Goal: Task Accomplishment & Management: Manage account settings

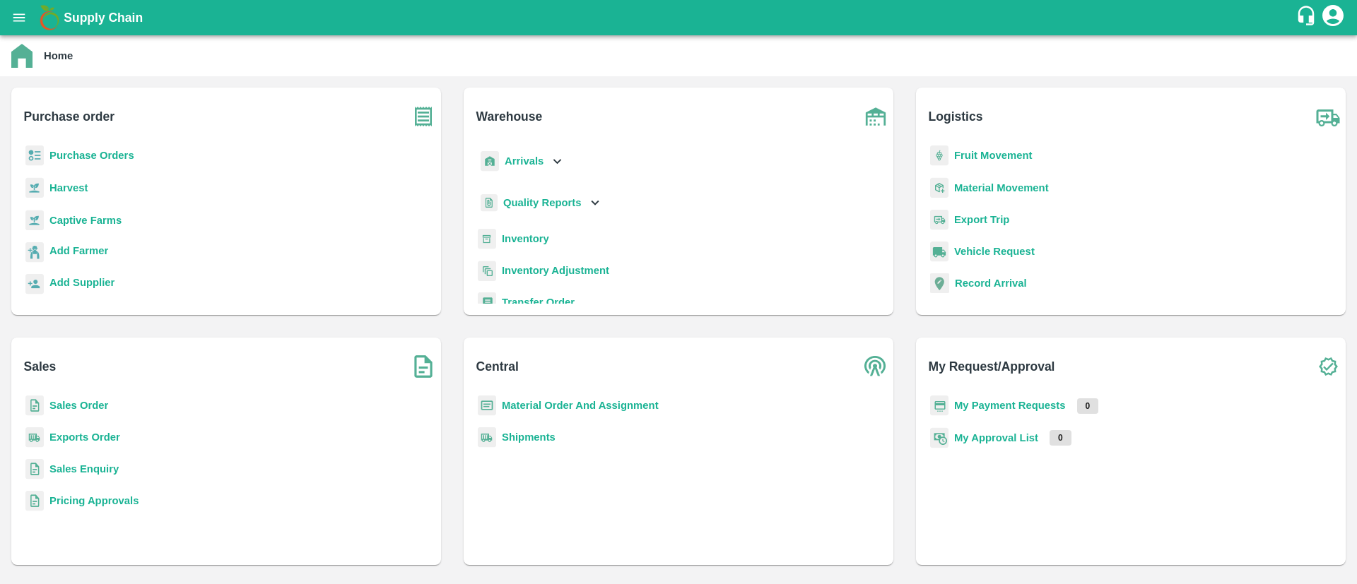
click at [96, 406] on b "Sales Order" at bounding box center [78, 405] width 59 height 11
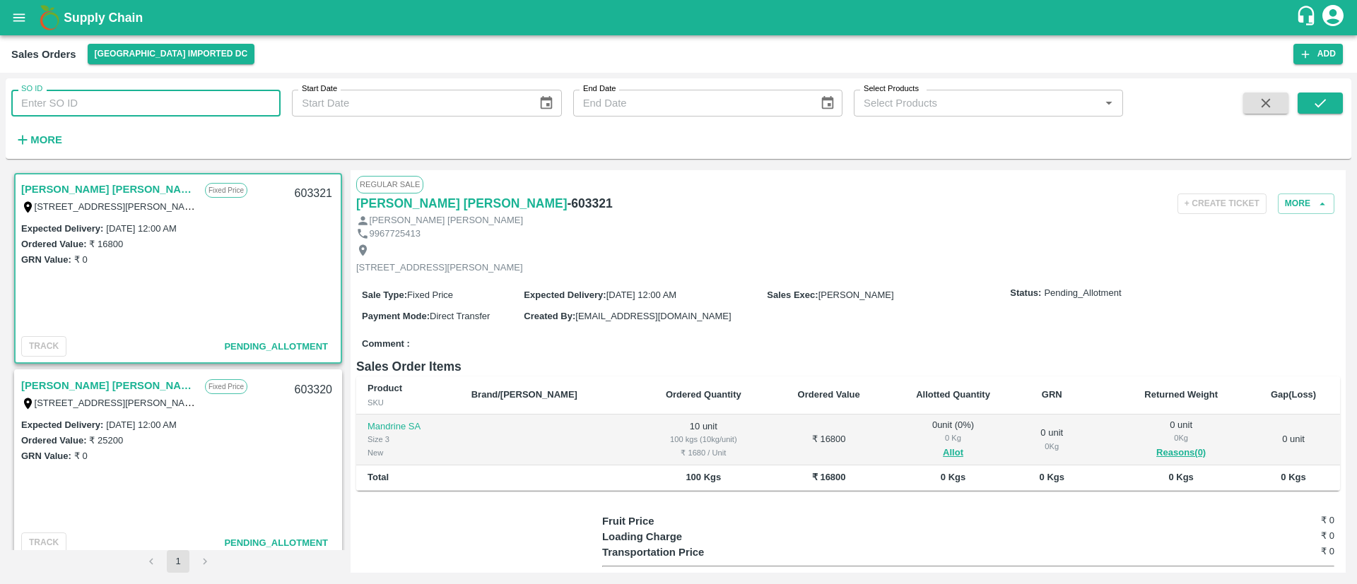
click at [194, 106] on input "SO ID" at bounding box center [145, 103] width 269 height 27
paste input "603284"
type input "603284"
click at [1326, 106] on icon "submit" at bounding box center [1320, 103] width 16 height 16
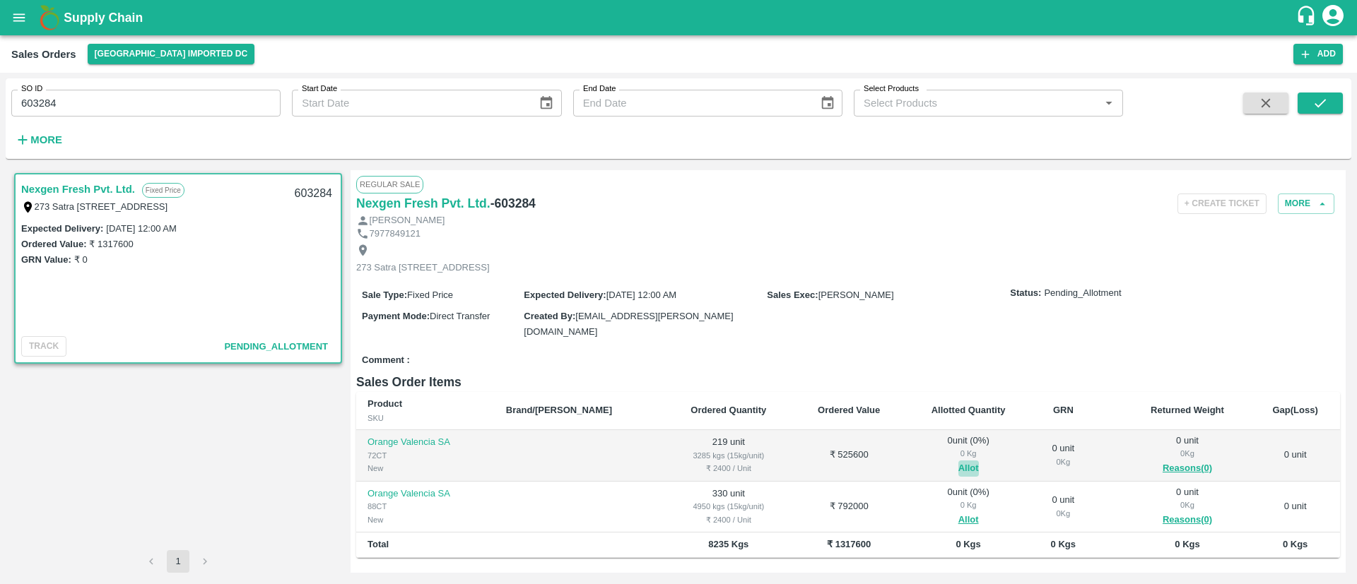
click at [958, 465] on button "Allot" at bounding box center [968, 469] width 20 height 16
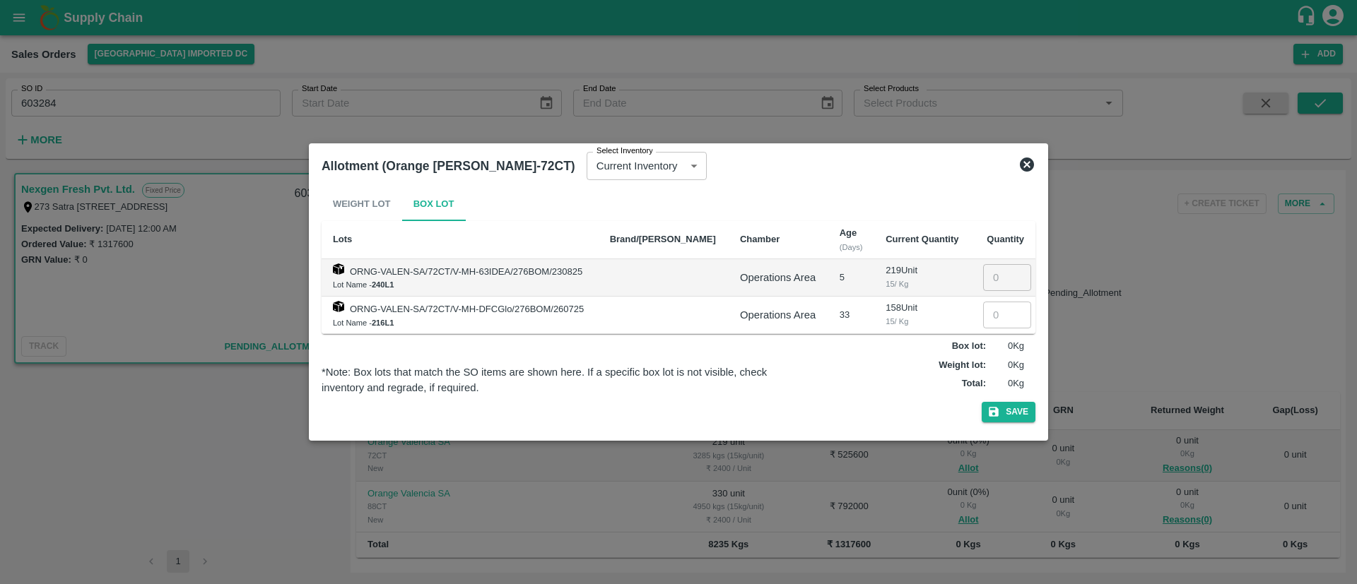
click at [983, 285] on input "number" at bounding box center [1007, 277] width 48 height 27
type input "219"
click at [1018, 411] on button "Save" at bounding box center [1009, 412] width 54 height 20
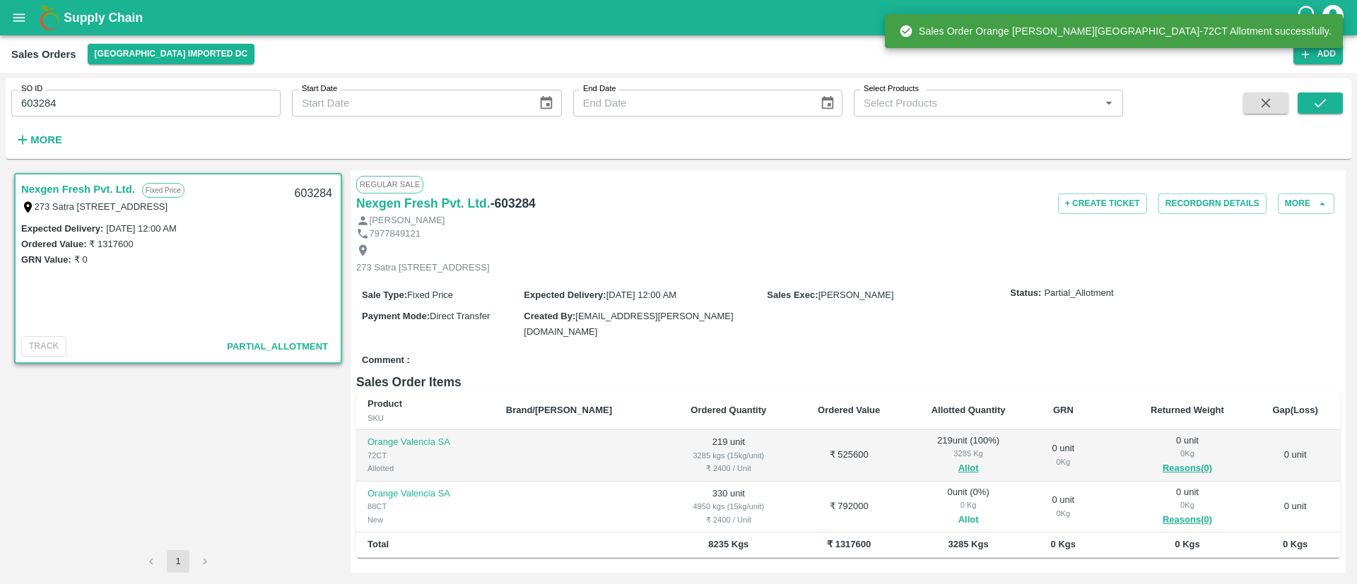
click at [958, 515] on button "Allot" at bounding box center [968, 520] width 20 height 16
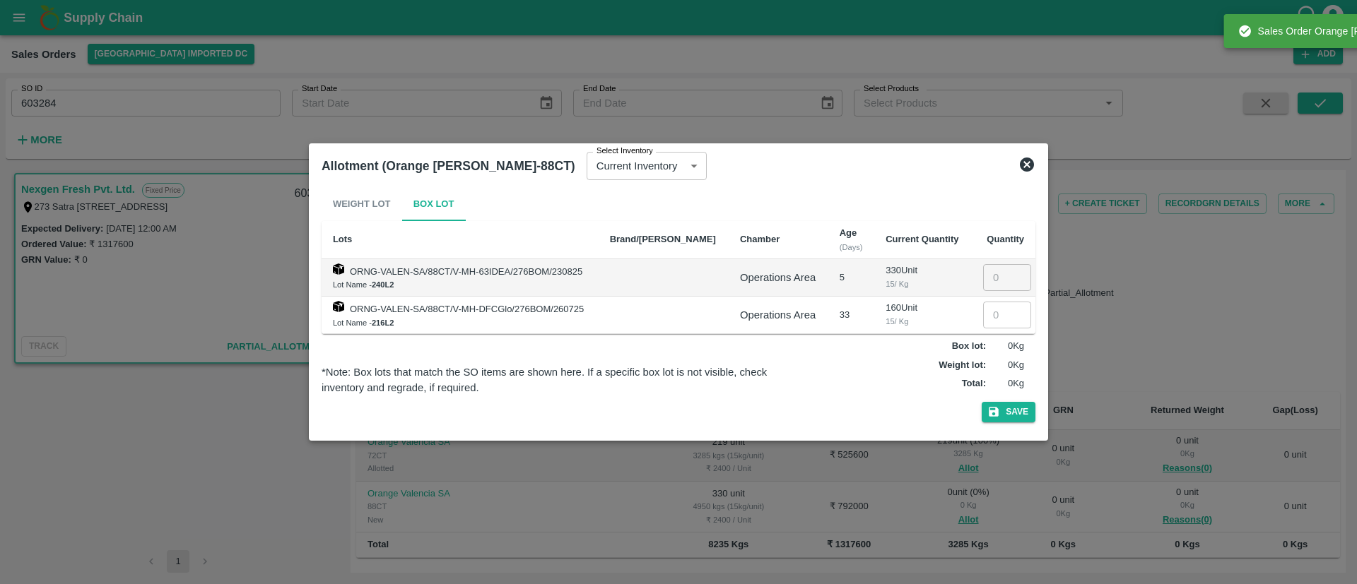
click at [989, 282] on input "number" at bounding box center [1007, 277] width 48 height 27
type input "330"
click at [1014, 407] on button "Save" at bounding box center [1009, 412] width 54 height 20
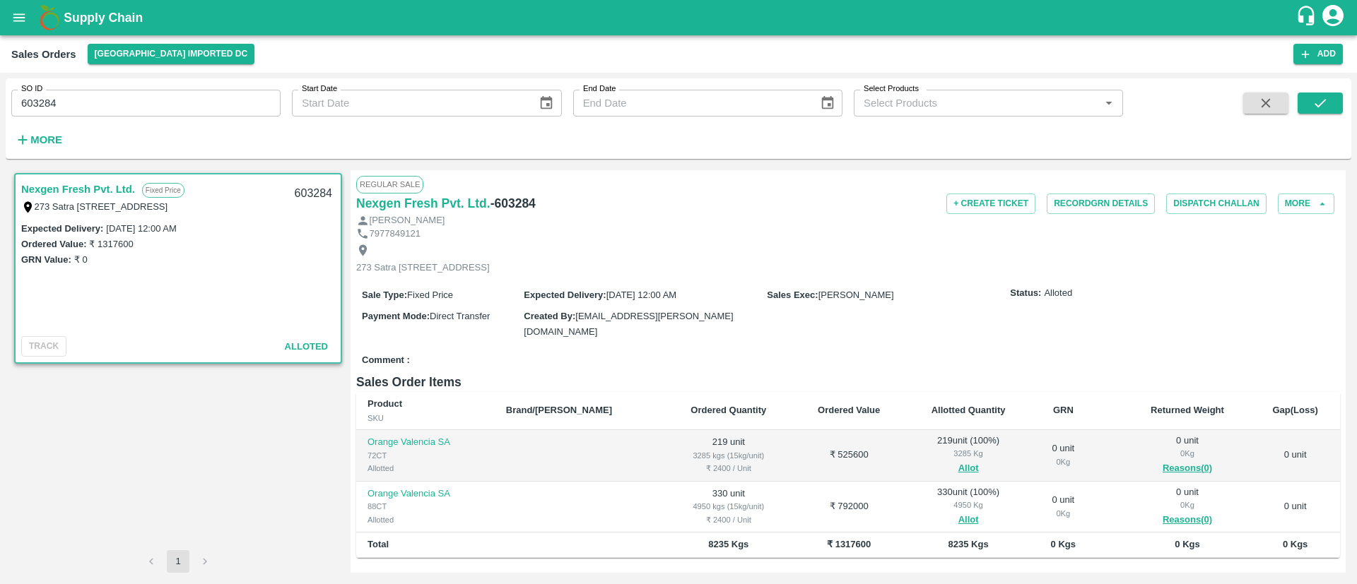
click at [108, 98] on input "603284" at bounding box center [145, 103] width 269 height 27
click at [102, 105] on input "603284" at bounding box center [145, 103] width 269 height 27
paste input "text"
type input "603285"
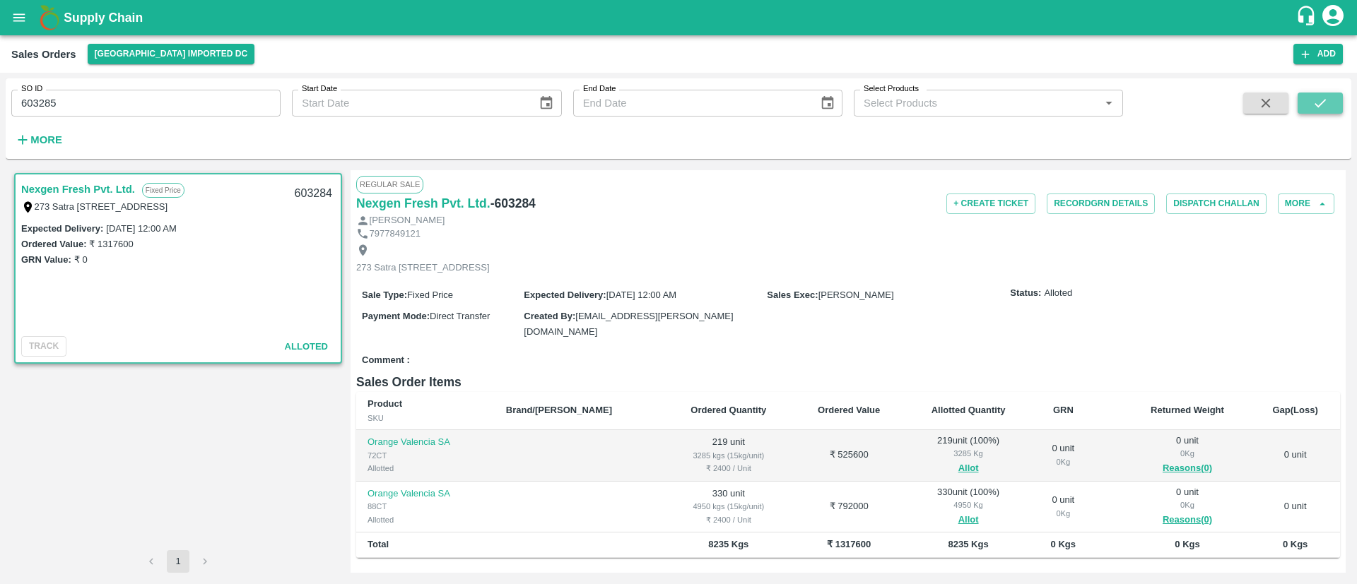
click at [1318, 95] on icon "submit" at bounding box center [1320, 103] width 16 height 16
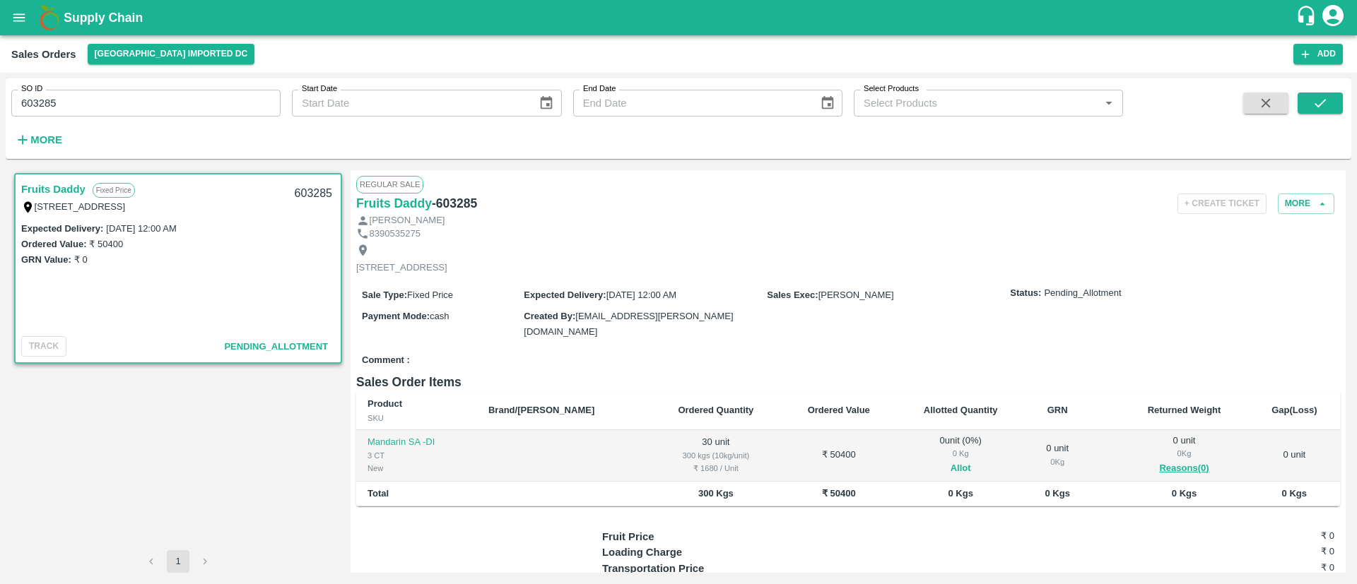
click at [951, 469] on button "Allot" at bounding box center [961, 469] width 20 height 16
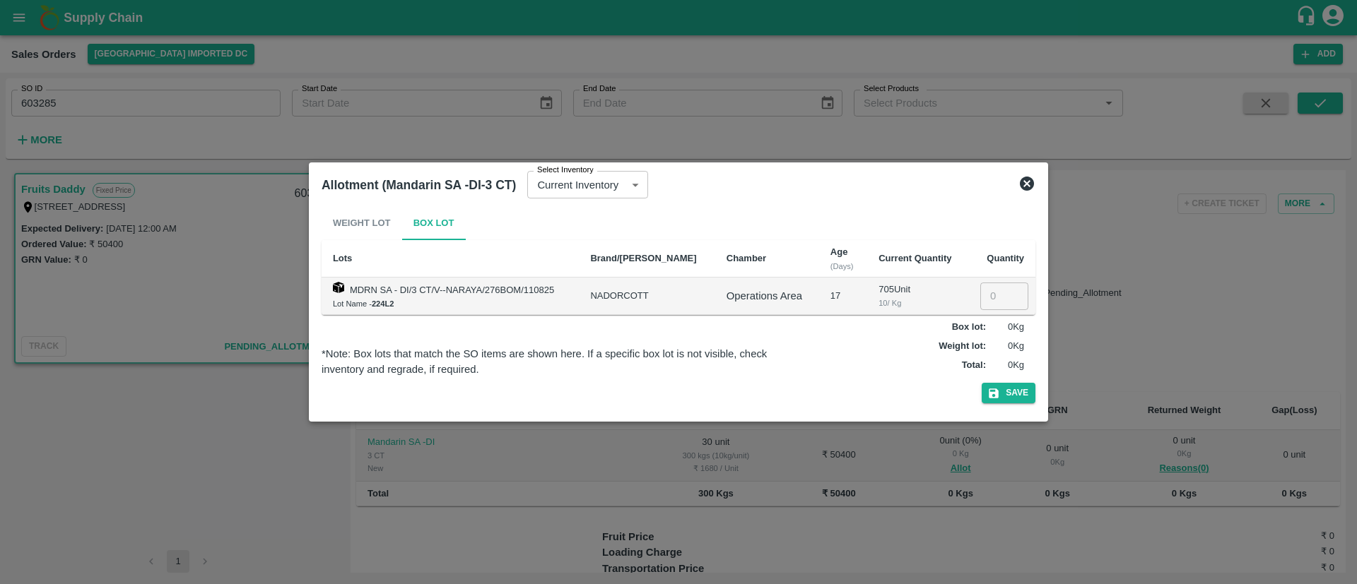
click at [994, 300] on input "number" at bounding box center [1004, 296] width 48 height 27
type input "30"
click at [1011, 388] on button "Save" at bounding box center [1009, 393] width 54 height 20
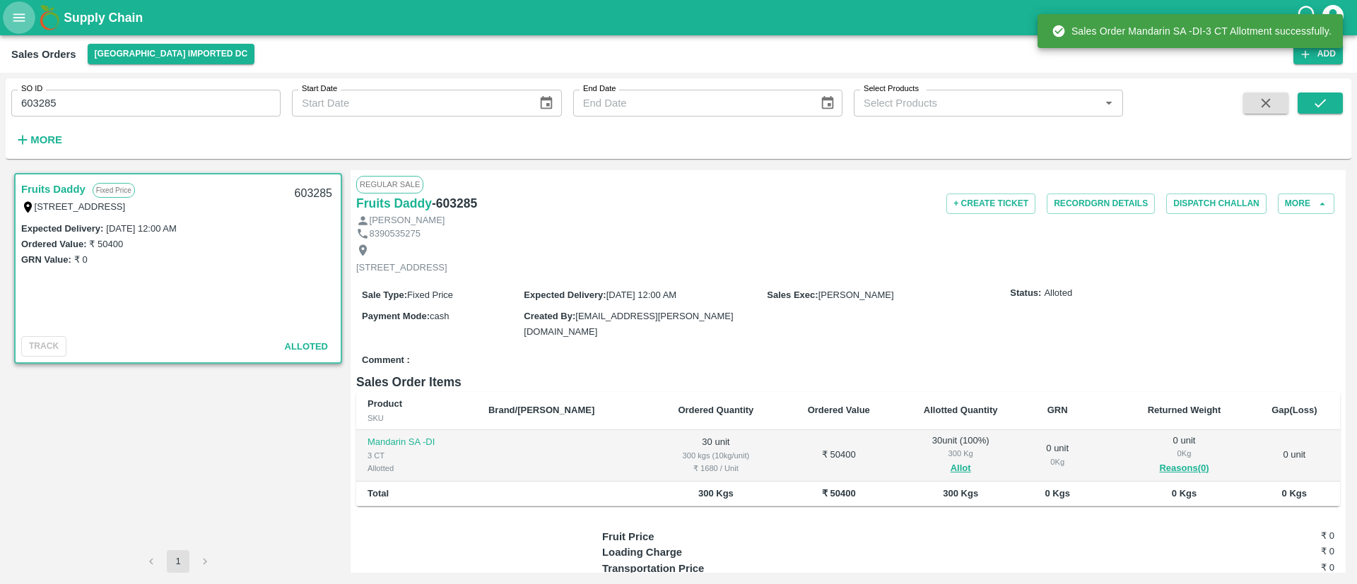
click at [19, 22] on icon "open drawer" at bounding box center [19, 18] width 16 height 16
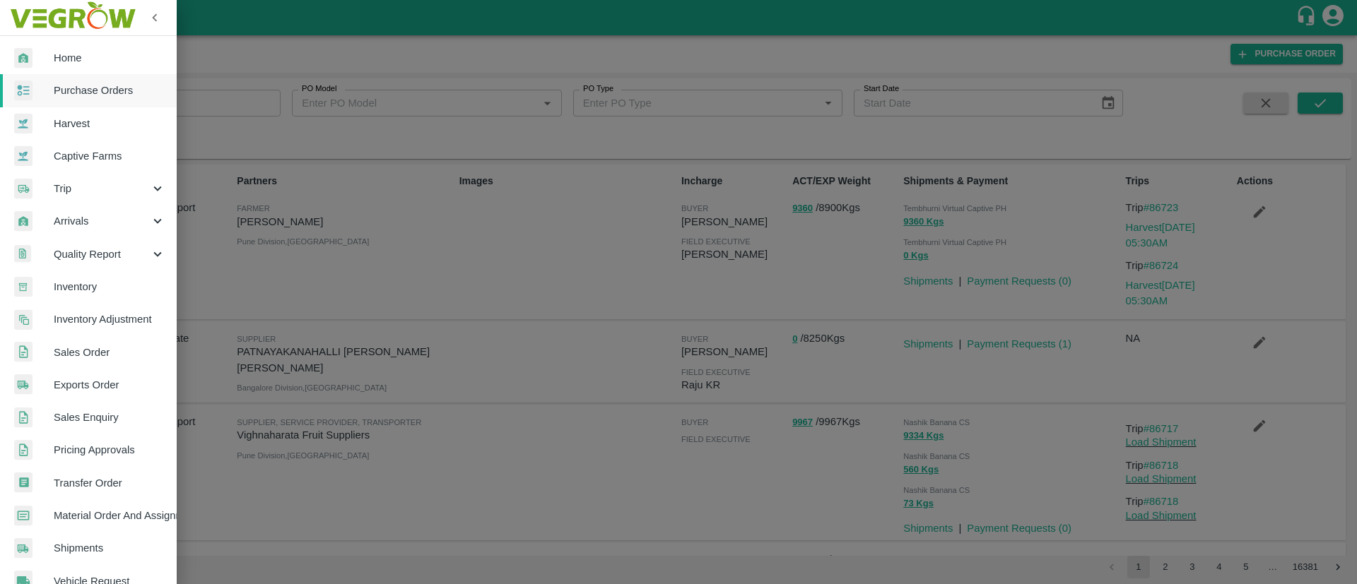
drag, startPoint x: 94, startPoint y: 351, endPoint x: 100, endPoint y: 343, distance: 10.0
click at [94, 351] on span "Sales Order" at bounding box center [110, 353] width 112 height 16
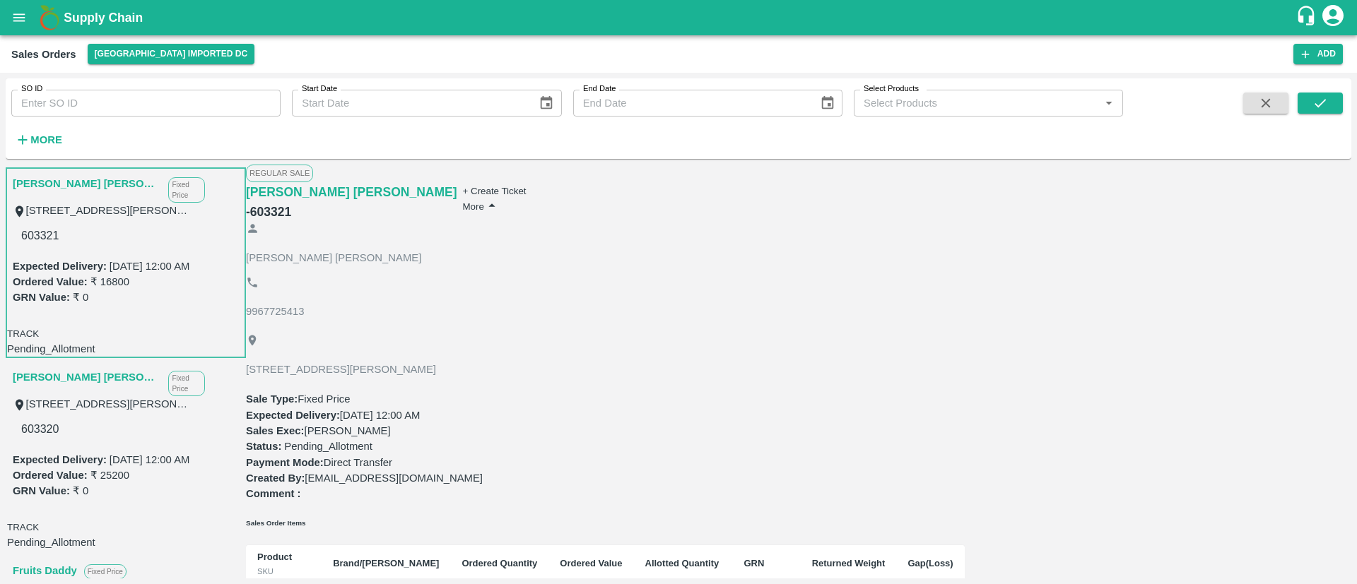
click at [153, 105] on input "SO ID" at bounding box center [145, 103] width 269 height 27
paste input "603284"
click at [1331, 99] on button "submit" at bounding box center [1320, 103] width 45 height 21
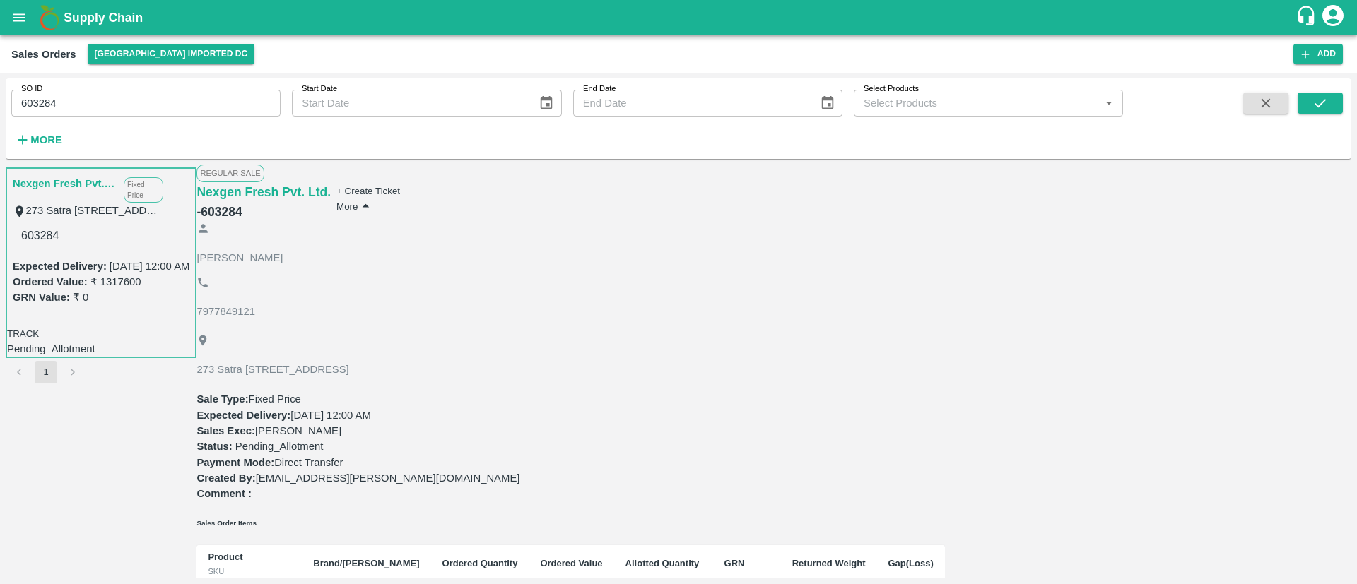
click at [221, 95] on input "603284" at bounding box center [145, 103] width 269 height 27
type input "603284"
click at [28, 12] on button "open drawer" at bounding box center [19, 17] width 33 height 33
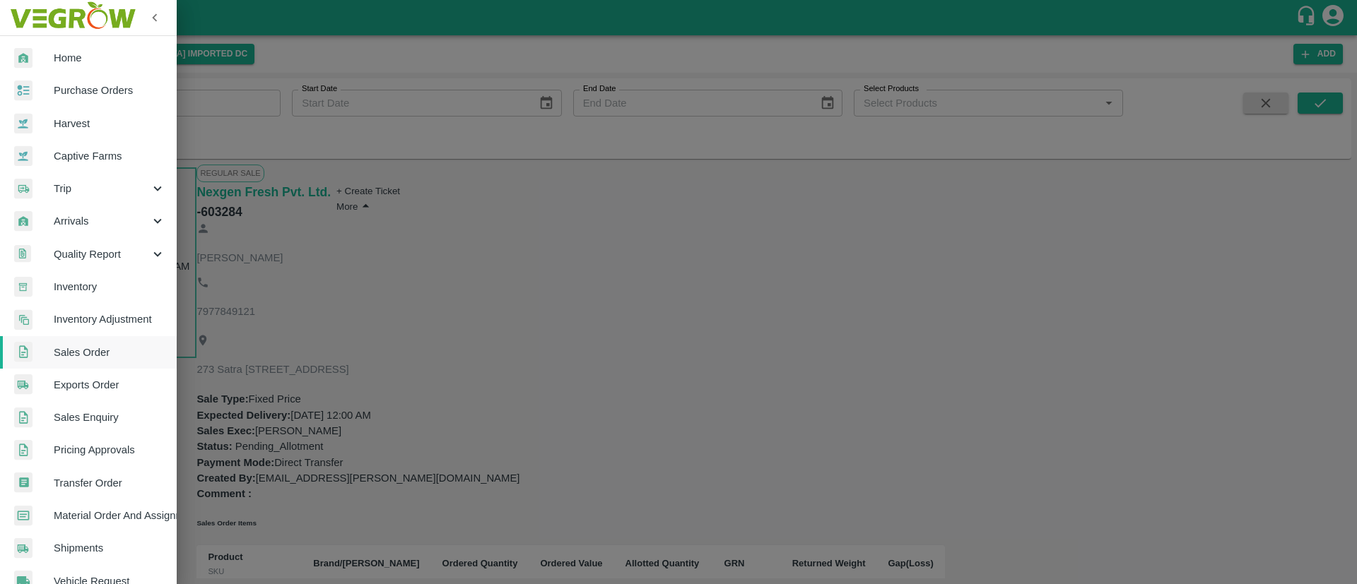
click at [115, 99] on link "Purchase Orders" at bounding box center [88, 90] width 177 height 33
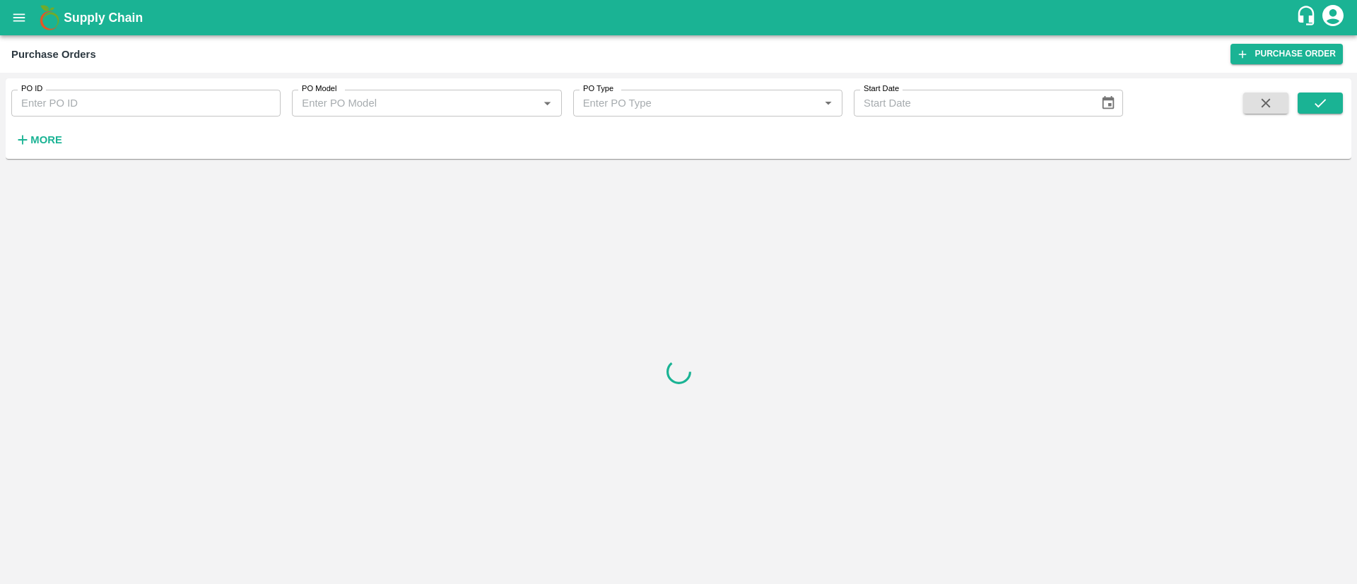
click at [161, 100] on input "PO ID" at bounding box center [145, 103] width 269 height 27
type input "171332"
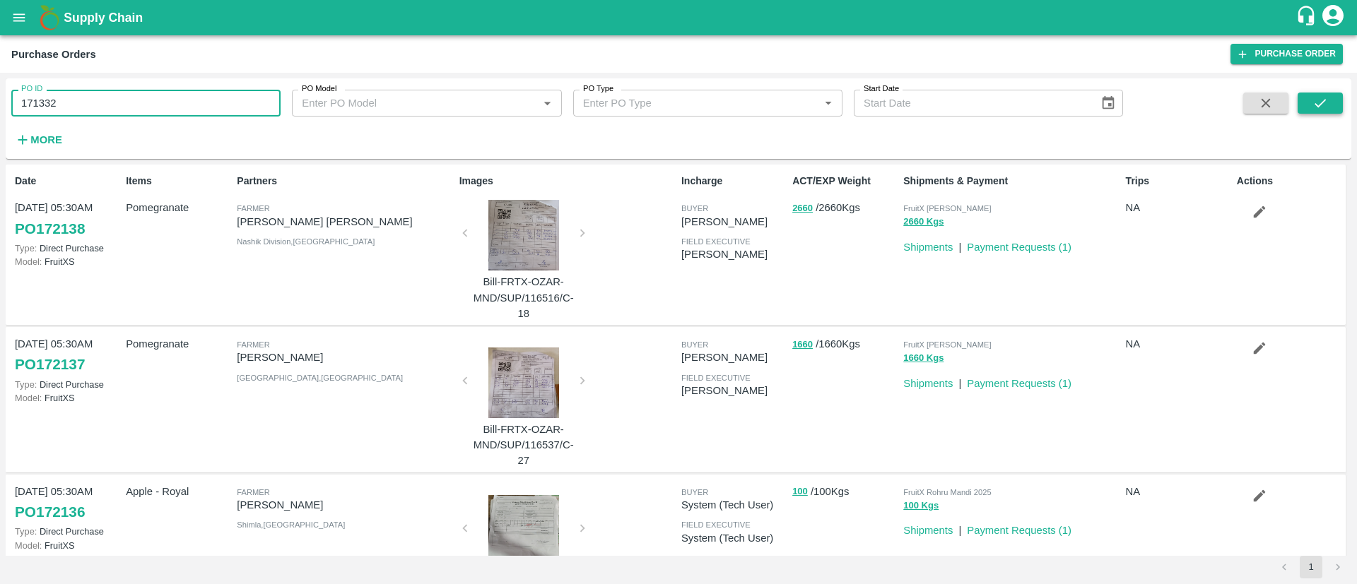
click at [1324, 108] on icon "submit" at bounding box center [1320, 103] width 16 height 16
click at [95, 102] on input "171332" at bounding box center [145, 103] width 269 height 27
type input "171332"
click at [1326, 100] on icon "submit" at bounding box center [1320, 103] width 16 height 16
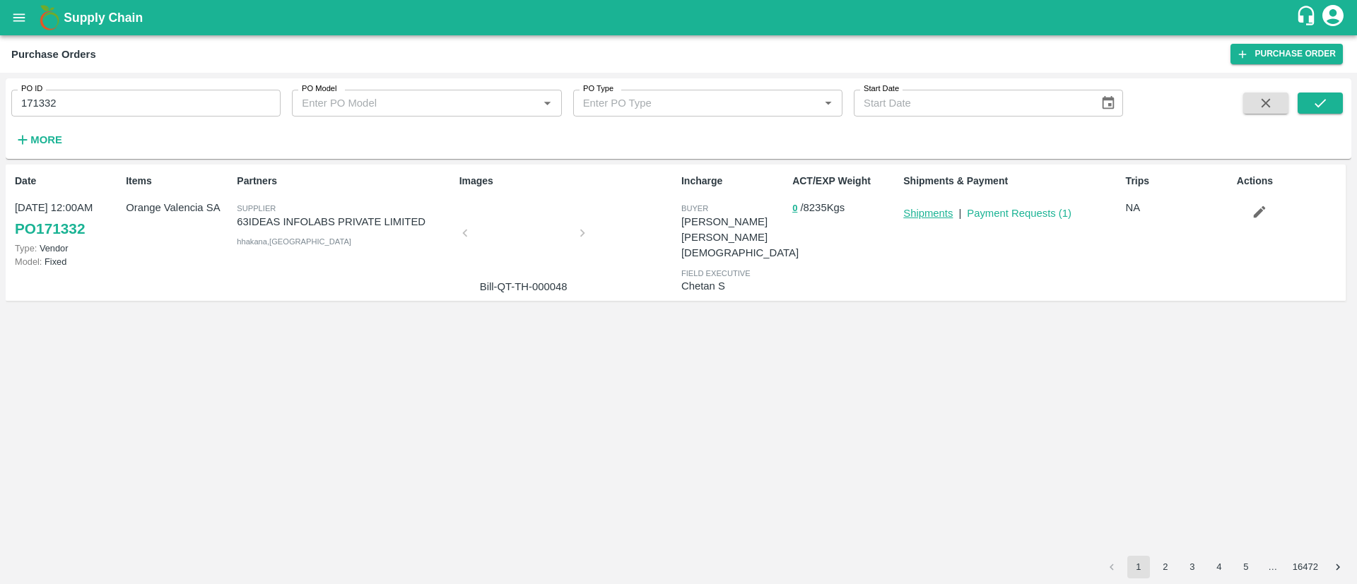
click at [922, 212] on link "Shipments" at bounding box center [927, 213] width 49 height 11
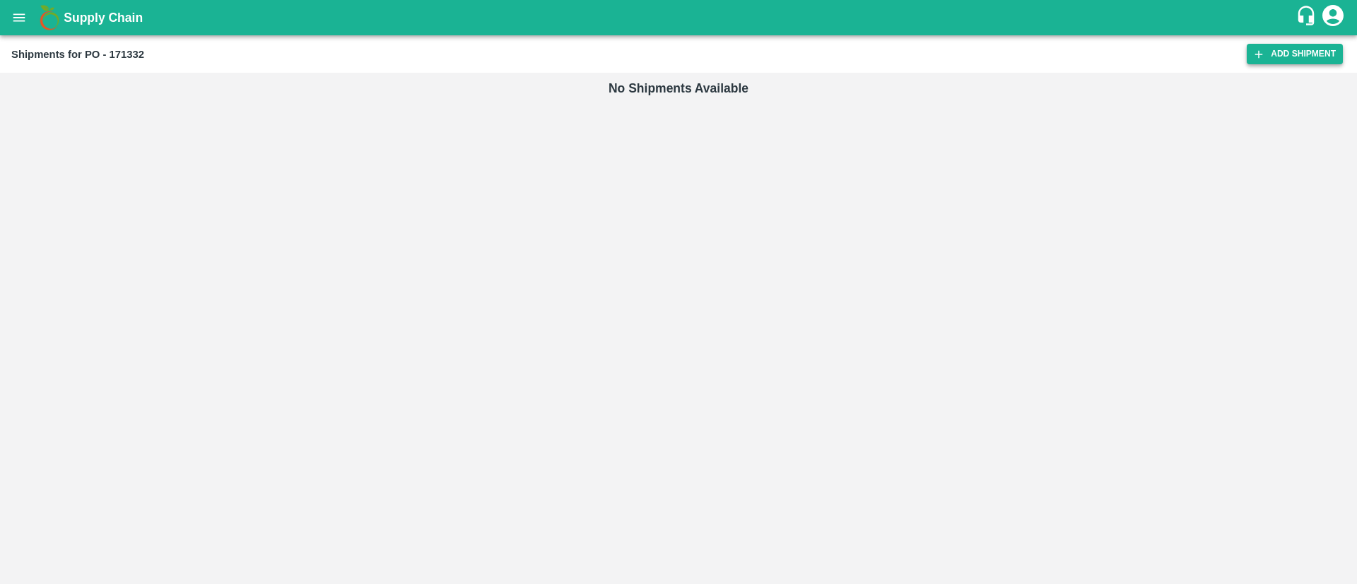
click at [1296, 54] on link "Add Shipment" at bounding box center [1295, 54] width 96 height 20
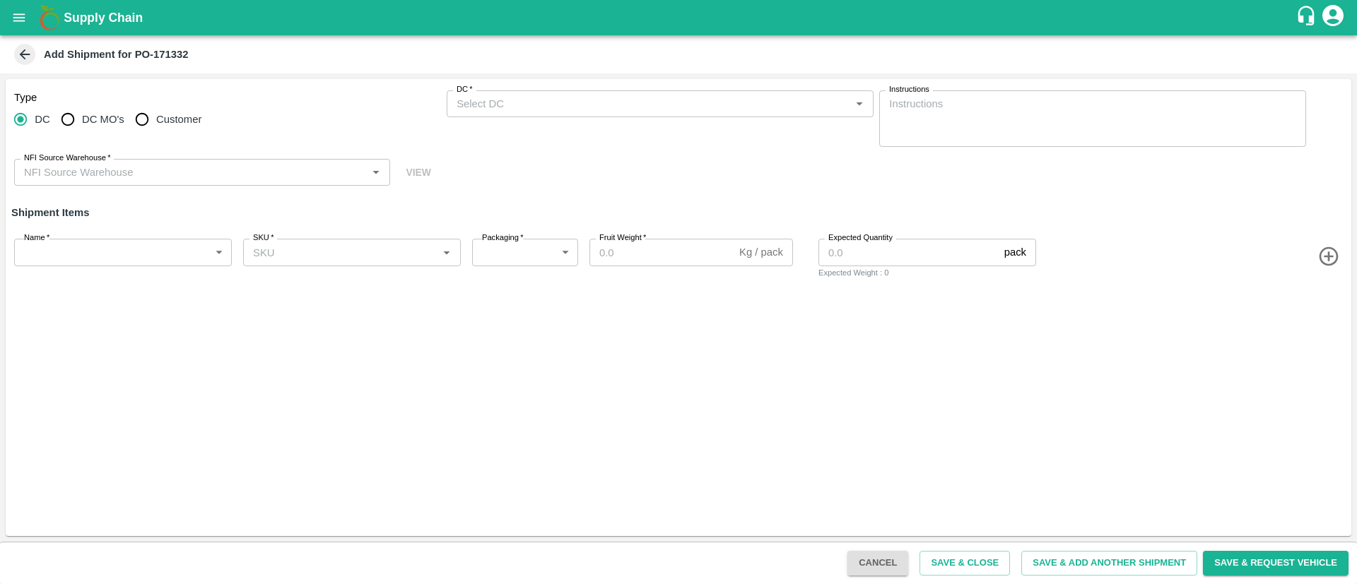
click at [507, 106] on input "DC   *" at bounding box center [648, 104] width 395 height 18
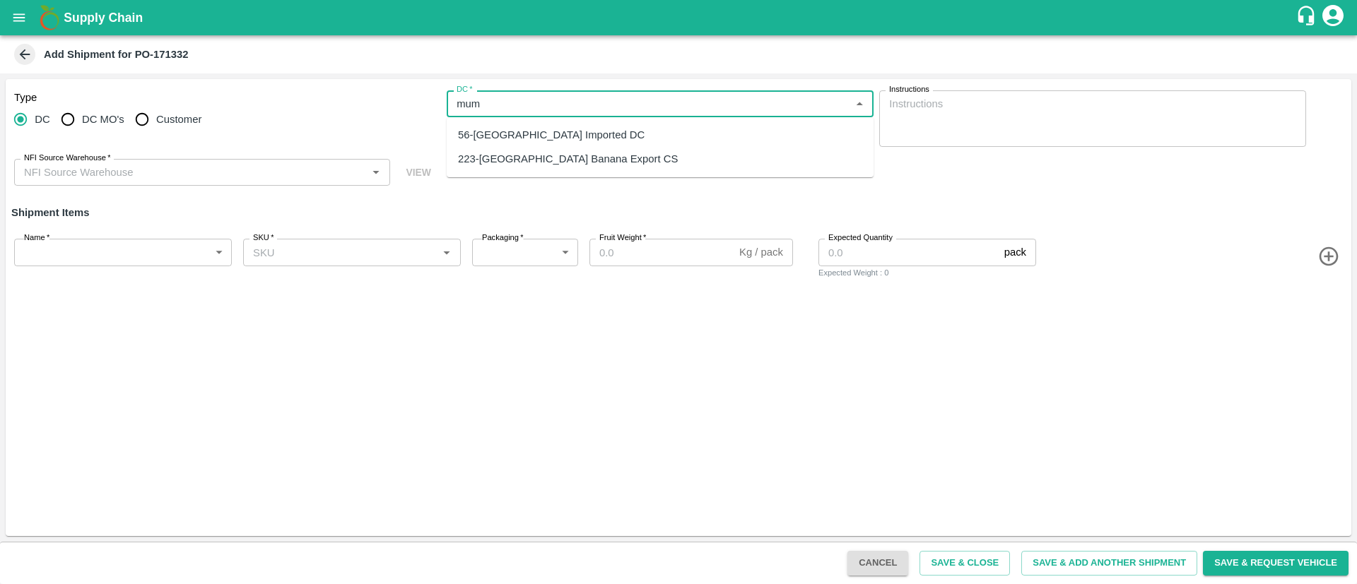
click at [548, 125] on div "56-Mumbai Imported DC" at bounding box center [660, 135] width 427 height 24
type input "56-Mumbai Imported DC"
click at [276, 179] on input "NFI Source Warehouse   *" at bounding box center [190, 172] width 344 height 18
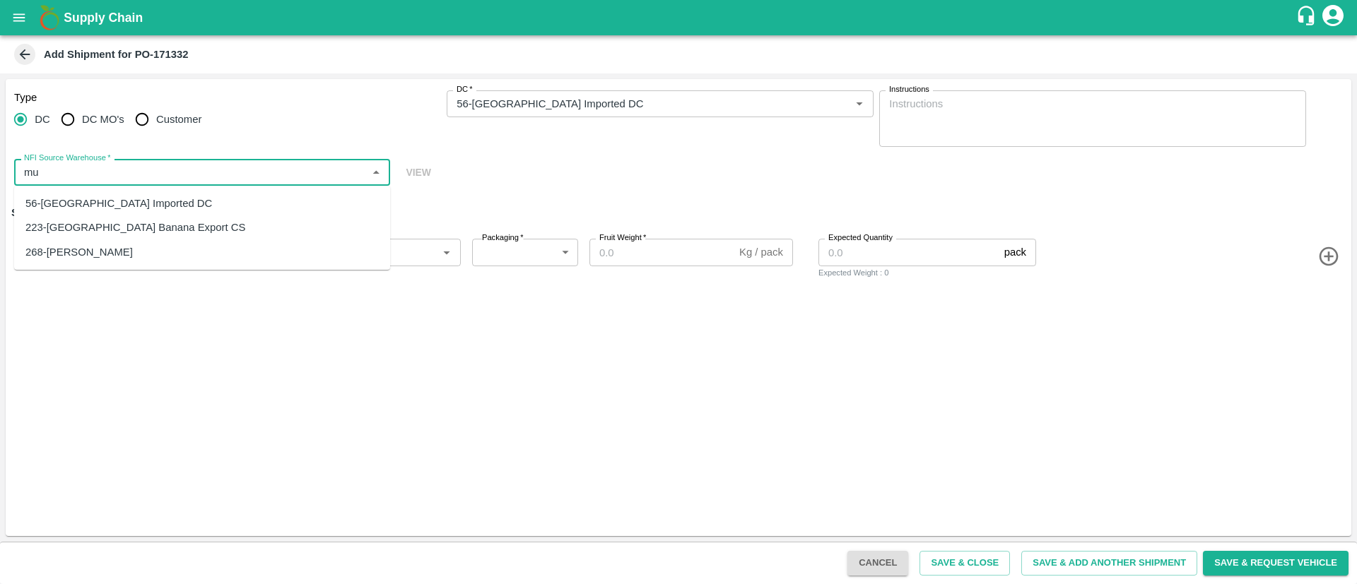
click at [229, 201] on div "56-Mumbai Imported DC" at bounding box center [202, 204] width 376 height 24
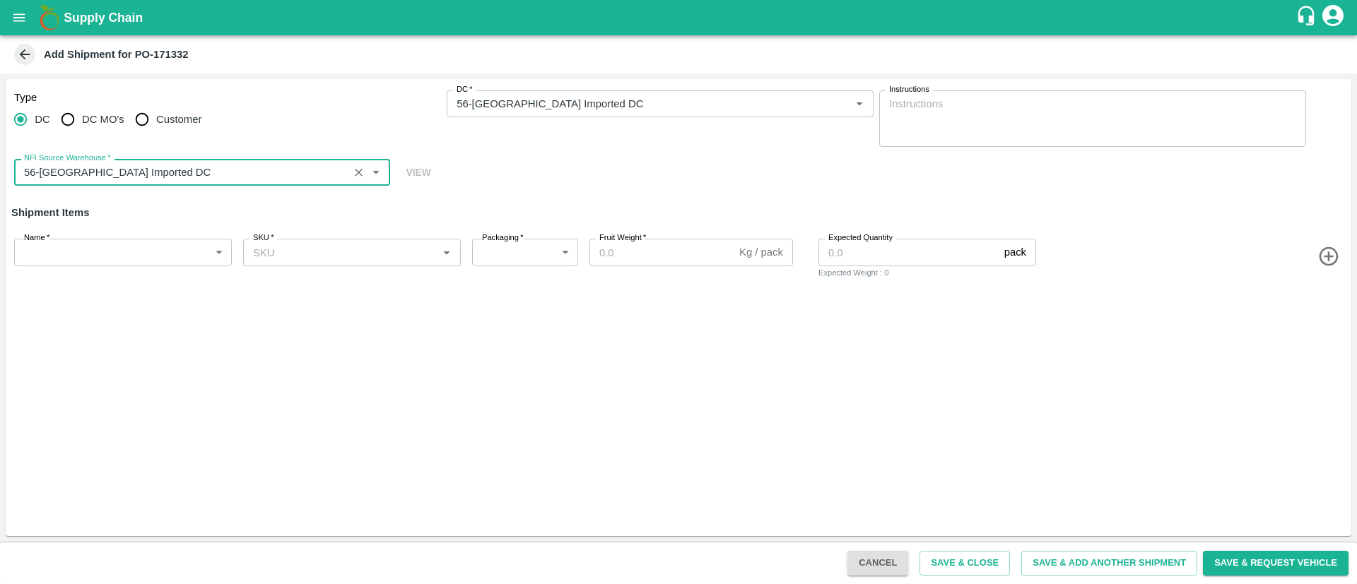
type input "56-Mumbai Imported DC"
click at [127, 262] on body "Supply Chain Add Shipment for PO-171332 Type DC DC MO's Customer DC   * DC   * …" at bounding box center [678, 292] width 1357 height 584
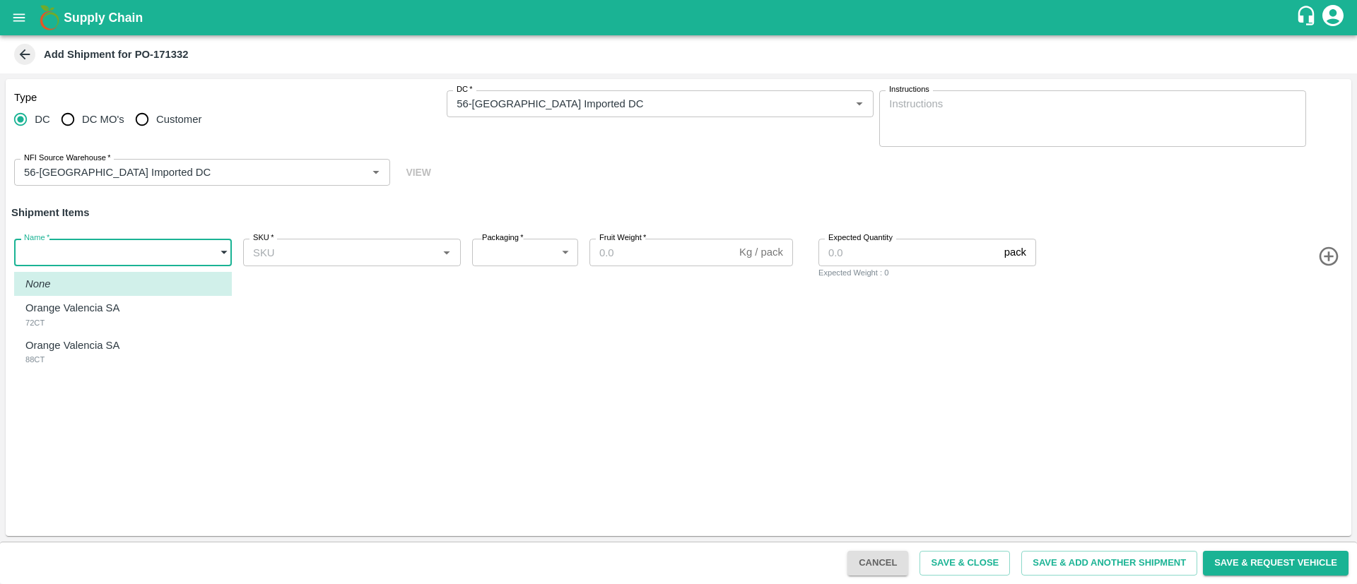
click at [127, 322] on div "Orange Valencia SA 72CT" at bounding box center [75, 314] width 101 height 29
type input "1943656"
type input "276"
type input "15"
type input "219"
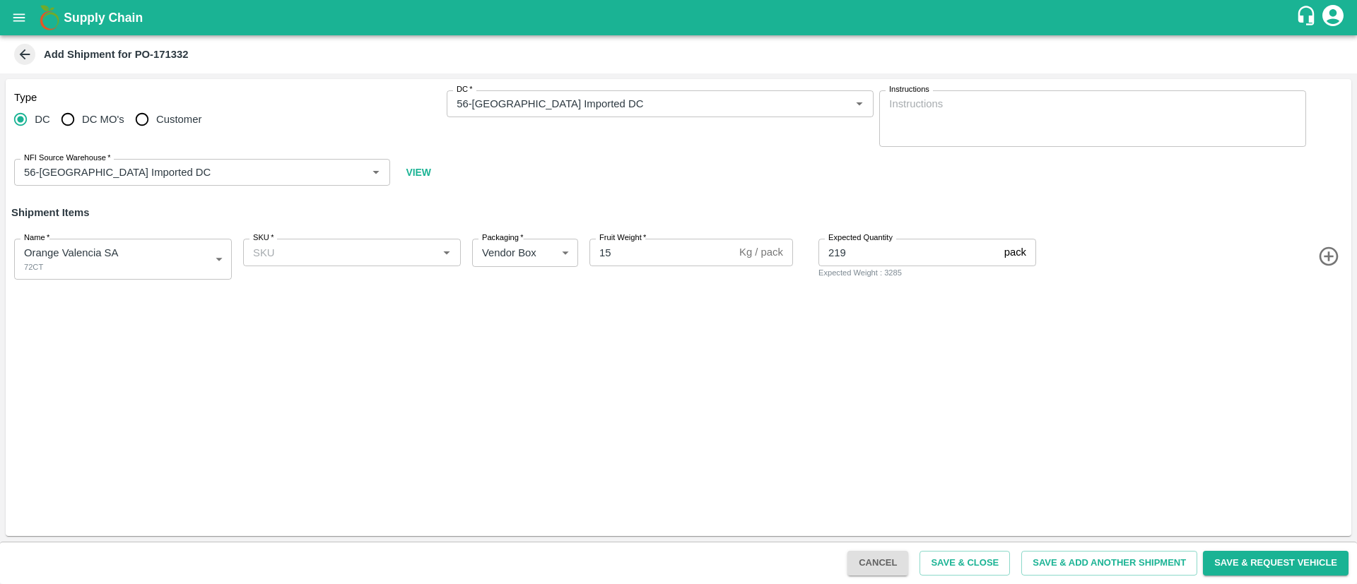
click at [1331, 254] on icon "button" at bounding box center [1328, 256] width 23 height 23
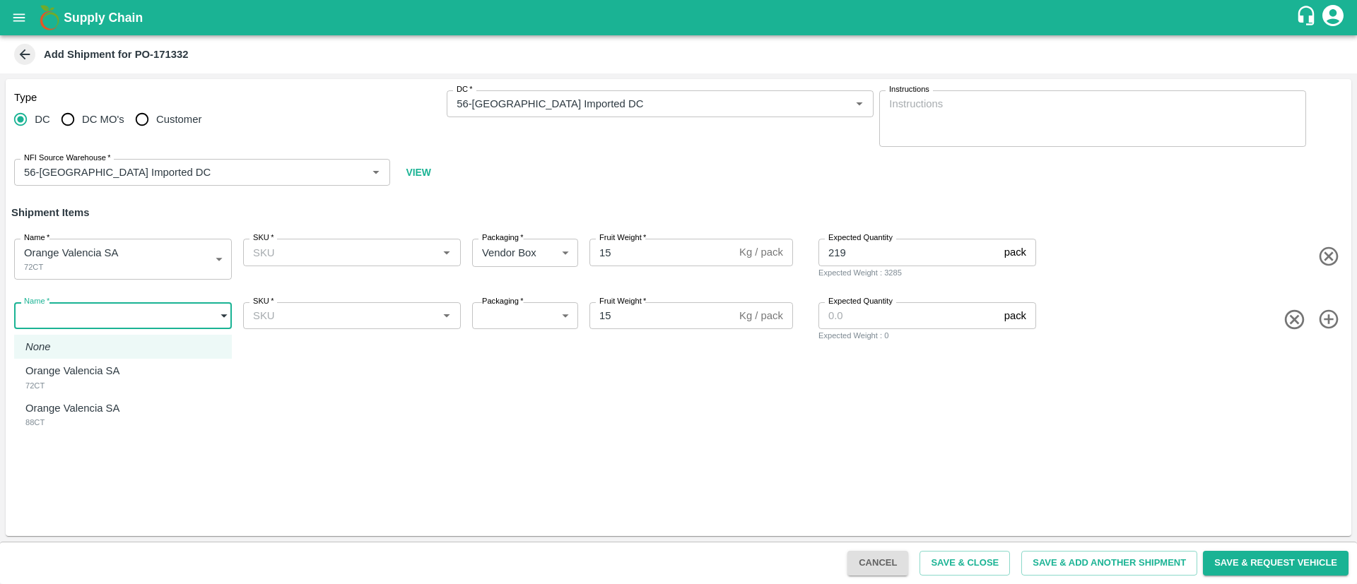
click at [97, 317] on body "Supply Chain Add Shipment for PO-171332 Type DC DC MO's Customer DC   * DC   * …" at bounding box center [678, 292] width 1357 height 584
click at [97, 415] on p "Orange Valencia SA" at bounding box center [72, 409] width 94 height 16
type input "1943657"
type input "276"
type input "330"
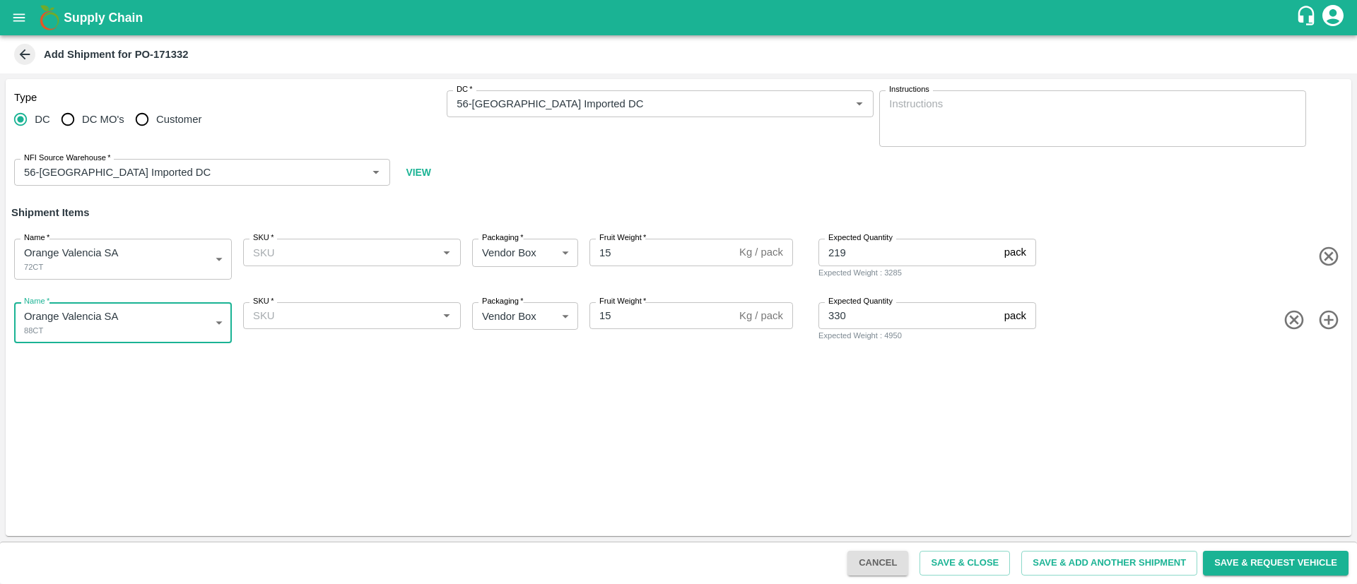
click at [332, 318] on input "SKU   *" at bounding box center [340, 316] width 186 height 18
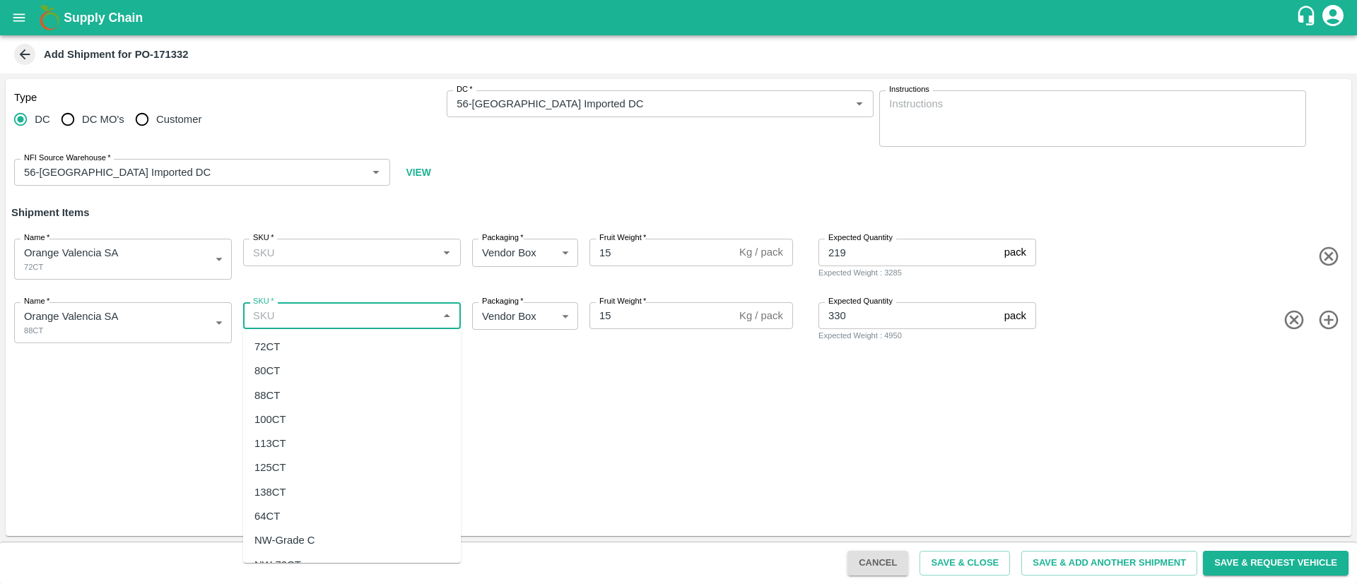
click at [316, 253] on input "SKU   *" at bounding box center [340, 252] width 186 height 18
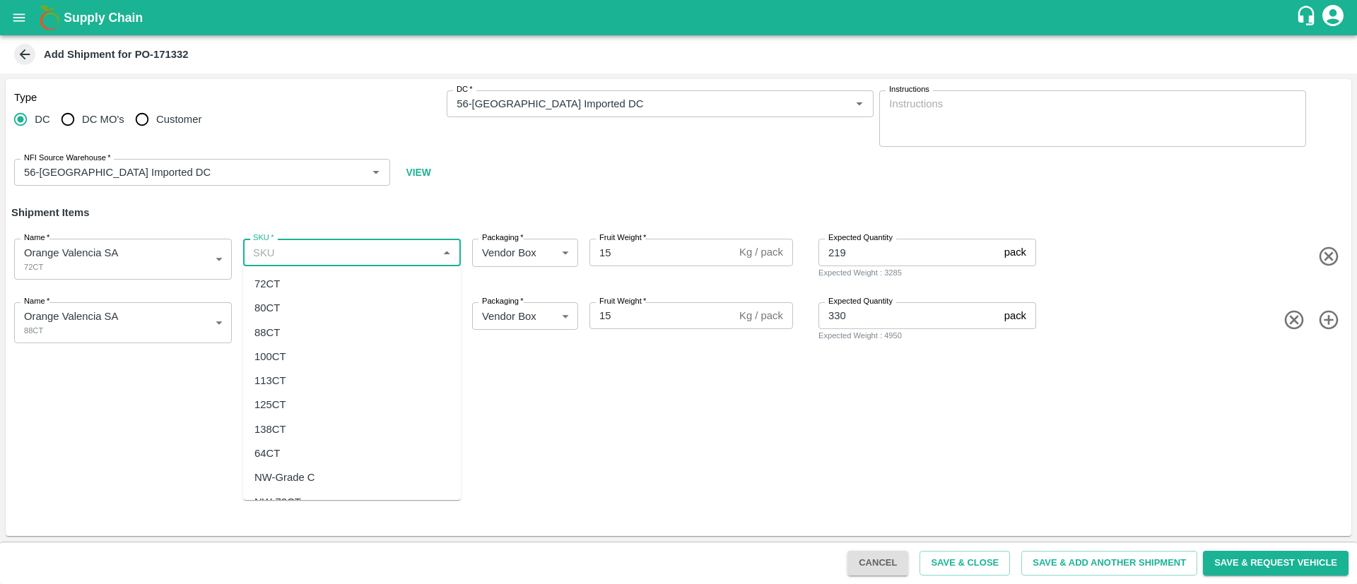
click at [296, 283] on div "72CT" at bounding box center [352, 284] width 218 height 24
type input "72CT"
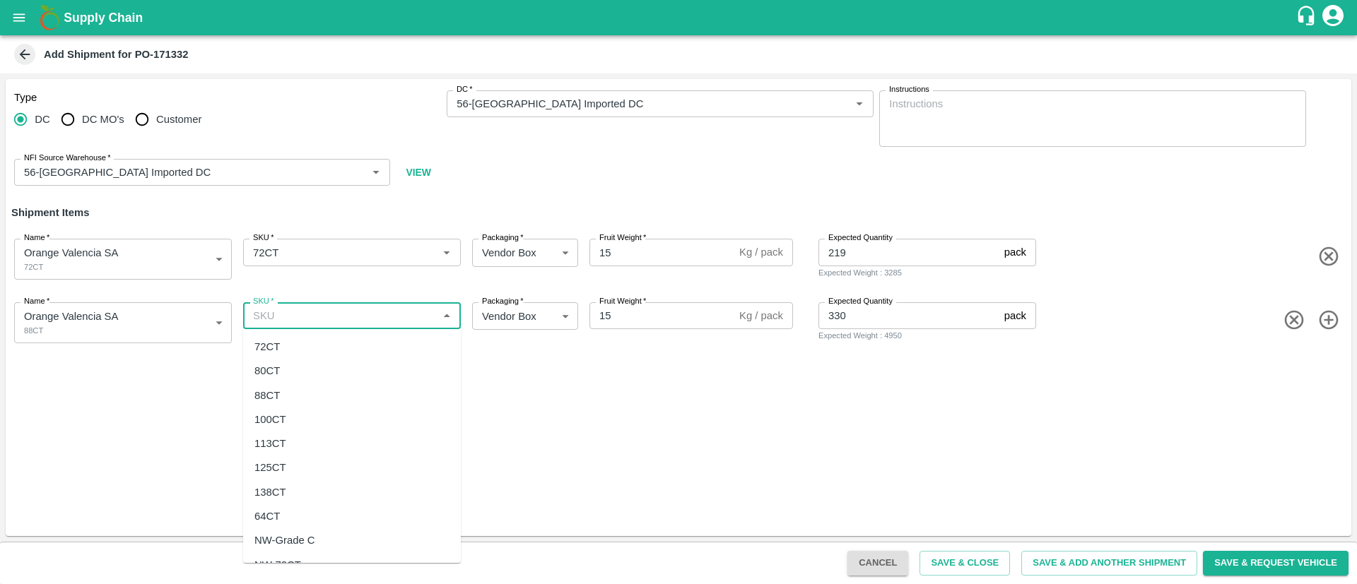
click at [328, 317] on input "SKU   *" at bounding box center [340, 316] width 186 height 18
click at [289, 386] on div "88CT" at bounding box center [352, 396] width 218 height 24
type input "88CT"
click at [971, 568] on button "Save & Close" at bounding box center [964, 563] width 90 height 25
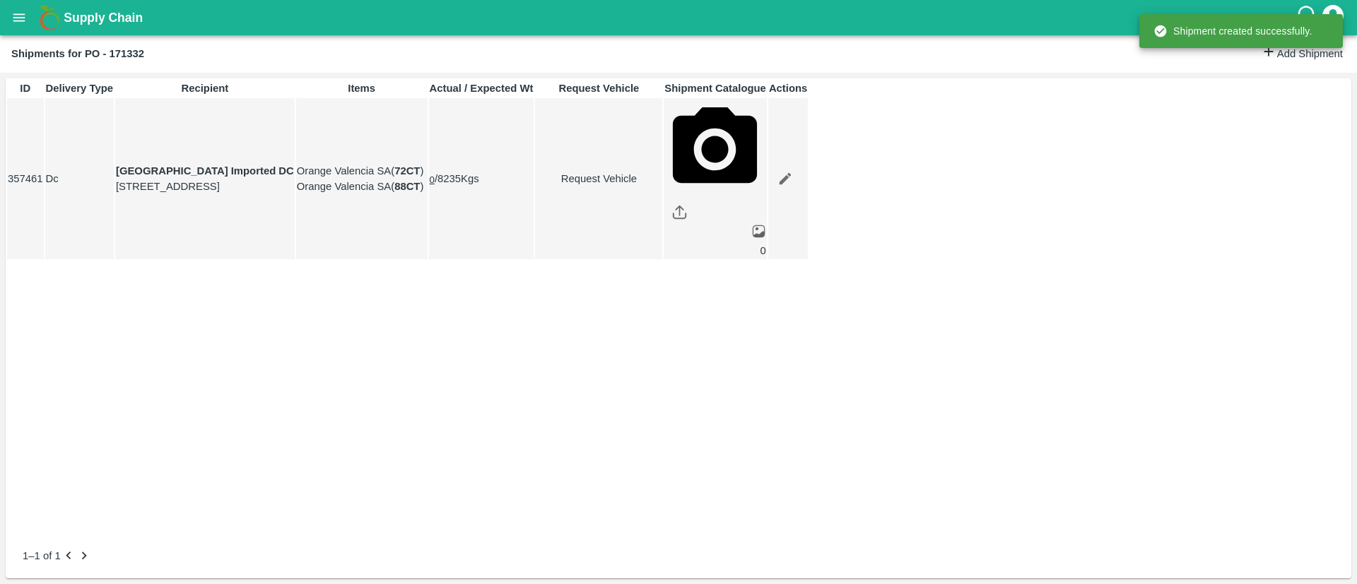
click at [22, 15] on icon "open drawer" at bounding box center [19, 18] width 16 height 16
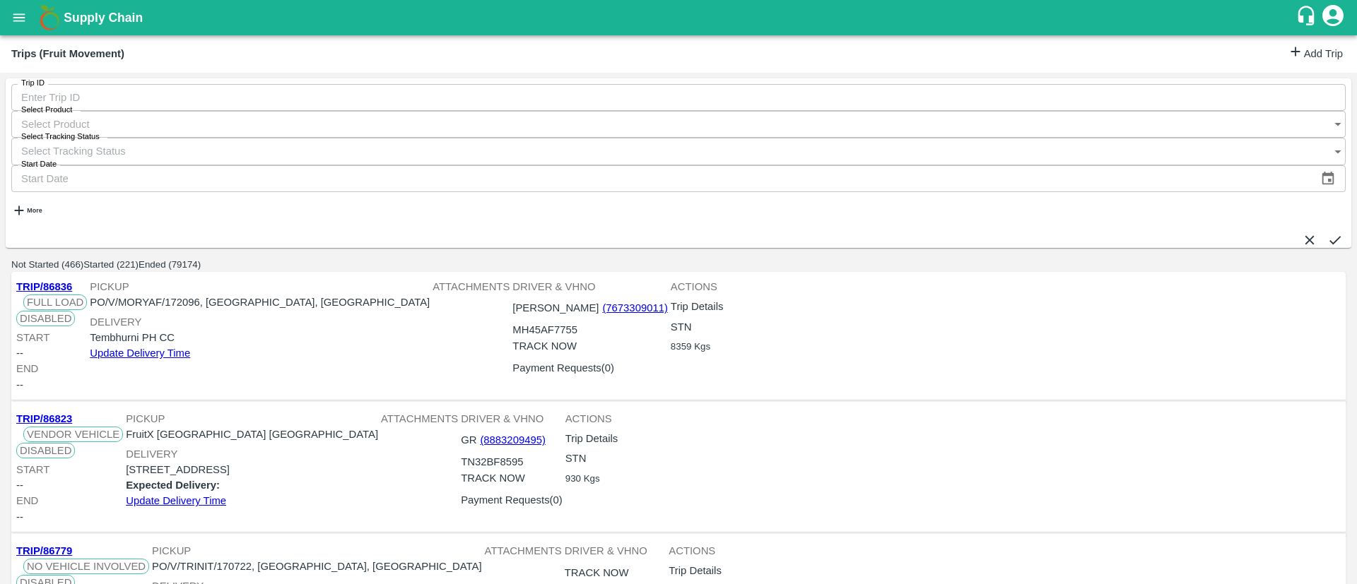
click at [1319, 57] on link "Add Trip" at bounding box center [1315, 54] width 55 height 20
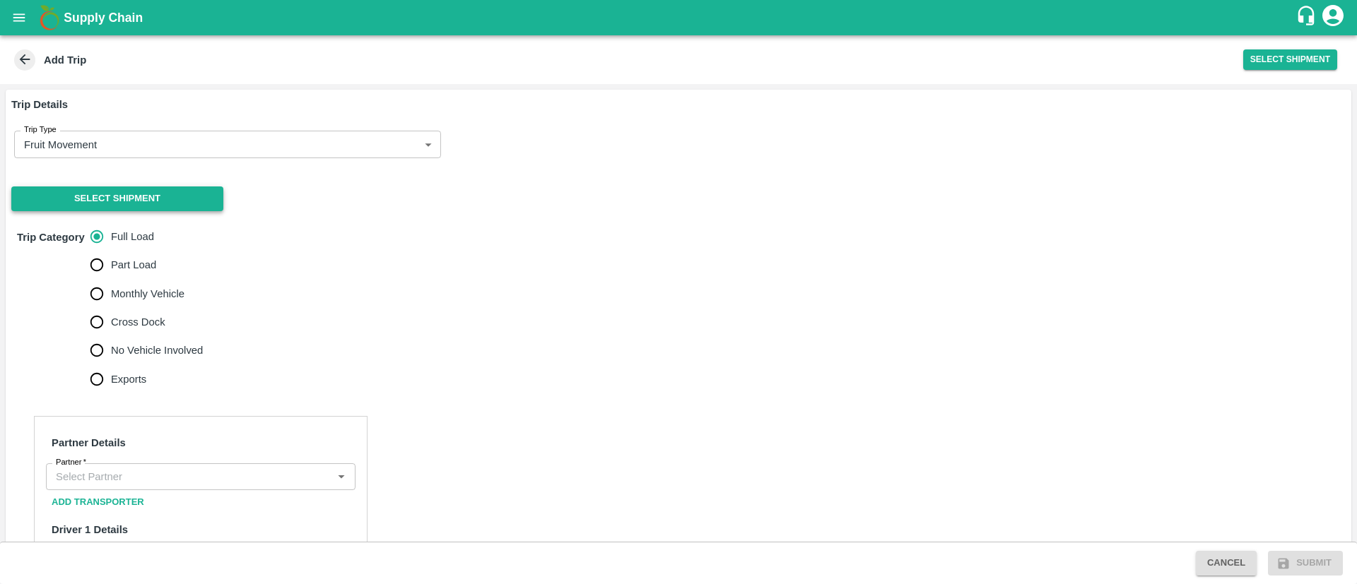
click at [133, 192] on button "Select Shipment" at bounding box center [117, 199] width 212 height 25
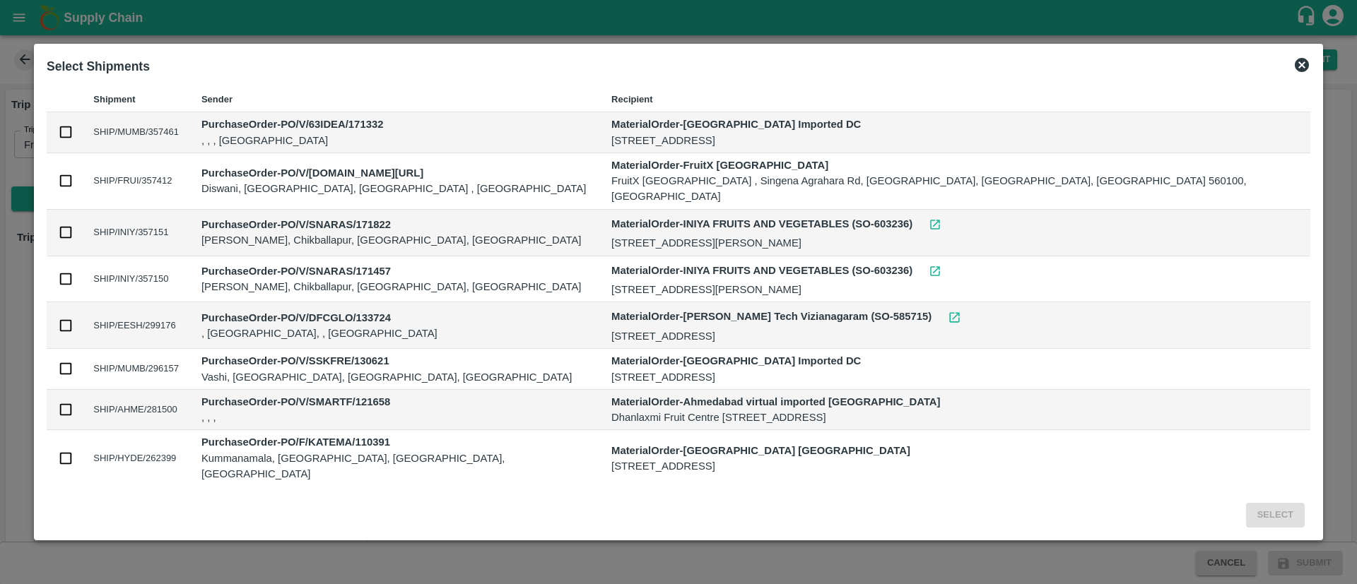
click at [73, 136] on input "checkbox" at bounding box center [66, 132] width 16 height 16
checkbox input "true"
click at [1246, 517] on button "Select" at bounding box center [1275, 515] width 59 height 25
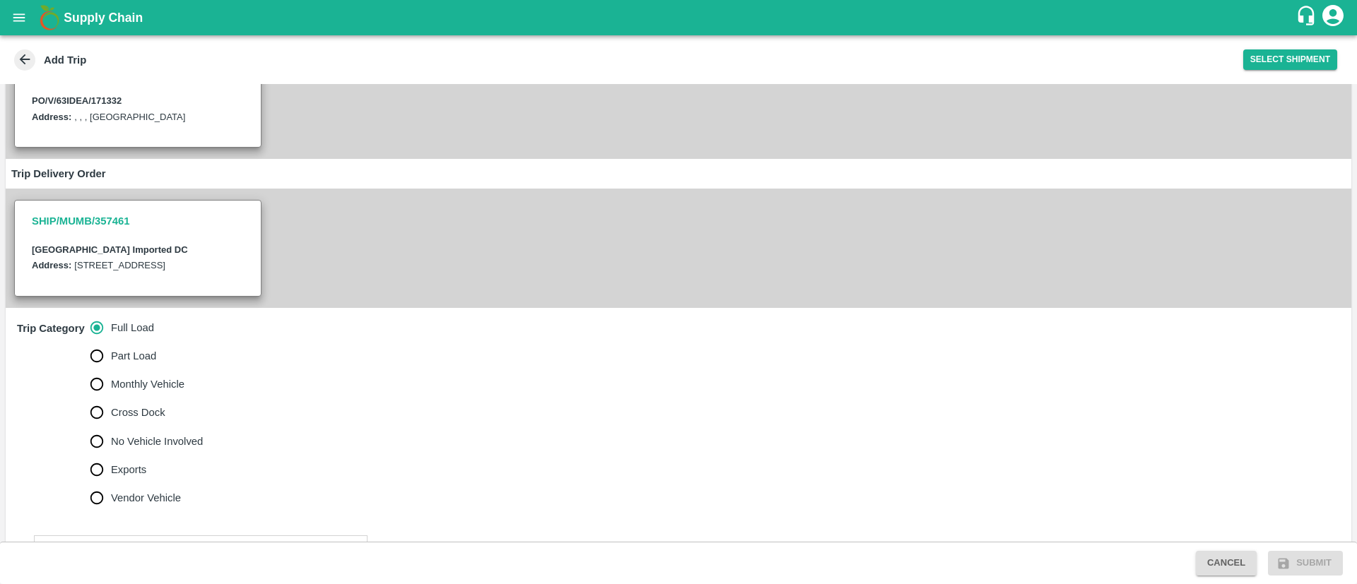
scroll to position [174, 0]
click at [187, 447] on span "No Vehicle Involved" at bounding box center [157, 439] width 92 height 16
click at [111, 453] on input "No Vehicle Involved" at bounding box center [97, 439] width 28 height 28
radio input "true"
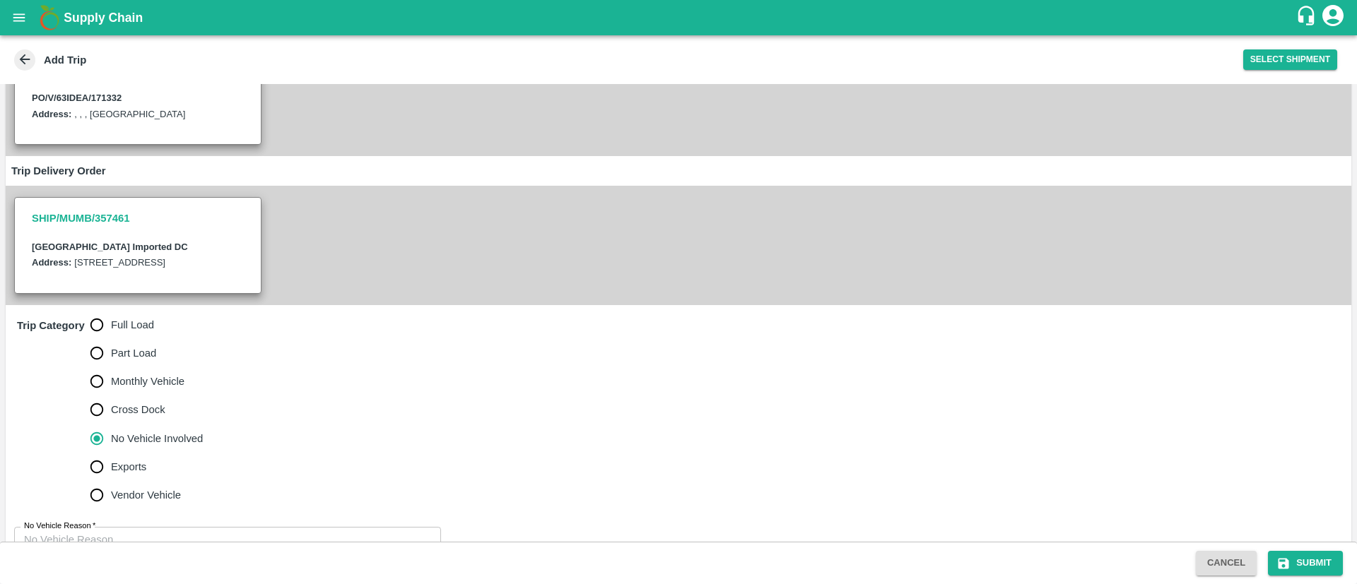
scroll to position [264, 0]
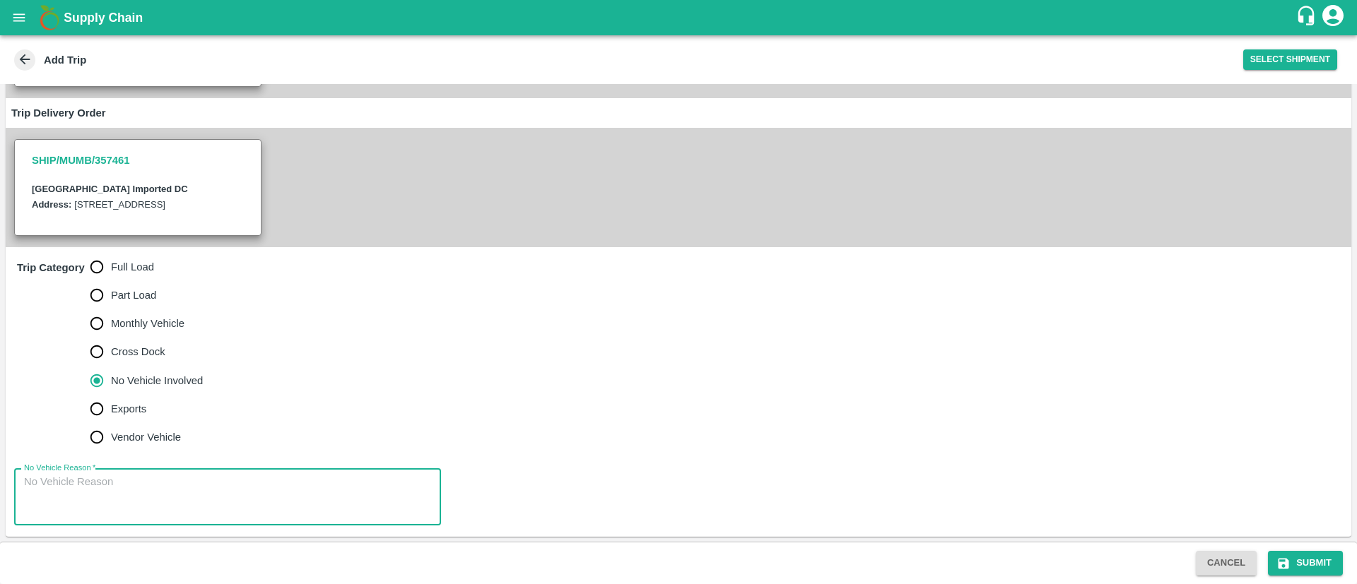
click at [114, 502] on textarea "No Vehicle Reason   *" at bounding box center [227, 497] width 407 height 45
type textarea "NA"
click at [1310, 569] on button "Submit" at bounding box center [1305, 563] width 75 height 25
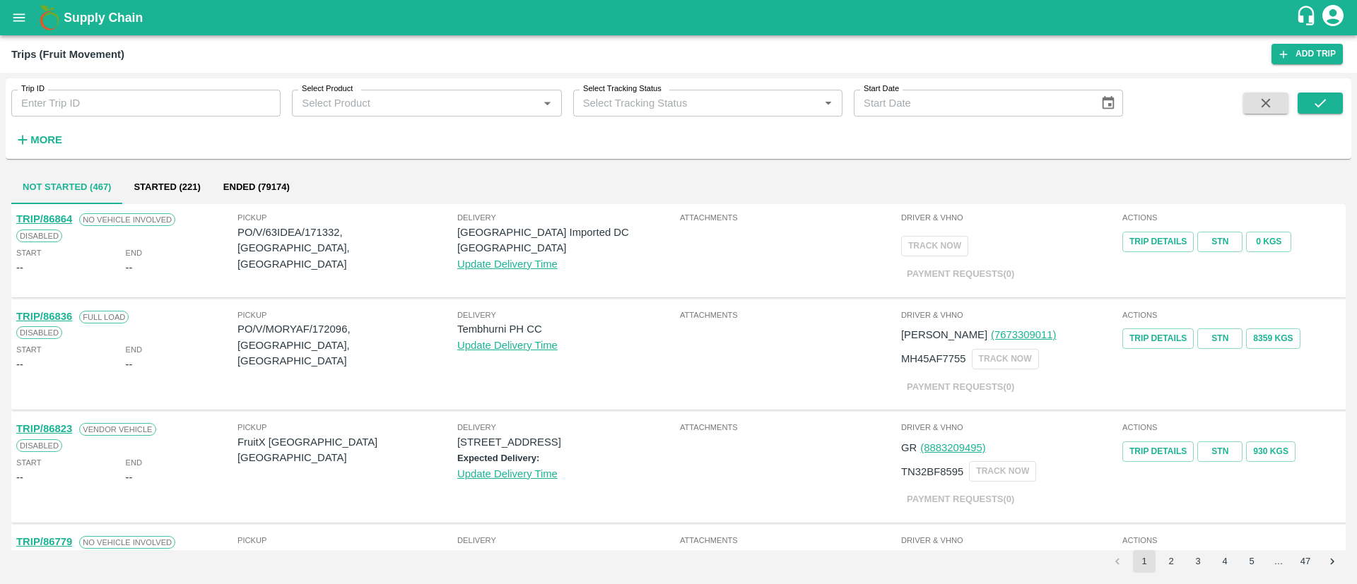
click at [19, 28] on button "open drawer" at bounding box center [19, 17] width 33 height 33
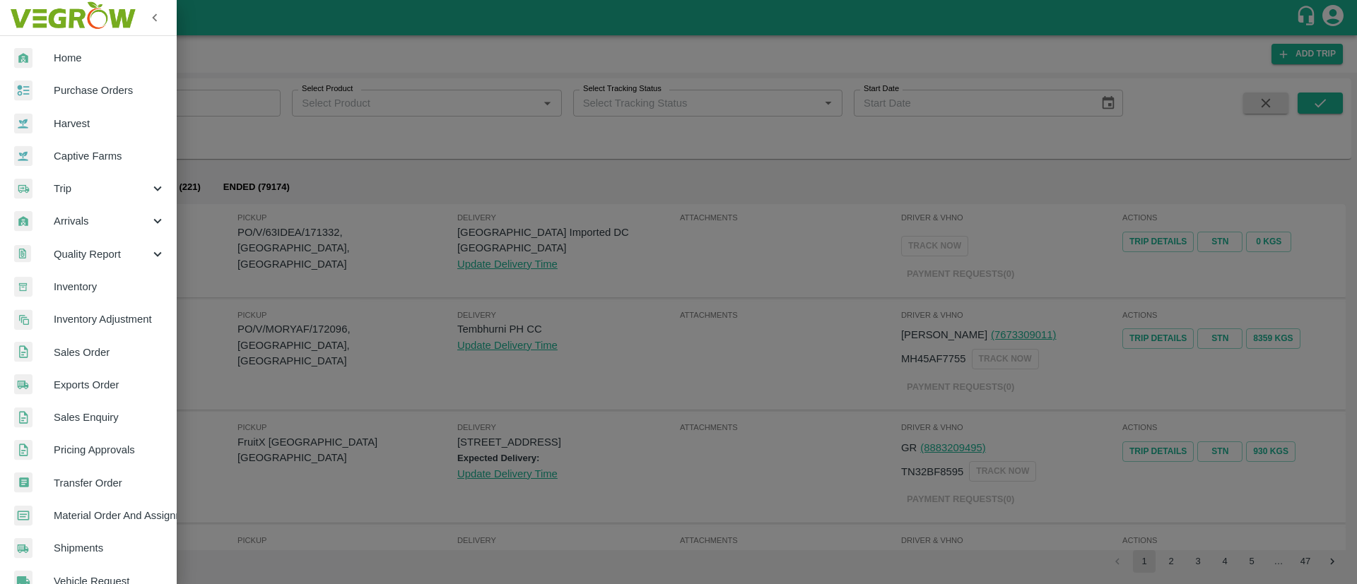
click at [95, 94] on span "Purchase Orders" at bounding box center [110, 91] width 112 height 16
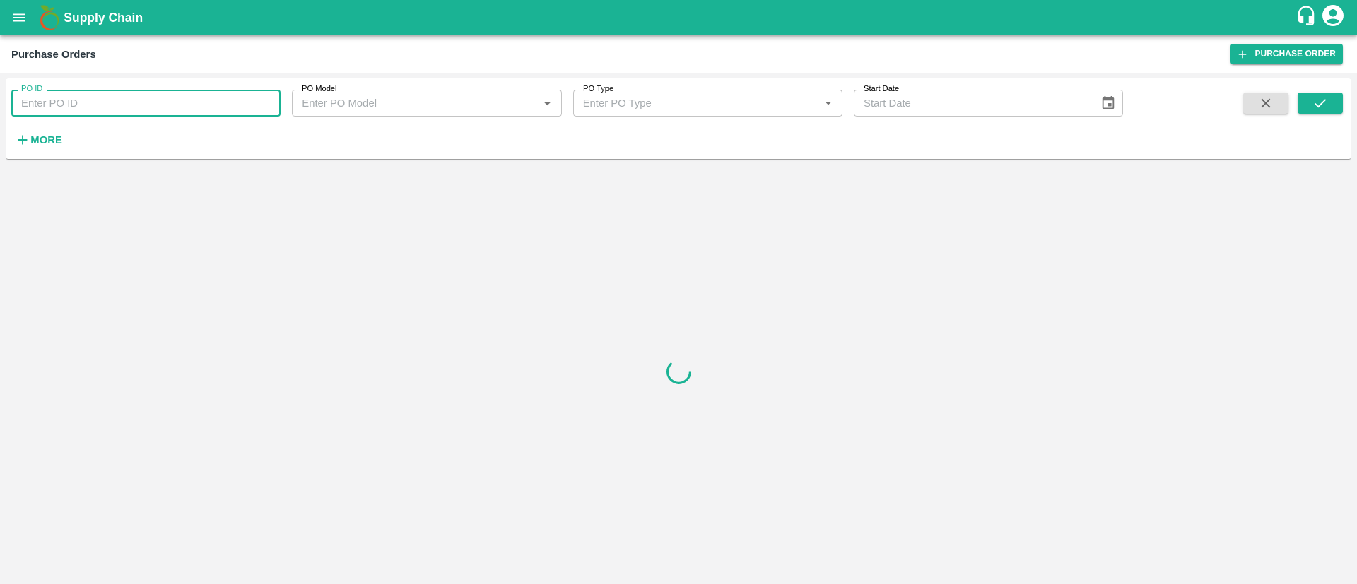
click at [117, 102] on input "PO ID" at bounding box center [145, 103] width 269 height 27
type input "171332"
click at [1319, 105] on icon "submit" at bounding box center [1319, 103] width 11 height 8
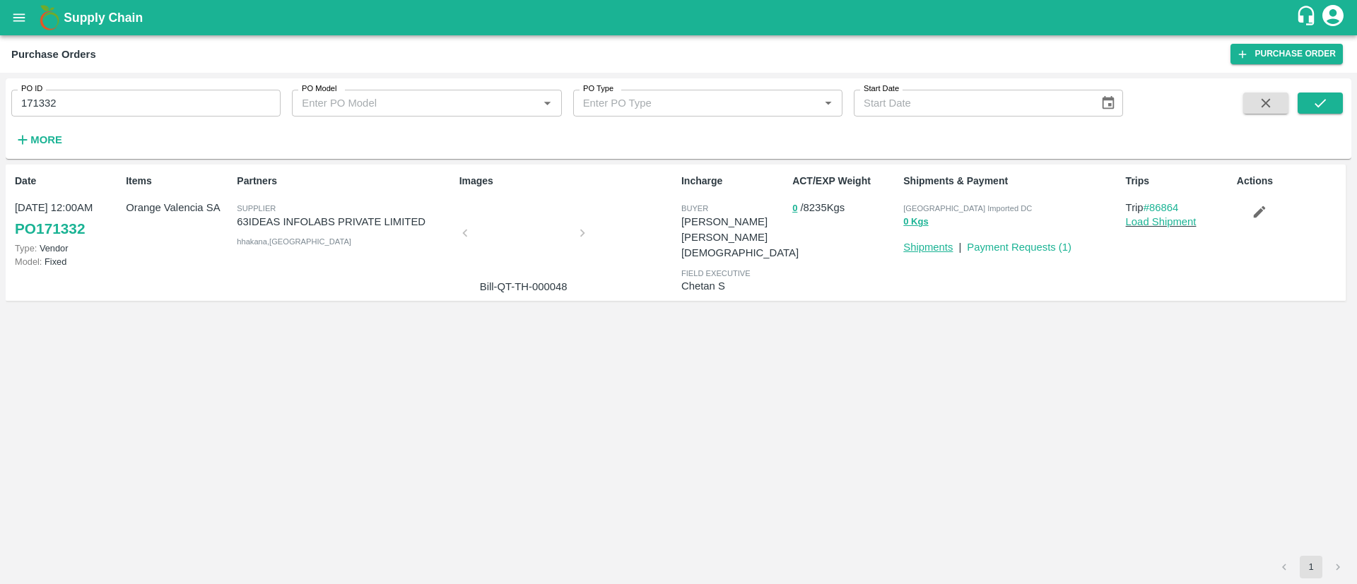
click at [928, 245] on link "Shipments" at bounding box center [927, 247] width 49 height 11
click at [1168, 220] on link "Load Shipment" at bounding box center [1161, 221] width 71 height 11
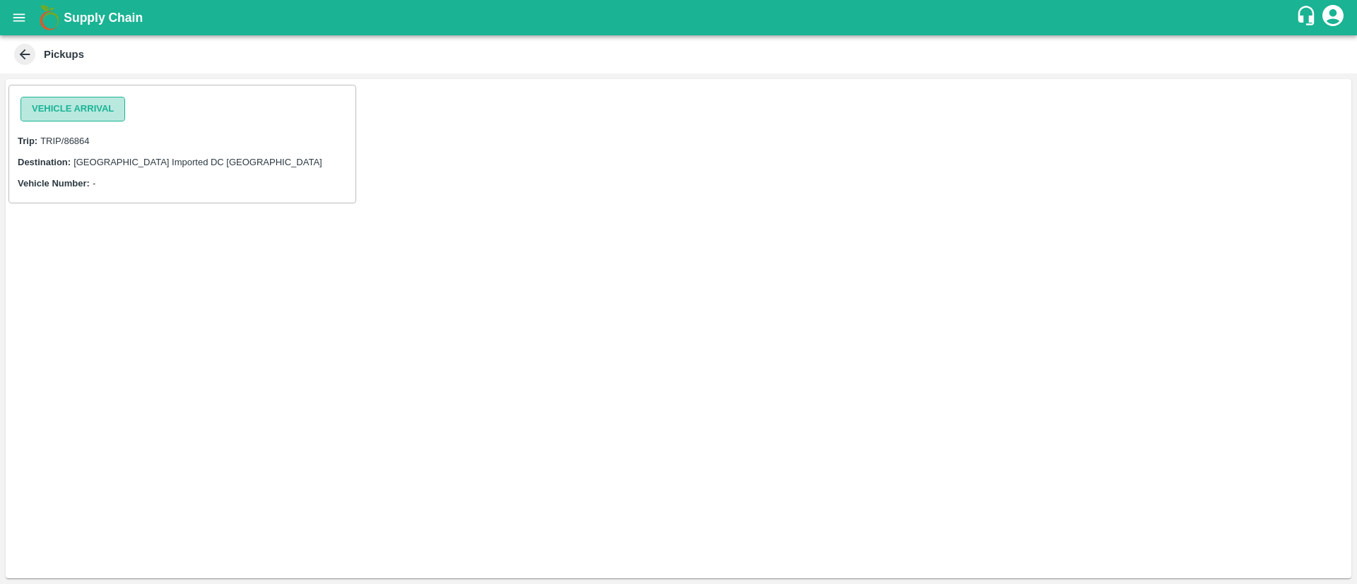
click at [54, 105] on button "Vehicle Arrival" at bounding box center [72, 109] width 105 height 25
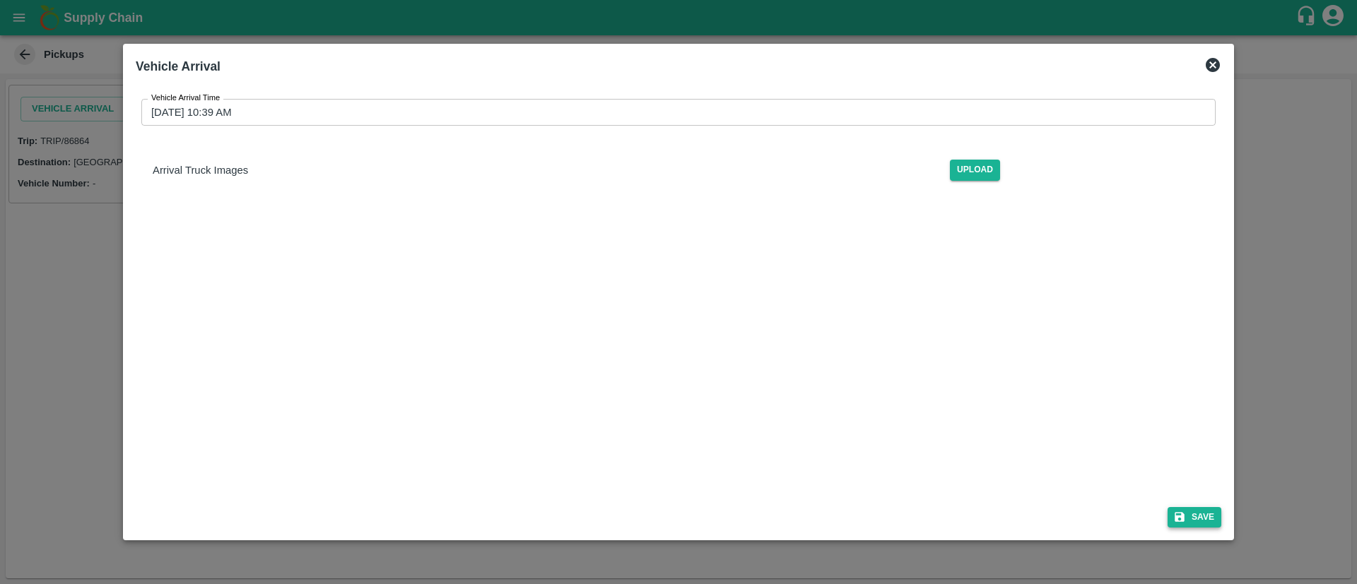
click at [1205, 515] on button "Save" at bounding box center [1194, 517] width 54 height 20
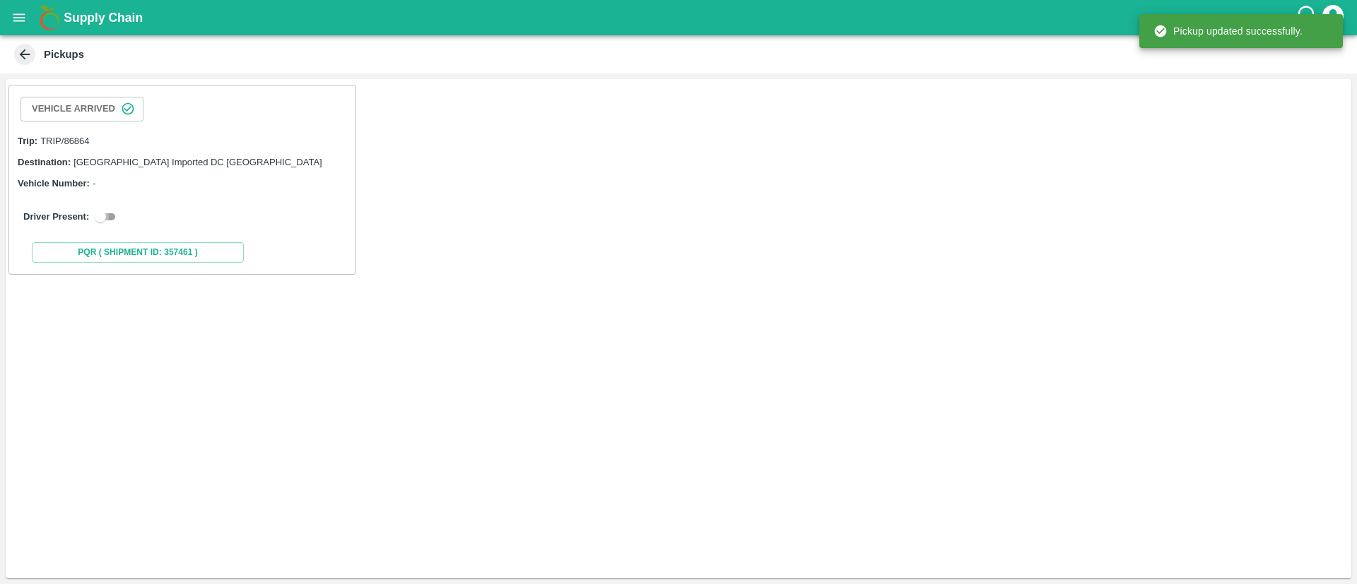
click at [107, 224] on input "checkbox" at bounding box center [100, 216] width 51 height 17
checkbox input "true"
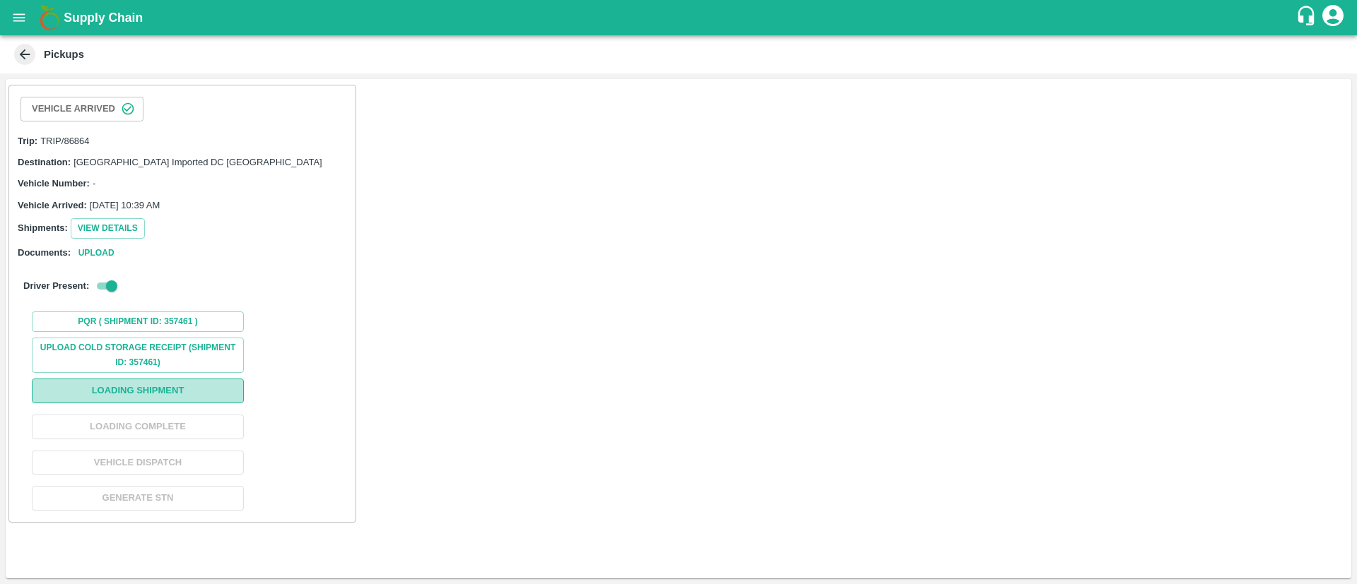
click at [198, 389] on button "Loading Shipment" at bounding box center [138, 391] width 212 height 25
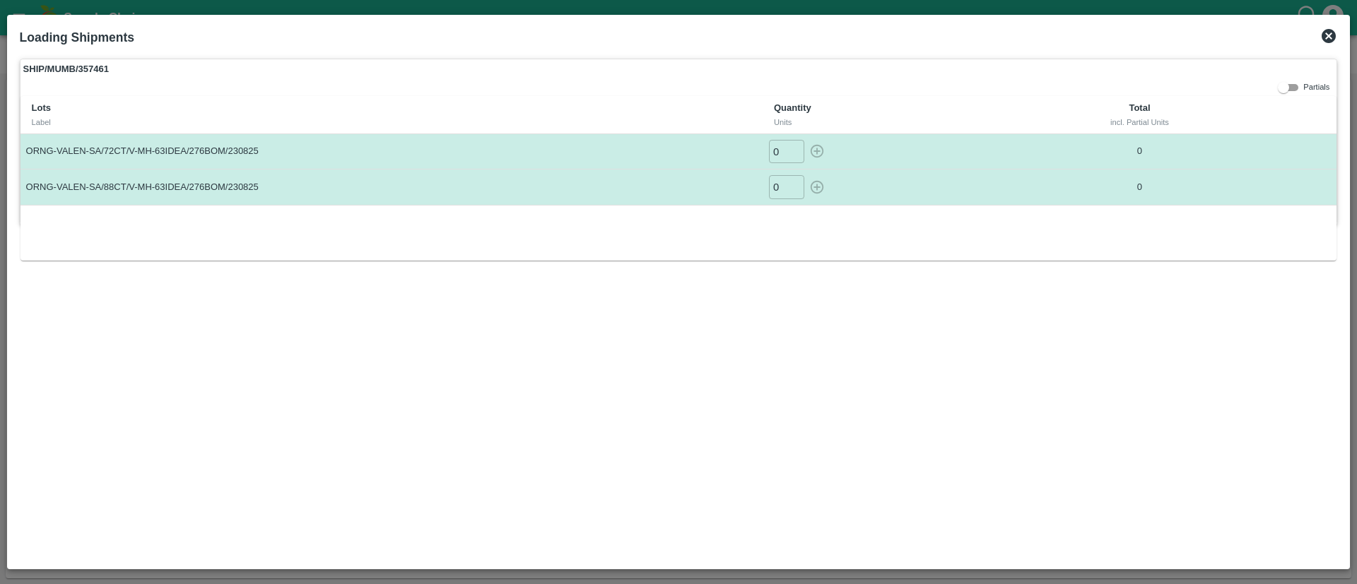
click at [769, 146] on input "0" at bounding box center [786, 151] width 35 height 23
type input "219"
click at [782, 182] on input "0" at bounding box center [786, 186] width 35 height 23
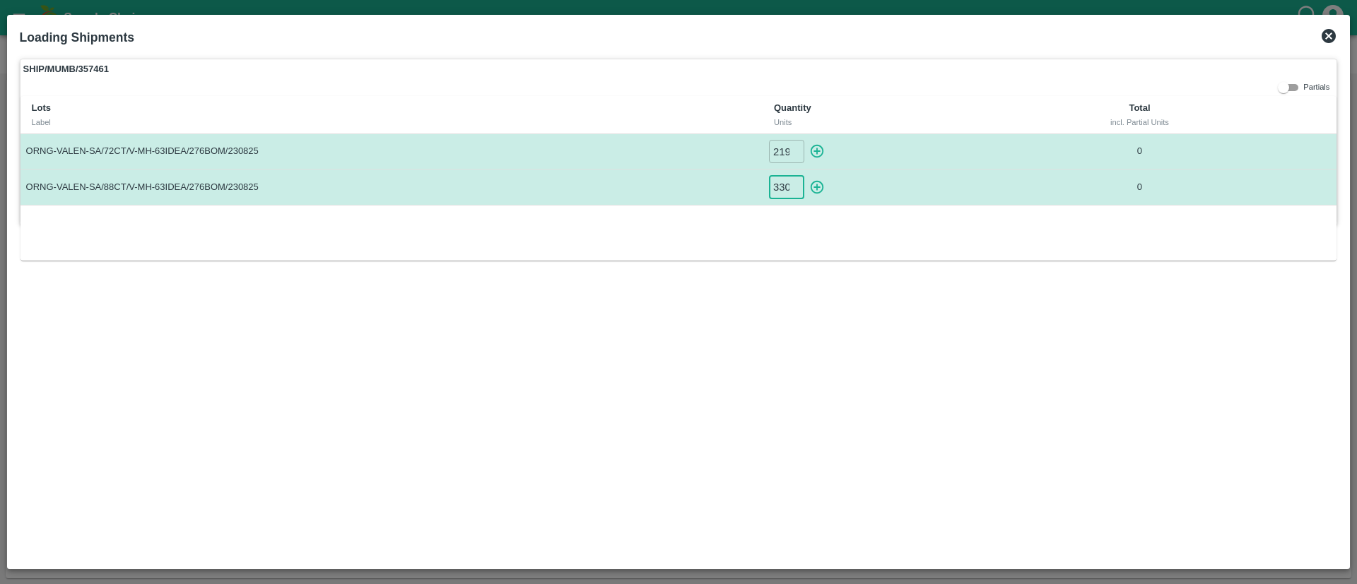
type input "330"
click at [820, 149] on icon "button" at bounding box center [817, 151] width 16 height 16
type input "0"
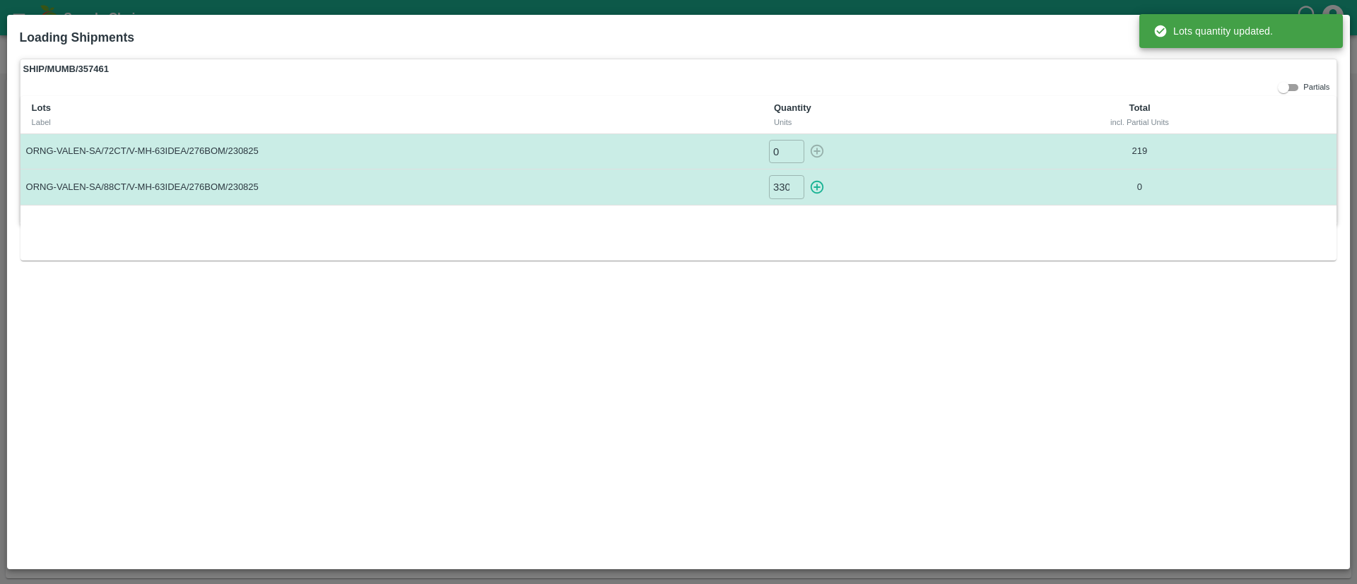
click at [818, 187] on icon "button" at bounding box center [817, 187] width 13 height 13
type input "0"
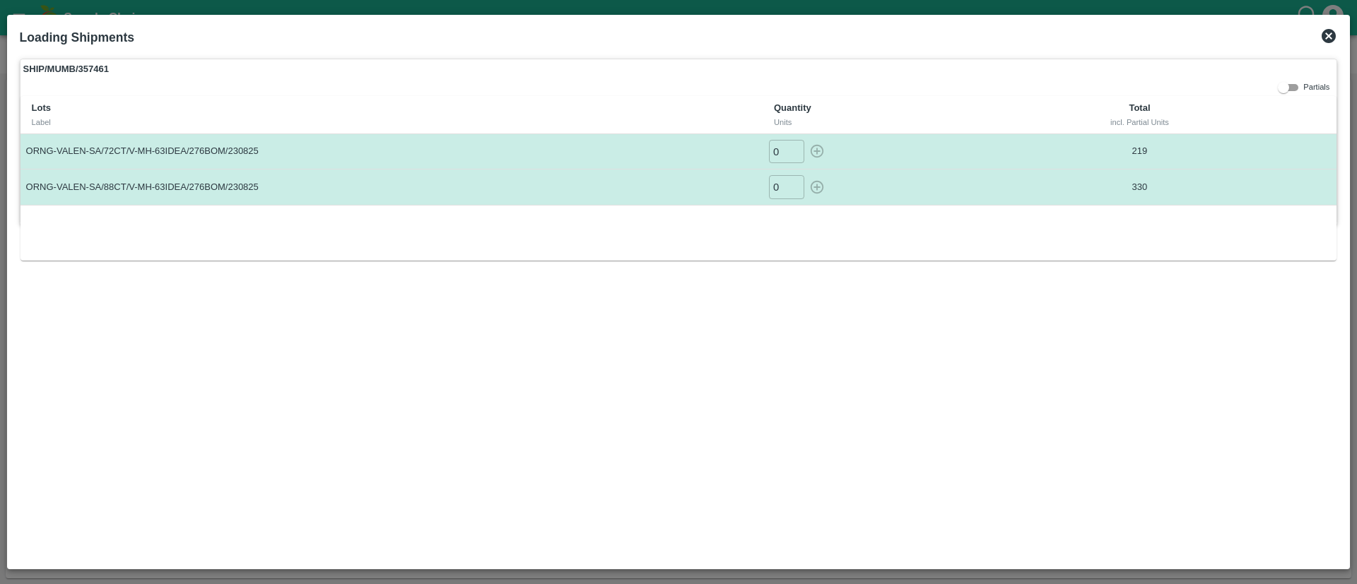
click at [1333, 37] on icon at bounding box center [1329, 36] width 14 height 14
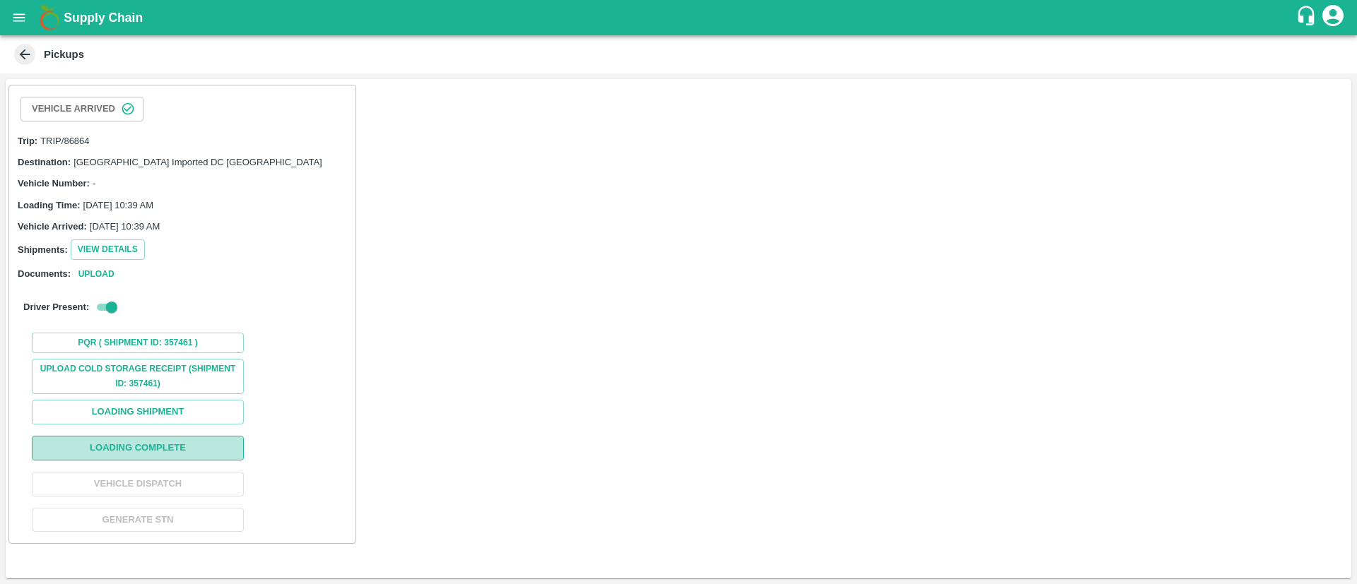
click at [179, 453] on button "Loading Complete" at bounding box center [138, 448] width 212 height 25
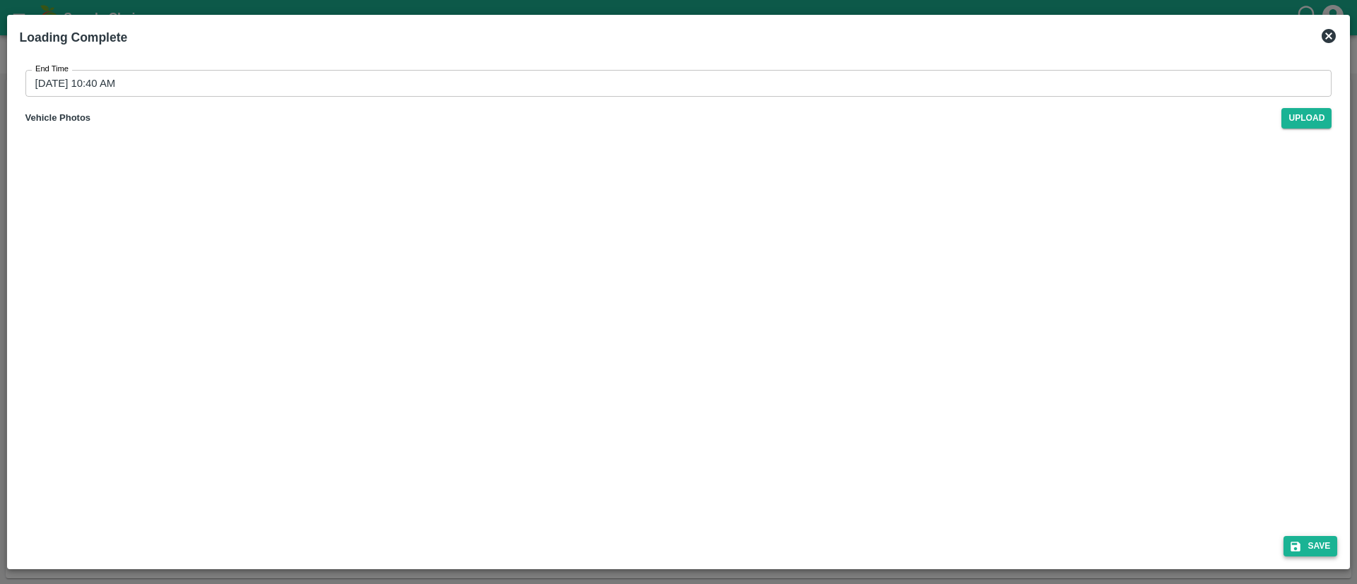
click at [1327, 541] on button "Save" at bounding box center [1310, 546] width 54 height 20
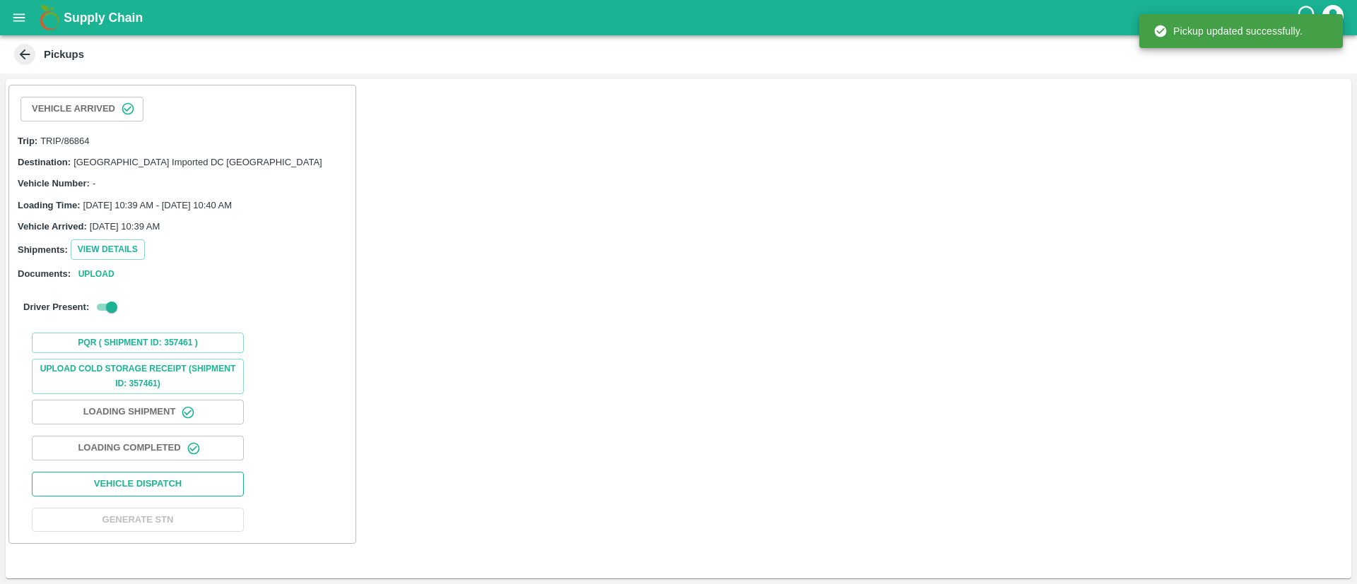
click at [160, 482] on button "Vehicle Dispatch" at bounding box center [138, 484] width 212 height 25
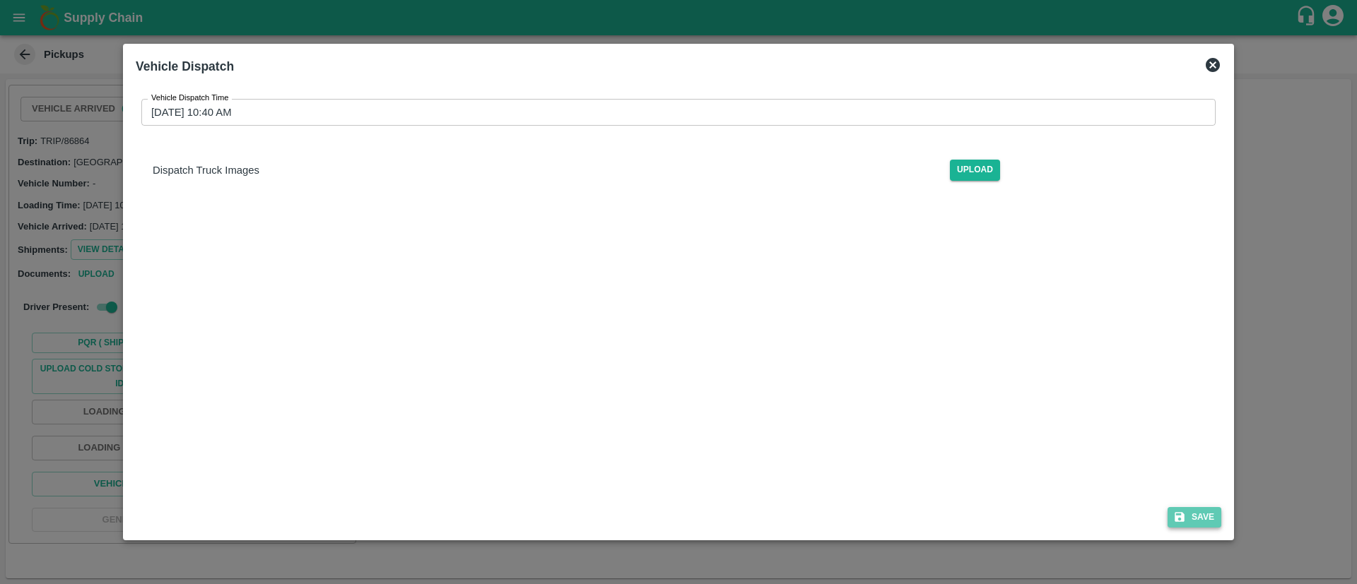
click at [1210, 519] on button "Save" at bounding box center [1194, 517] width 54 height 20
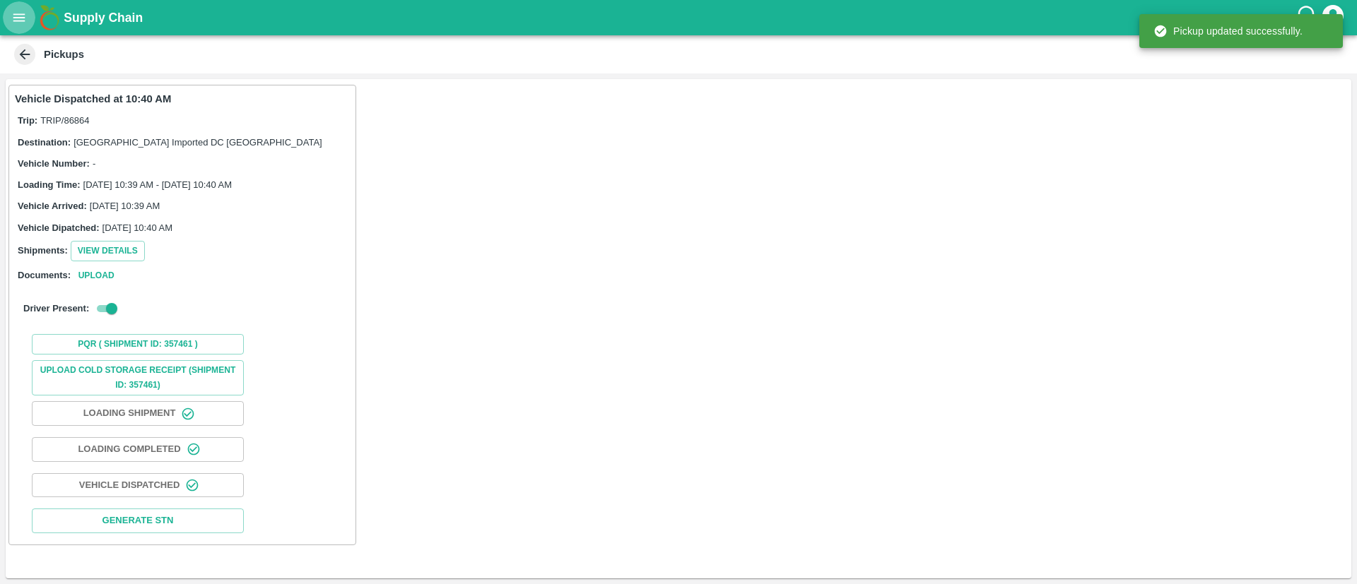
click at [21, 18] on icon "open drawer" at bounding box center [19, 18] width 16 height 16
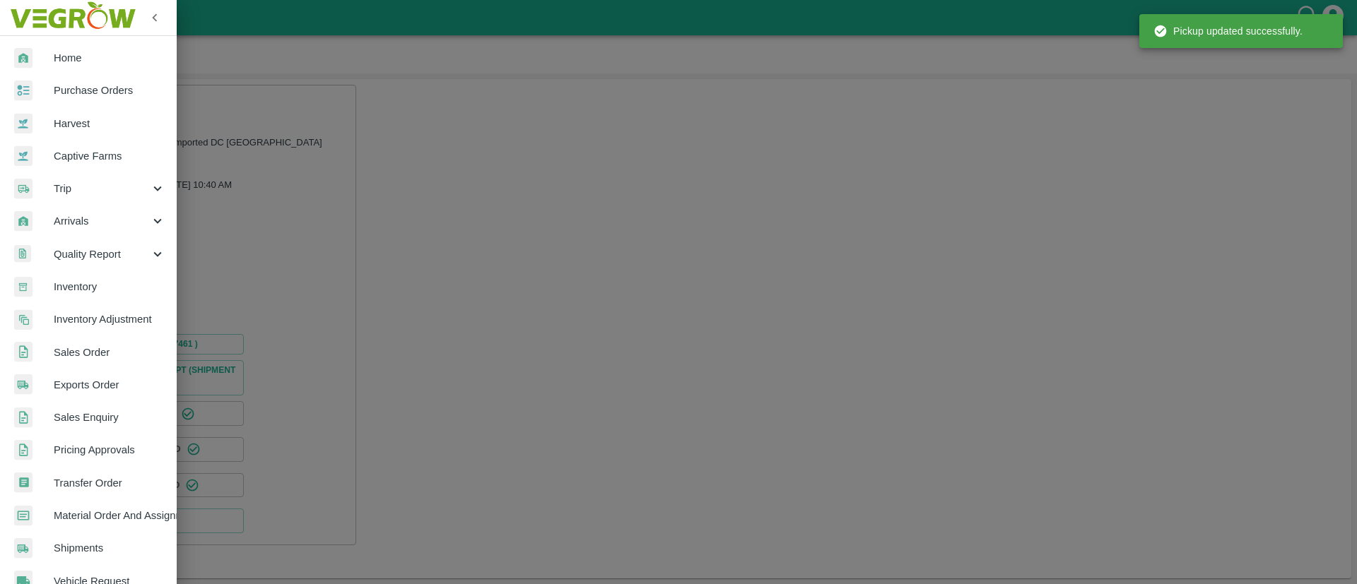
click at [83, 233] on div "Arrivals" at bounding box center [88, 221] width 177 height 33
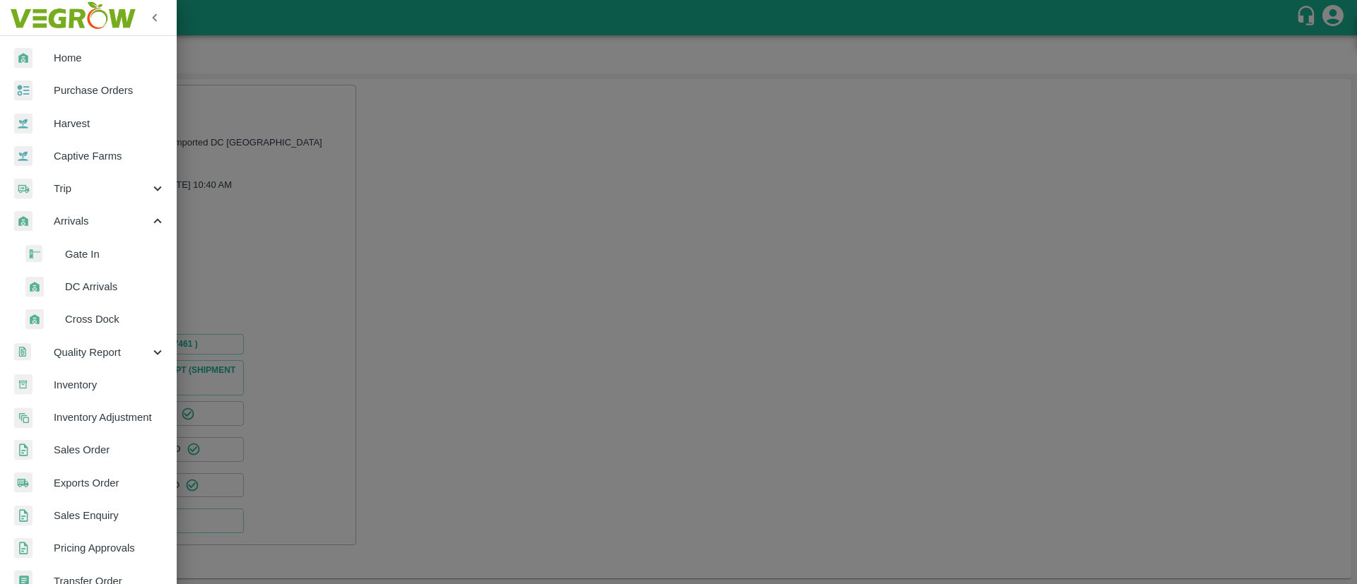
click at [88, 283] on span "DC Arrivals" at bounding box center [115, 287] width 100 height 16
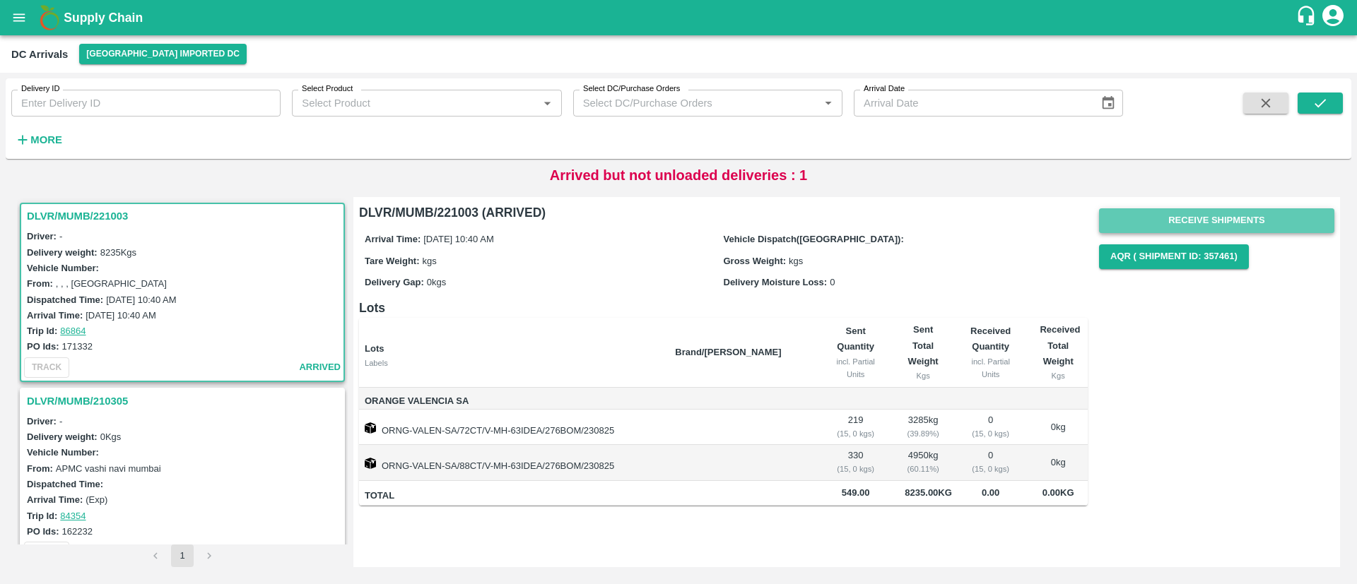
click at [1190, 218] on button "Receive Shipments" at bounding box center [1216, 220] width 235 height 25
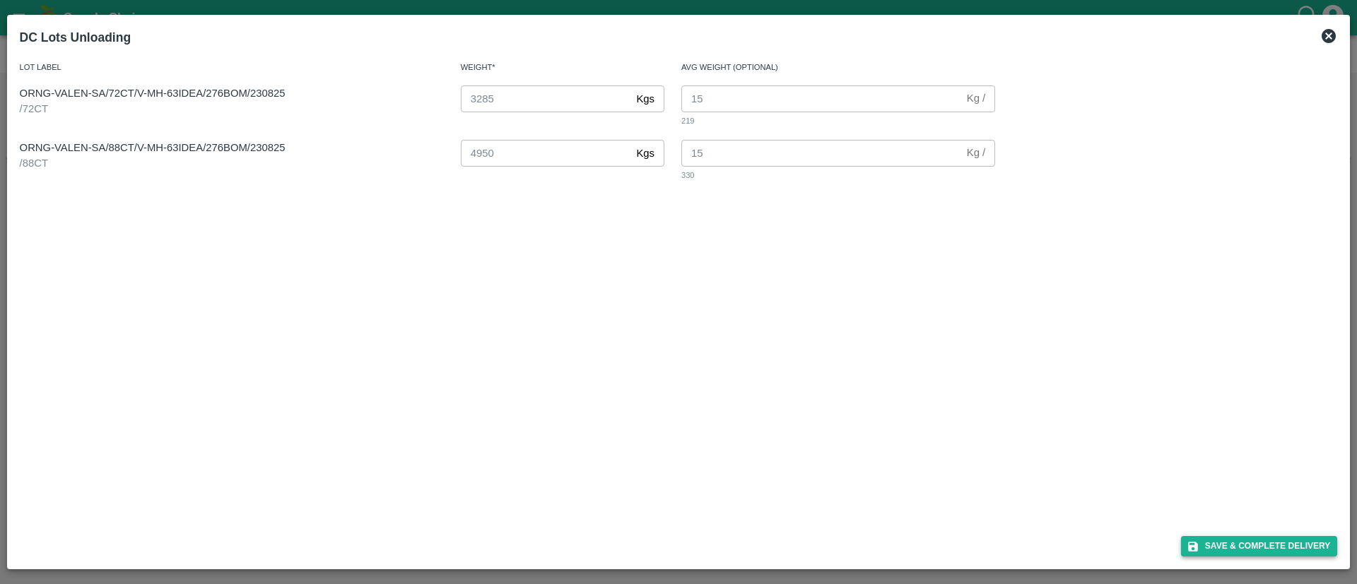
click at [1238, 540] on button "Save & Complete Delivery" at bounding box center [1259, 546] width 157 height 20
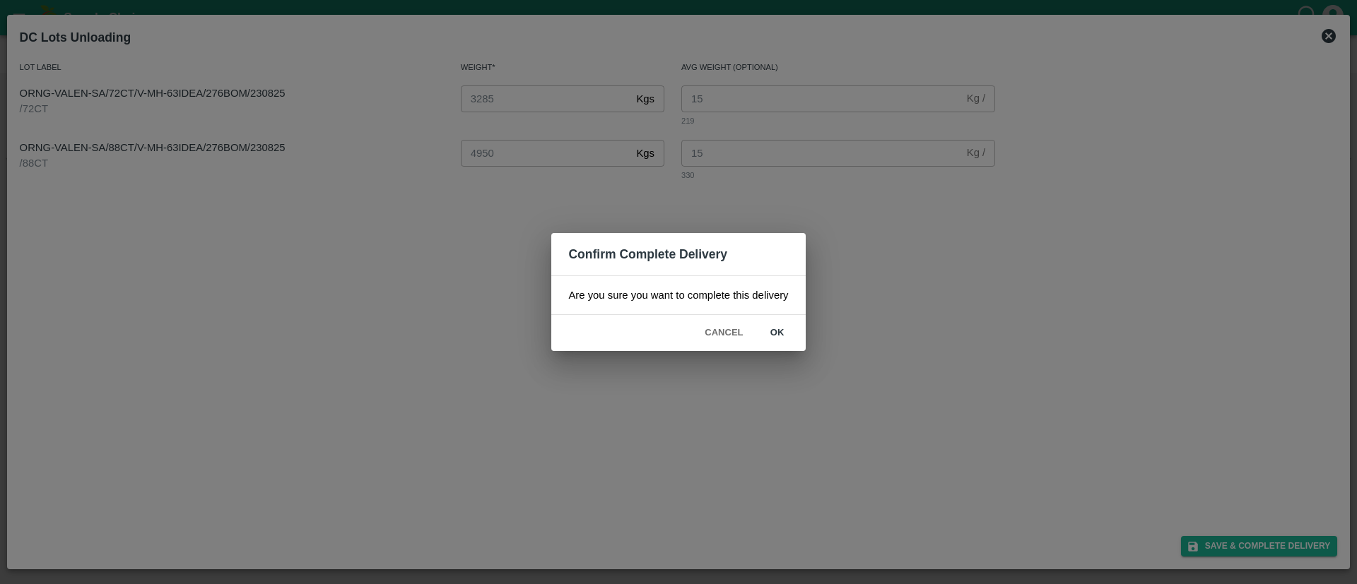
click at [784, 329] on button "ok" at bounding box center [777, 333] width 45 height 25
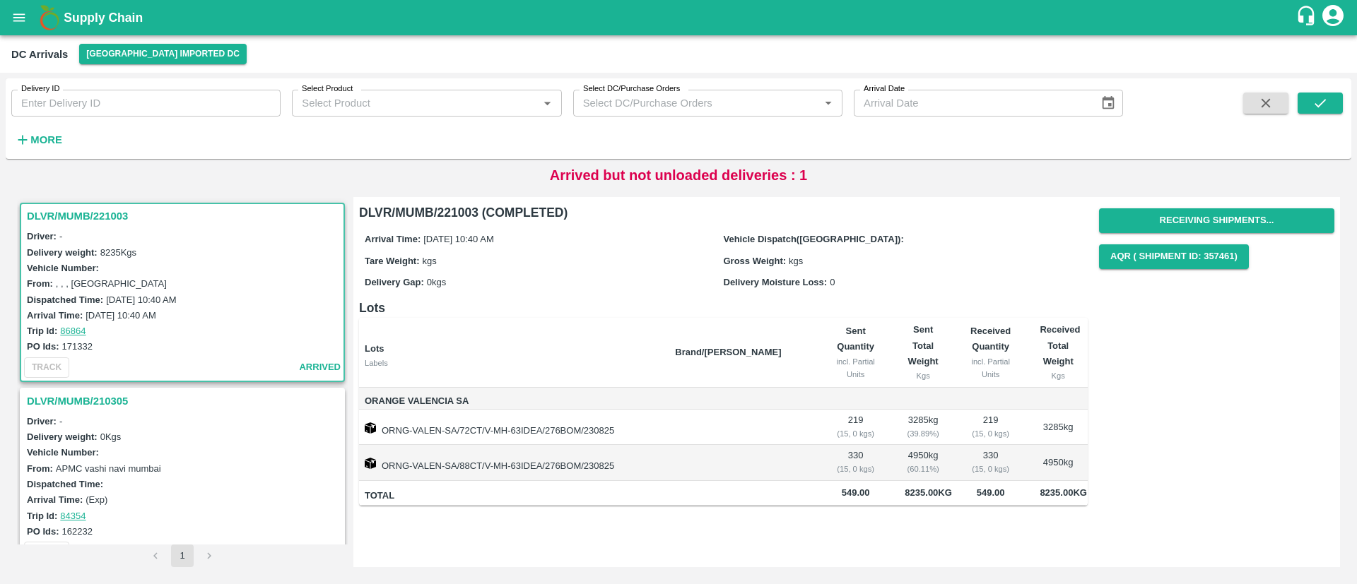
click at [15, 19] on icon "open drawer" at bounding box center [19, 18] width 16 height 16
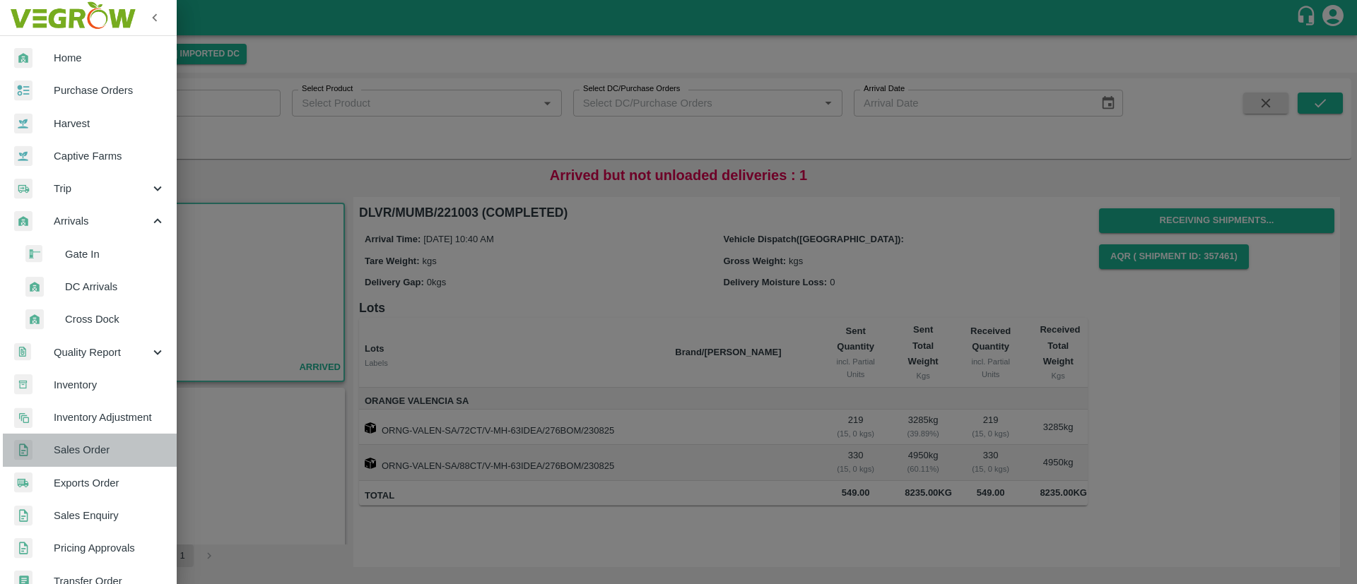
click at [95, 442] on link "Sales Order" at bounding box center [88, 450] width 177 height 33
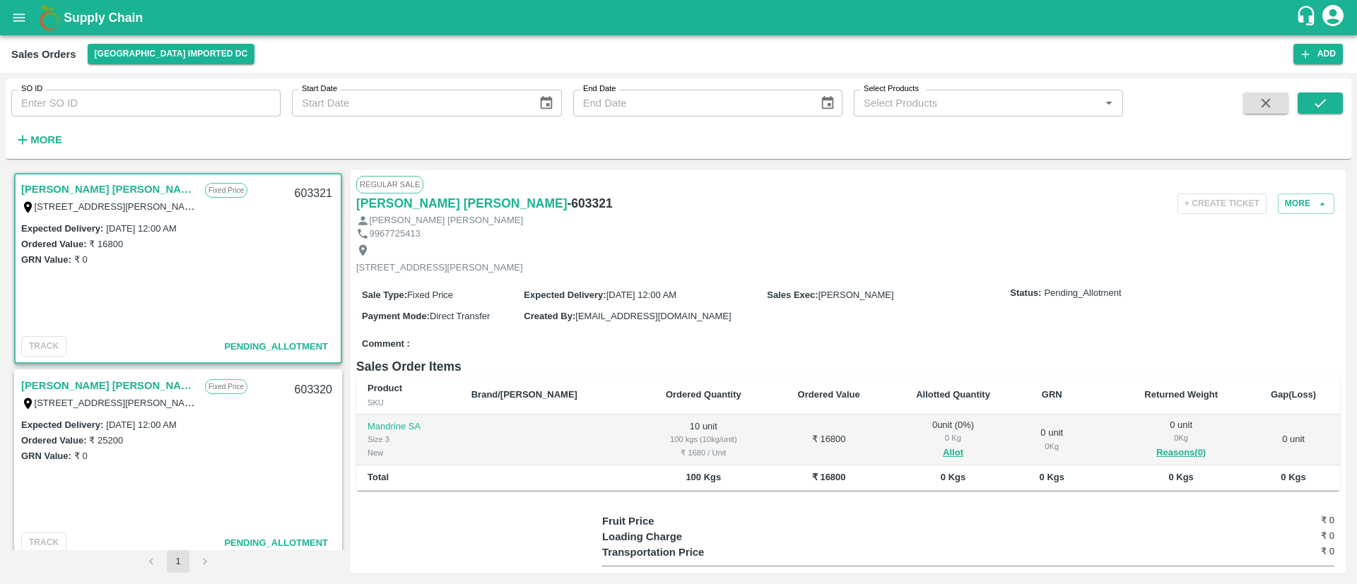
click at [144, 100] on input "SO ID" at bounding box center [145, 103] width 269 height 27
paste input "603288"
type input "603288"
click at [1324, 107] on icon "submit" at bounding box center [1320, 103] width 16 height 16
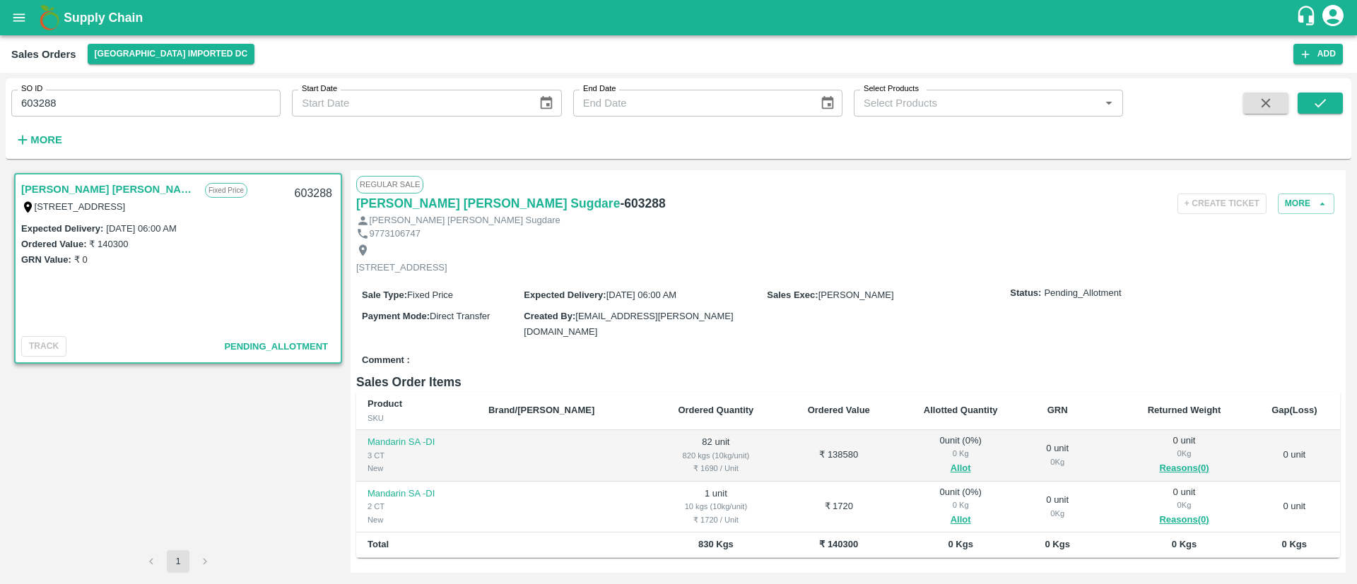
click at [650, 442] on td "82 unit 820 kgs (10kg/unit) ₹ 1690 / Unit" at bounding box center [715, 456] width 131 height 52
drag, startPoint x: 642, startPoint y: 441, endPoint x: 649, endPoint y: 436, distance: 8.6
click at [650, 437] on td "82 unit 820 kgs (10kg/unit) ₹ 1690 / Unit" at bounding box center [715, 456] width 131 height 52
click at [406, 488] on p "Mandarin SA -DI" at bounding box center [416, 494] width 98 height 13
click at [951, 463] on button "Allot" at bounding box center [961, 469] width 20 height 16
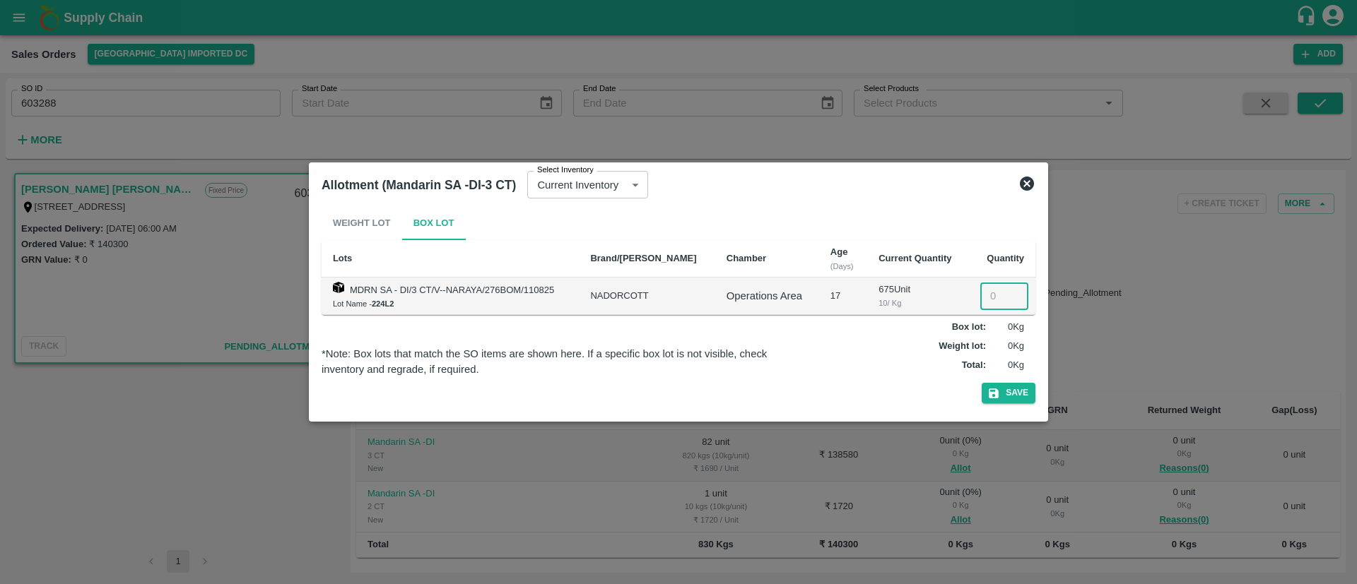
click at [986, 286] on input "number" at bounding box center [1004, 296] width 48 height 27
type input "82"
click at [1024, 392] on button "Save" at bounding box center [1009, 393] width 54 height 20
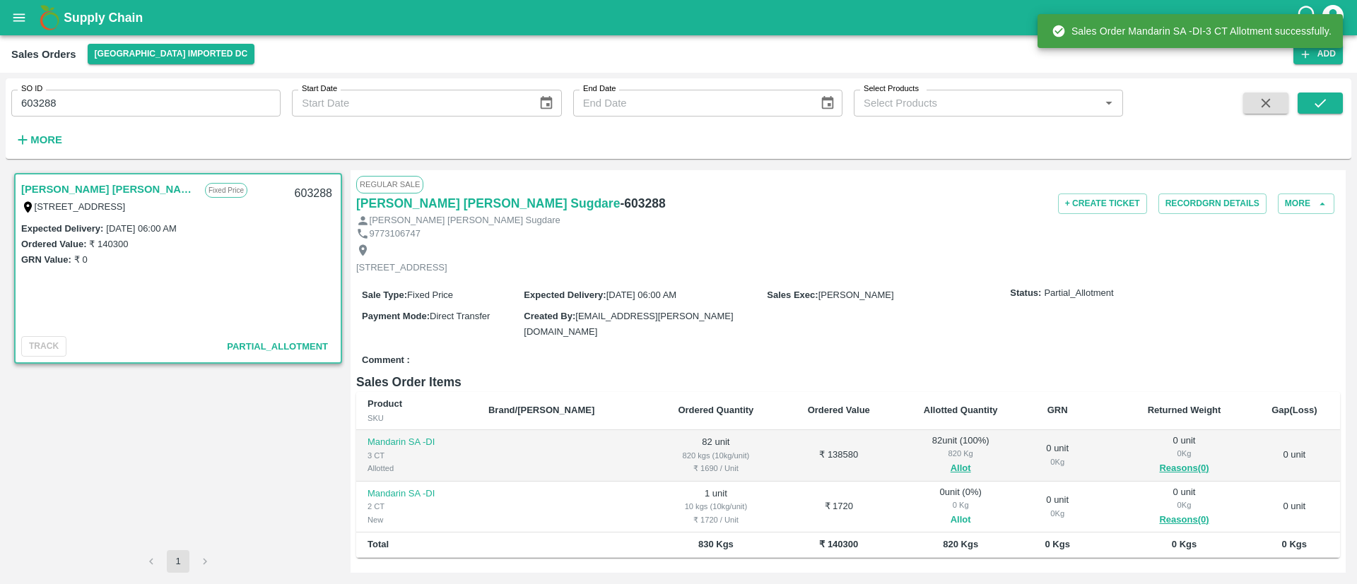
click at [951, 512] on button "Allot" at bounding box center [961, 520] width 20 height 16
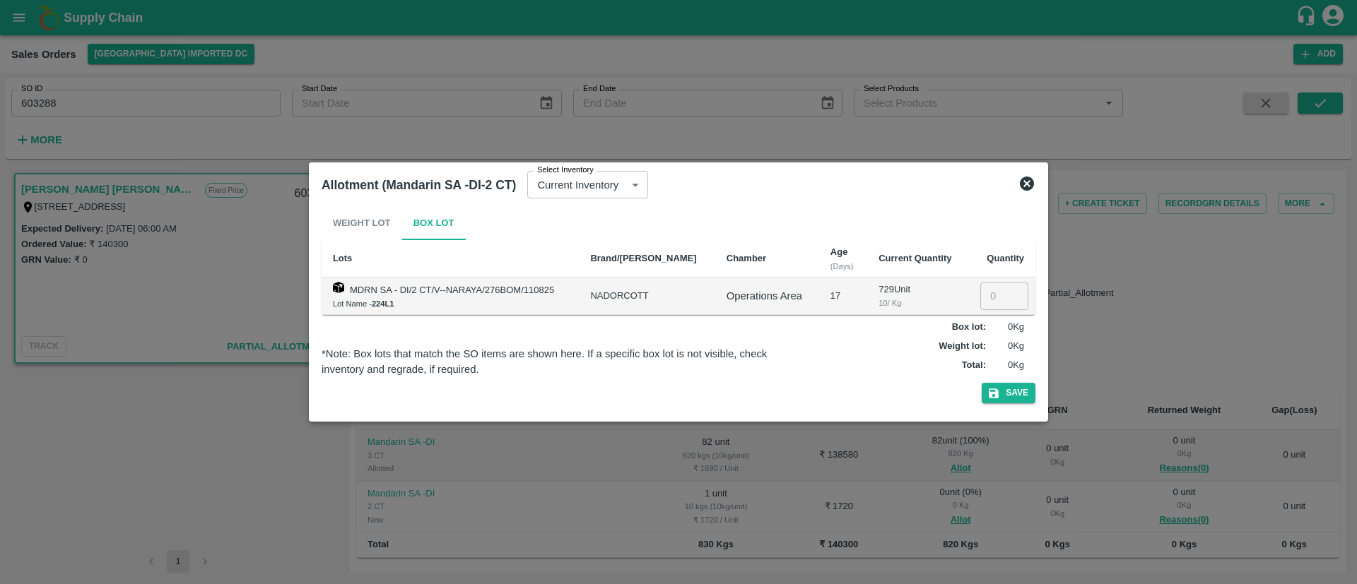
click at [991, 298] on input "number" at bounding box center [1004, 296] width 48 height 27
type input "1"
click at [1018, 392] on button "Save" at bounding box center [1009, 393] width 54 height 20
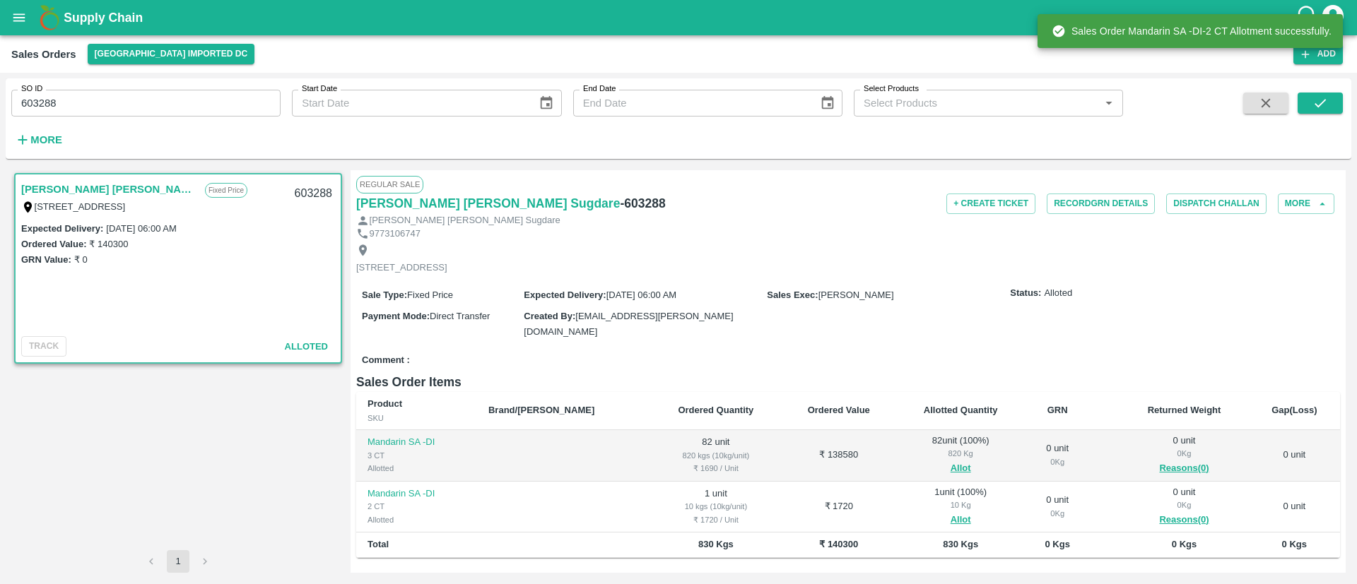
click at [110, 102] on input "603288" at bounding box center [145, 103] width 269 height 27
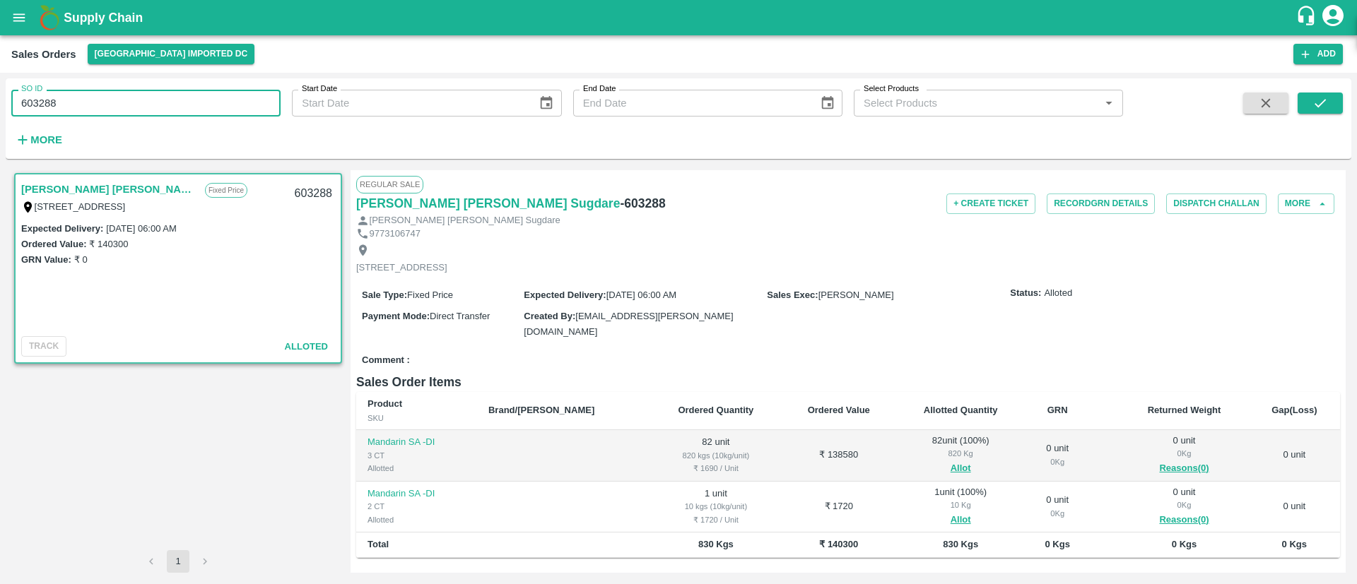
paste input "text"
click at [1321, 96] on icon "submit" at bounding box center [1320, 103] width 16 height 16
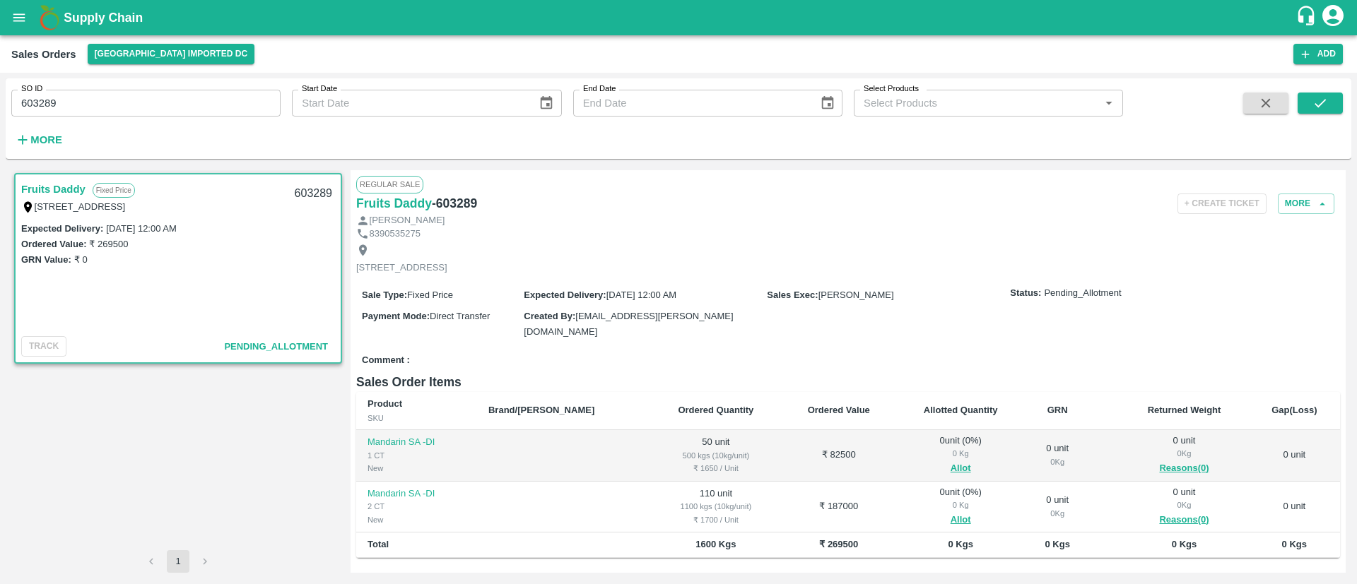
click at [163, 102] on input "603289" at bounding box center [145, 103] width 269 height 27
click at [163, 101] on input "603289" at bounding box center [145, 103] width 269 height 27
paste input "text"
click at [1332, 98] on button "submit" at bounding box center [1320, 103] width 45 height 21
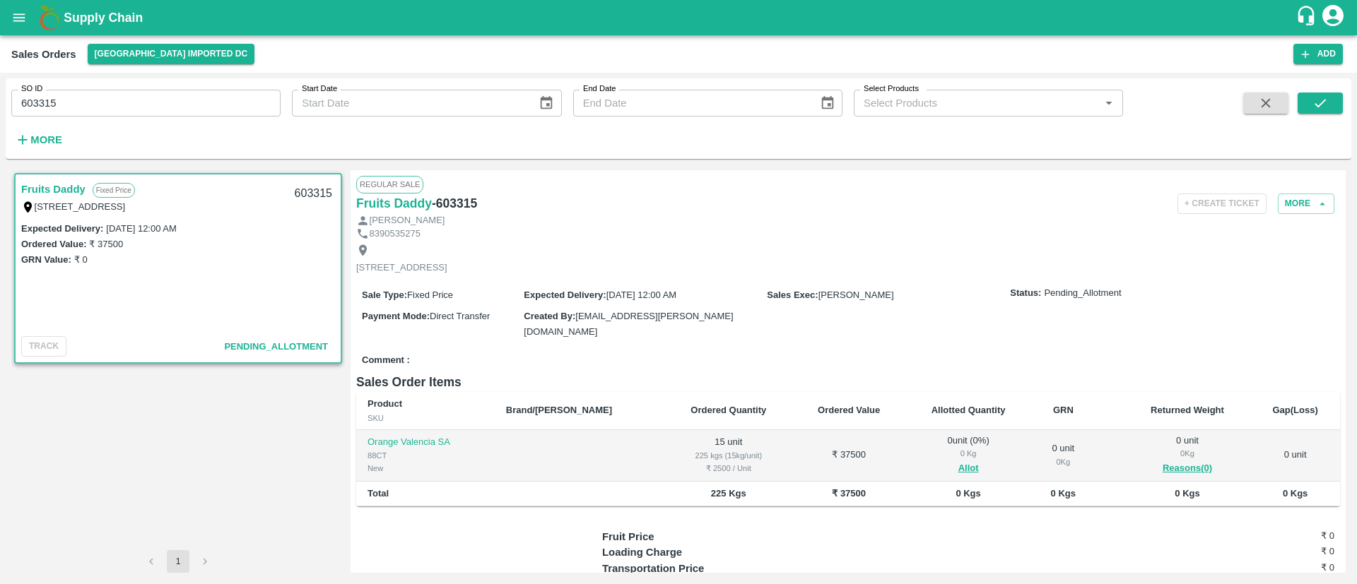
click at [74, 98] on input "603315" at bounding box center [145, 103] width 269 height 27
click at [1331, 107] on button "submit" at bounding box center [1320, 103] width 45 height 21
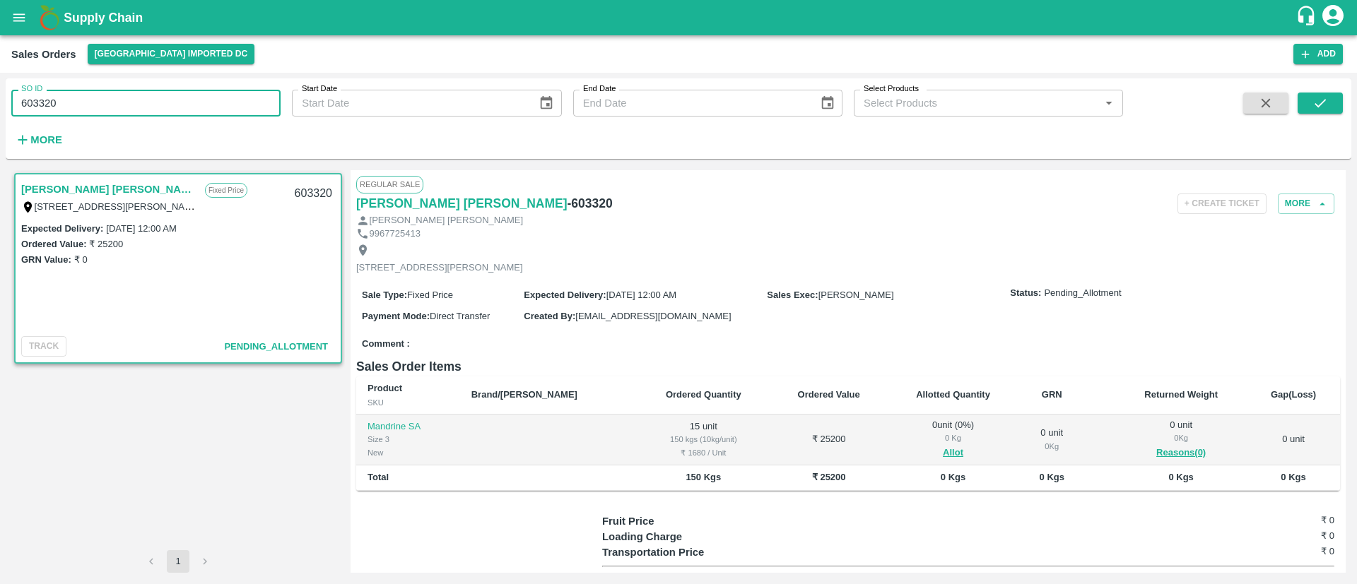
click at [72, 94] on input "603320" at bounding box center [145, 103] width 269 height 27
click at [127, 103] on input "603320" at bounding box center [145, 103] width 269 height 27
type input "603321"
click at [1324, 98] on icon "submit" at bounding box center [1320, 103] width 16 height 16
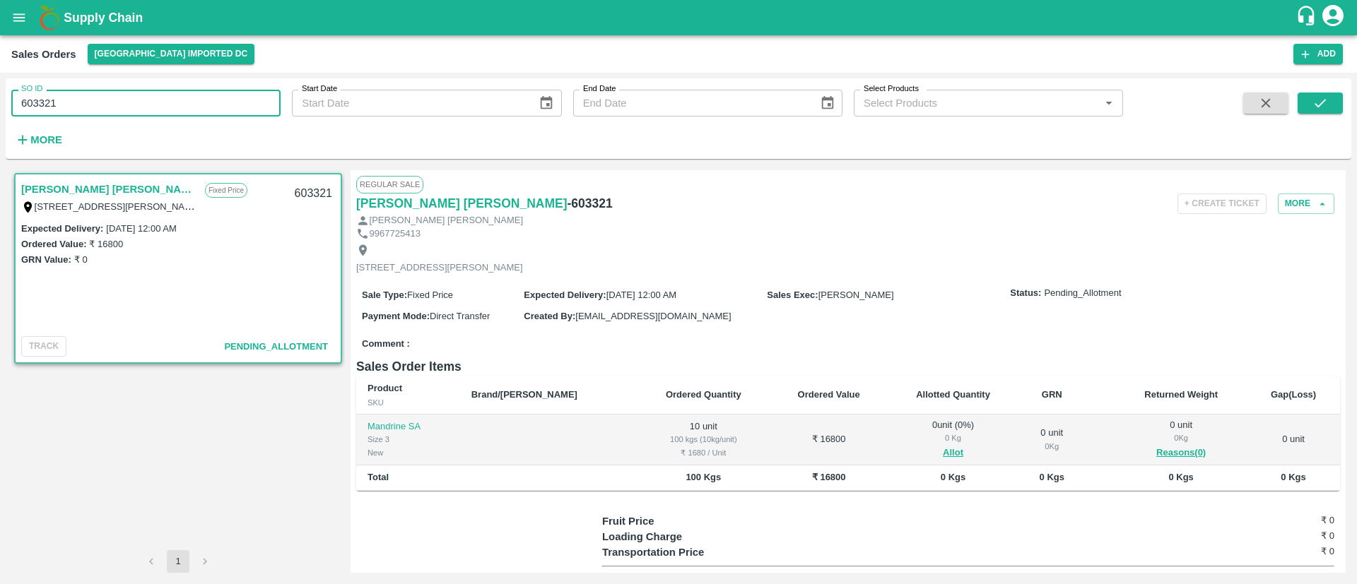
click at [35, 103] on input "603321" at bounding box center [145, 103] width 269 height 27
click at [35, 102] on input "603321" at bounding box center [145, 103] width 269 height 27
click at [943, 461] on button "Allot" at bounding box center [953, 453] width 20 height 16
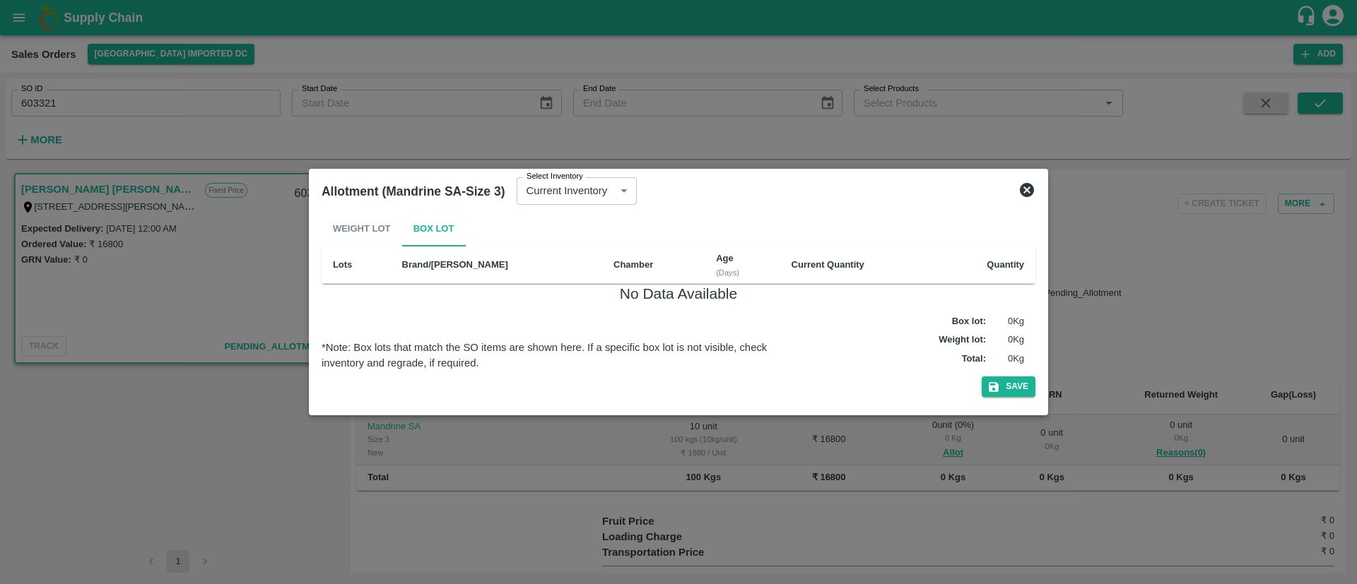
click at [1025, 187] on icon at bounding box center [1026, 190] width 17 height 17
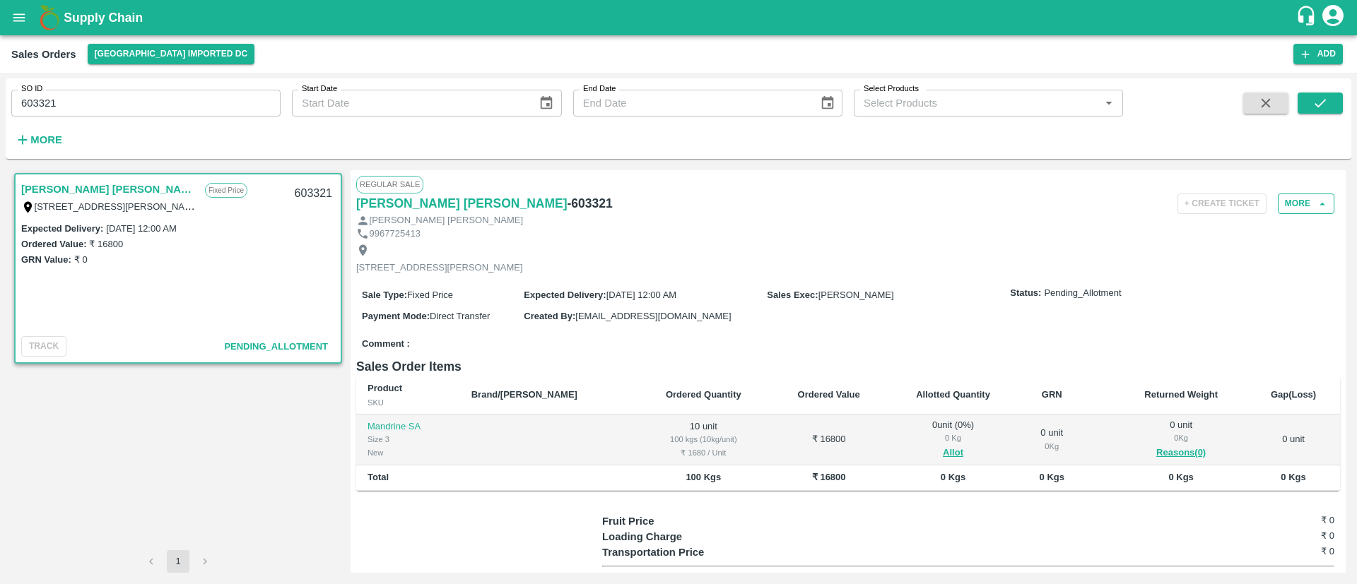
click at [1297, 211] on button "More" at bounding box center [1306, 204] width 57 height 20
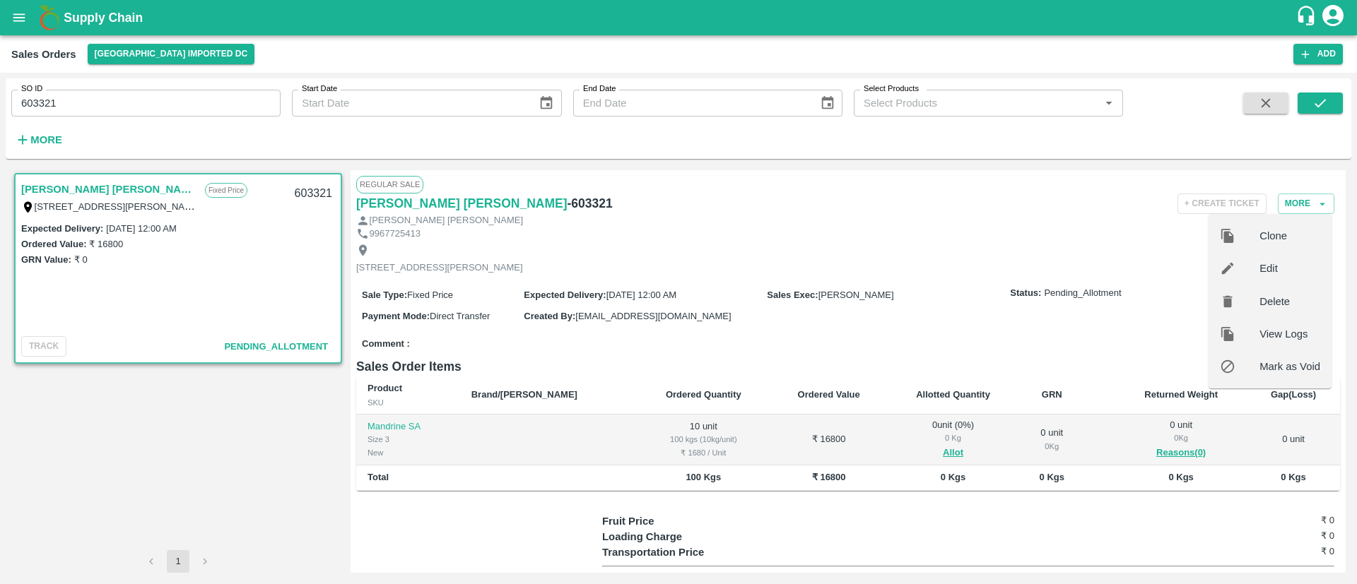
click at [1263, 277] on div "Edit" at bounding box center [1269, 268] width 123 height 33
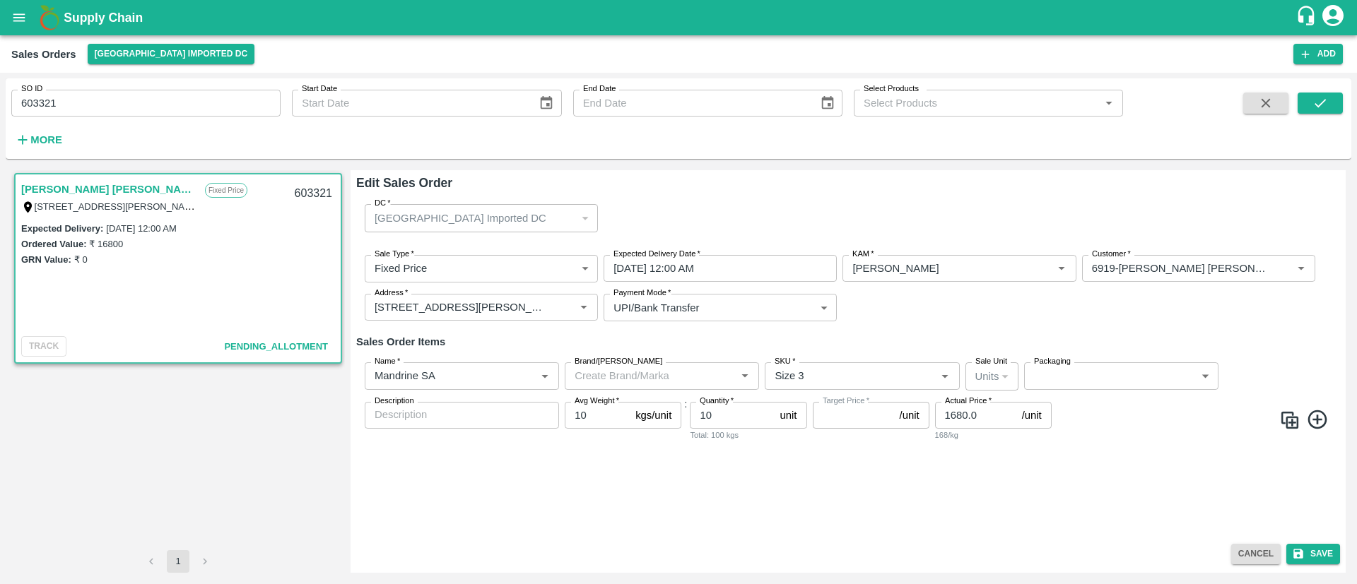
type input "NA"
click at [521, 374] on icon "Clear" at bounding box center [527, 376] width 13 height 13
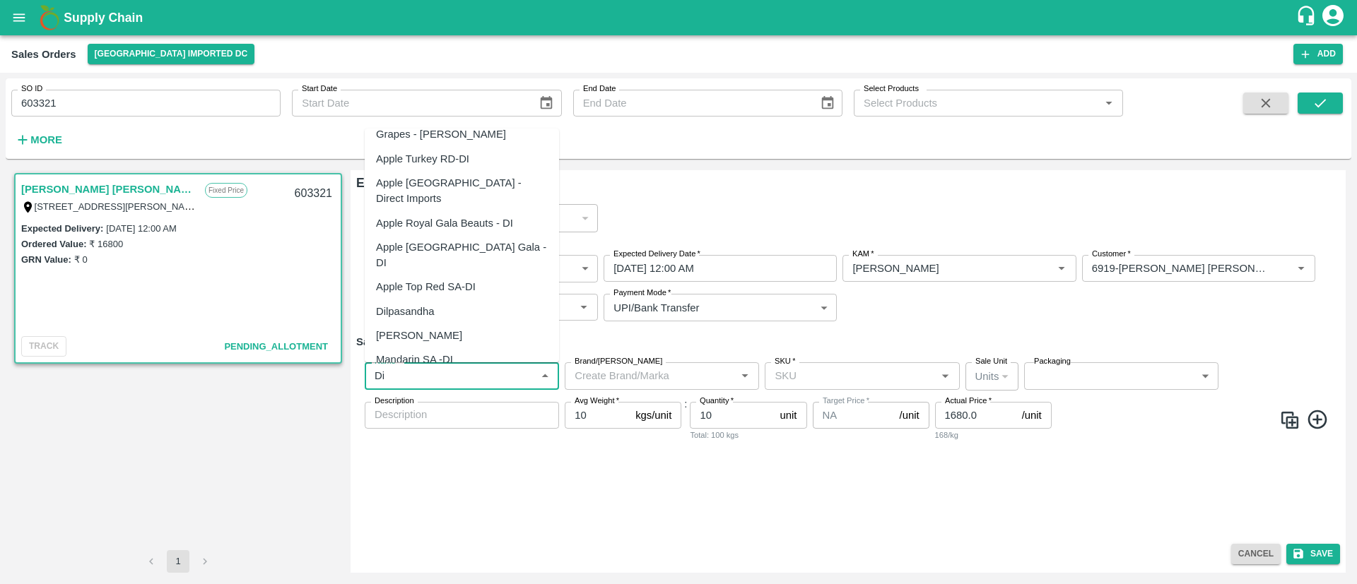
scroll to position [237, 0]
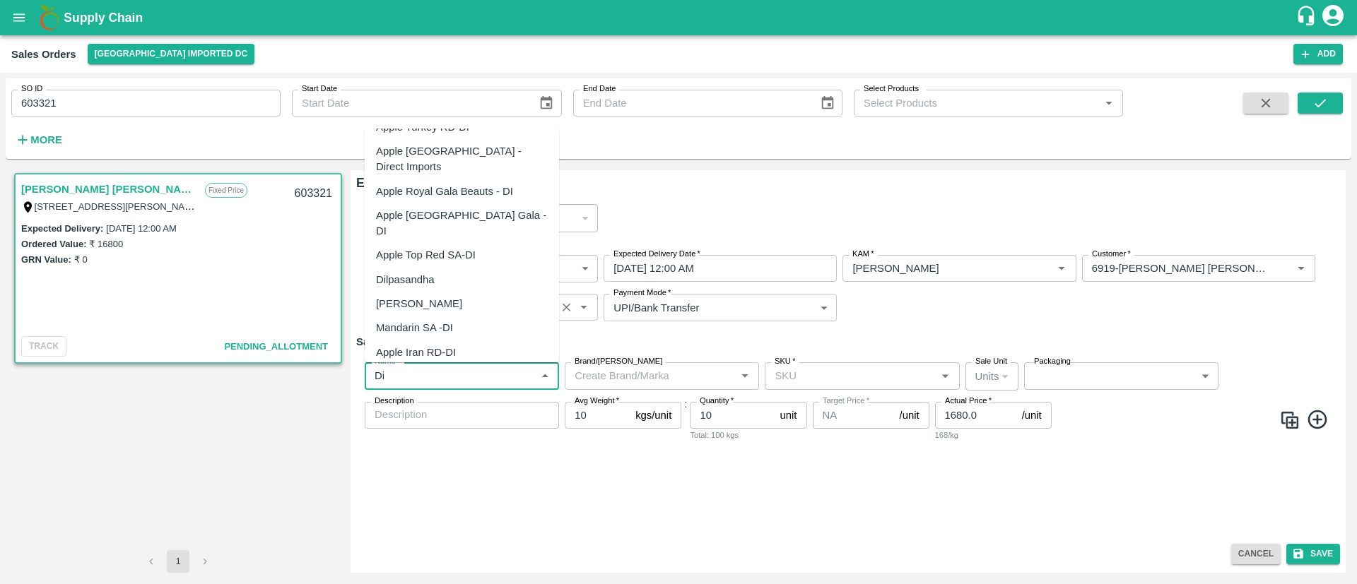
click at [445, 316] on div "Mandarin SA -DI" at bounding box center [462, 328] width 194 height 24
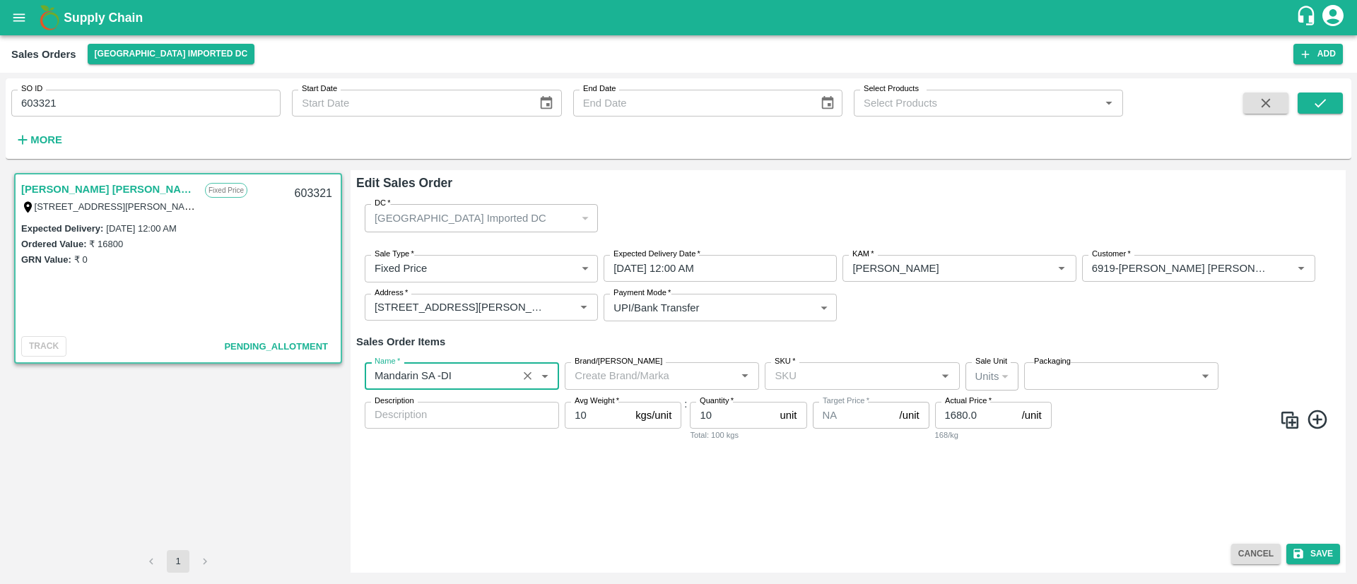
type input "Mandarin SA -DI"
click at [796, 370] on input "SKU   *" at bounding box center [850, 376] width 163 height 18
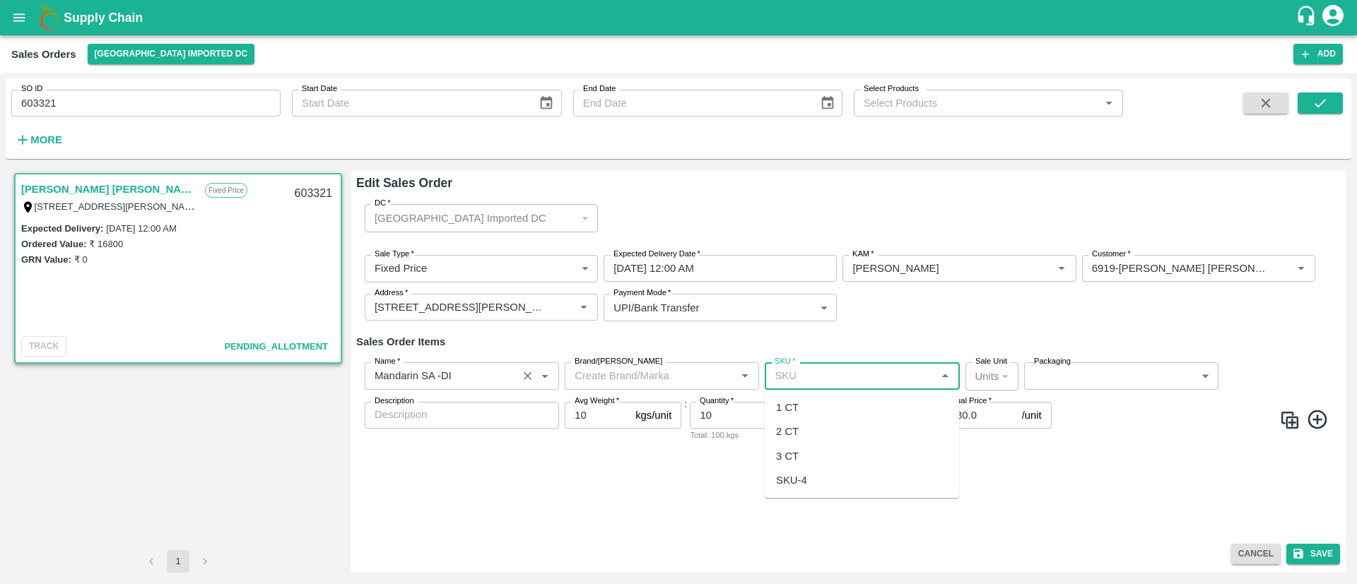
drag, startPoint x: 794, startPoint y: 453, endPoint x: 801, endPoint y: 452, distance: 7.2
click at [795, 453] on div "3 CT" at bounding box center [787, 457] width 23 height 16
type input "3 CT"
click at [1071, 377] on body "Supply Chain Sales Orders [GEOGRAPHIC_DATA] Imported DC Add SO ID 603321 SO ID …" at bounding box center [678, 292] width 1357 height 584
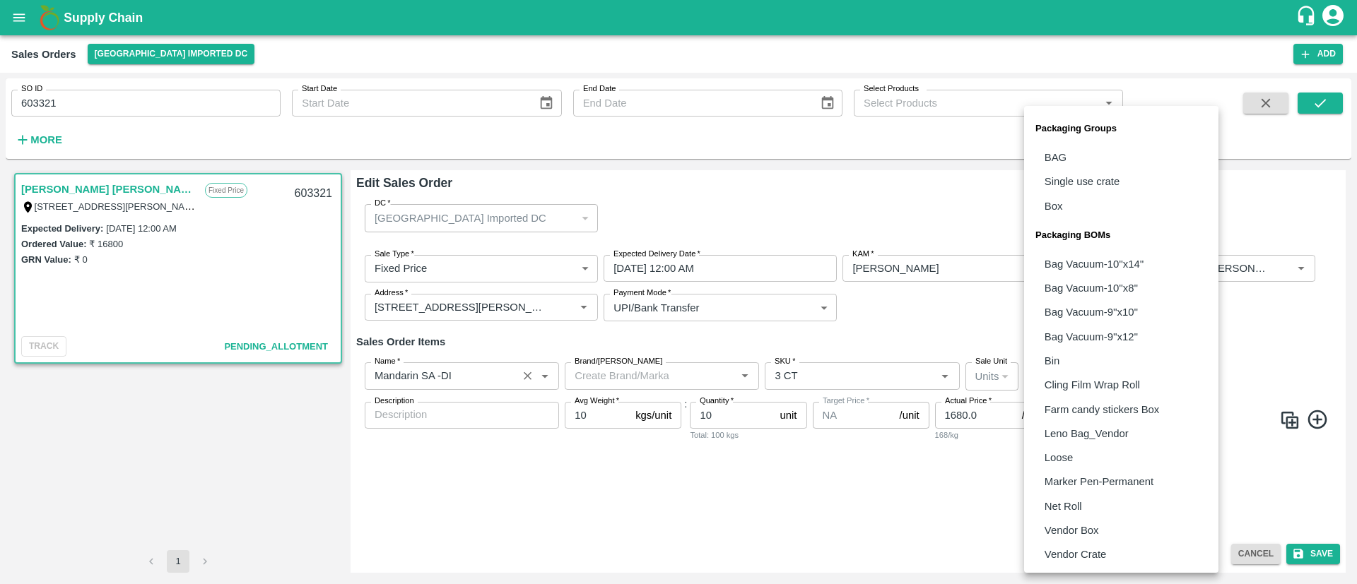
drag, startPoint x: 1078, startPoint y: 536, endPoint x: 1097, endPoint y: 542, distance: 20.1
click at [1079, 535] on p "Vendor Box" at bounding box center [1072, 531] width 54 height 16
type input "BOM/276"
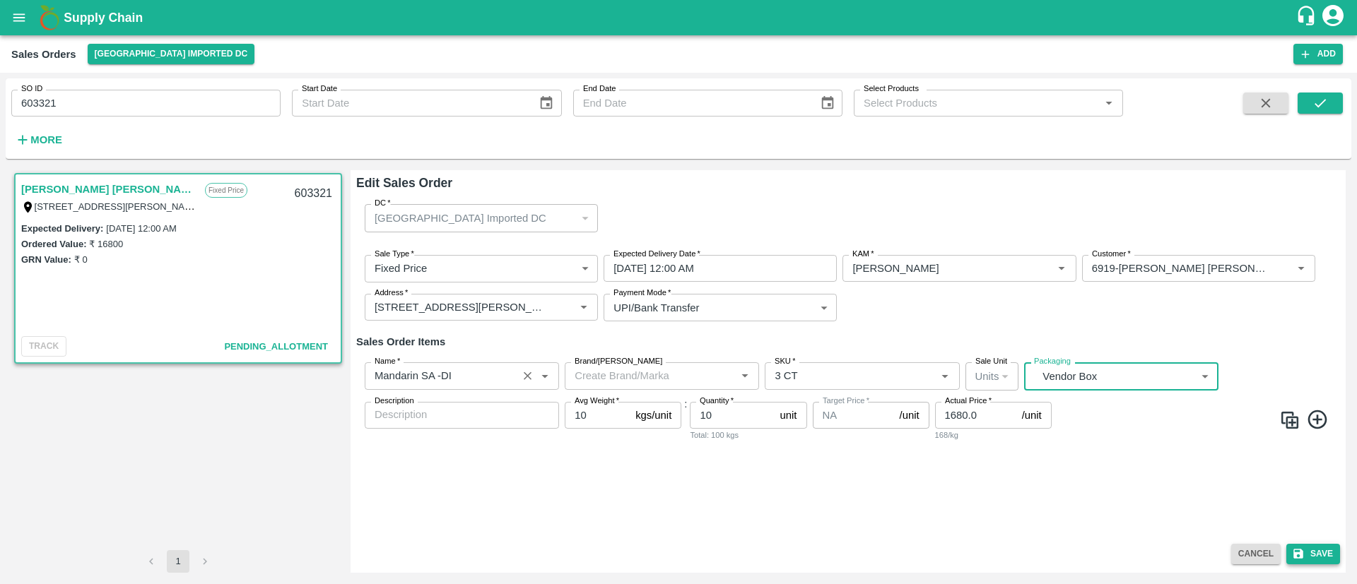
click at [1319, 556] on button "Save" at bounding box center [1313, 554] width 54 height 20
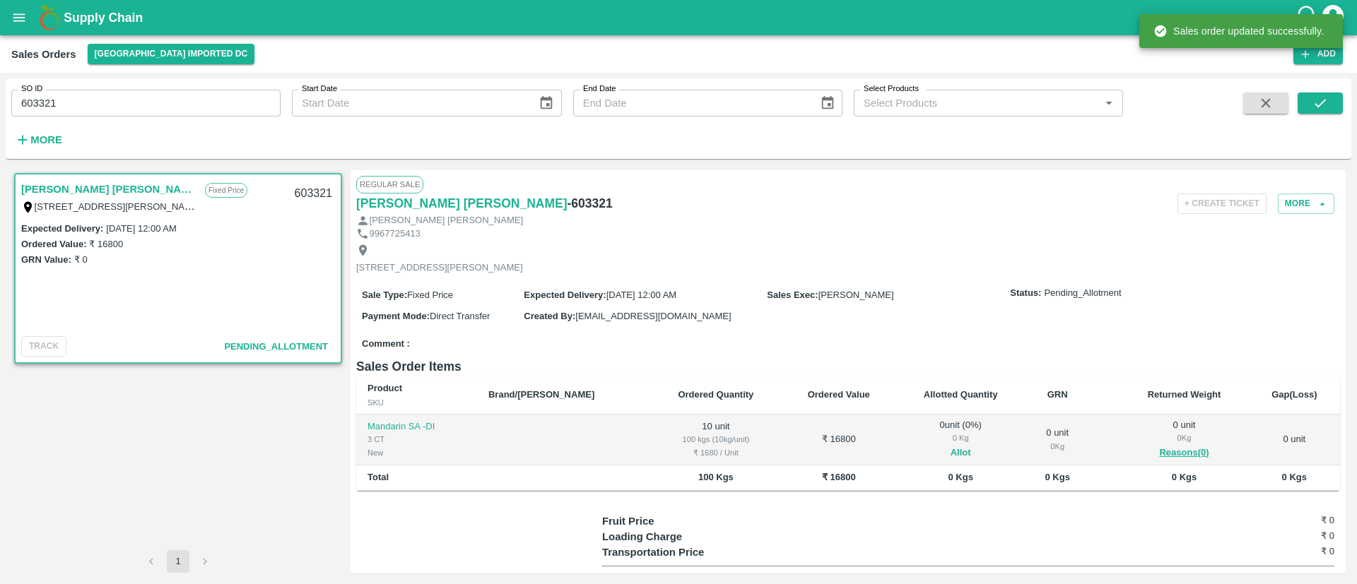
click at [951, 461] on button "Allot" at bounding box center [961, 453] width 20 height 16
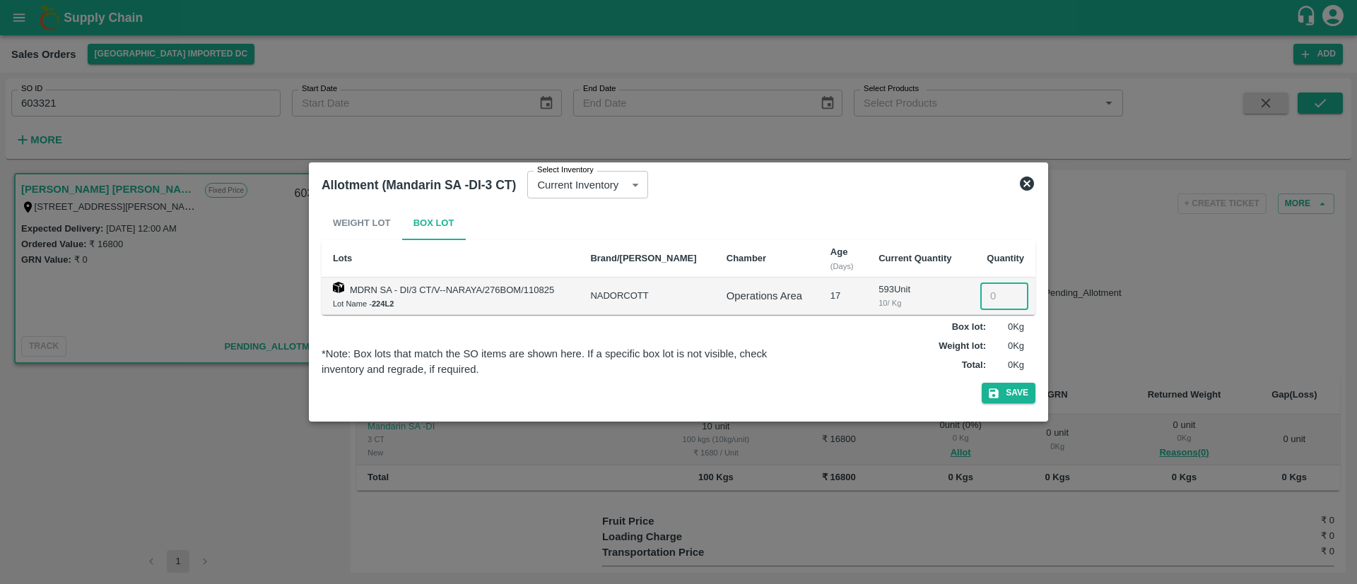
click at [989, 290] on input "number" at bounding box center [1004, 296] width 48 height 27
type input "10"
click at [1017, 393] on button "Save" at bounding box center [1009, 393] width 54 height 20
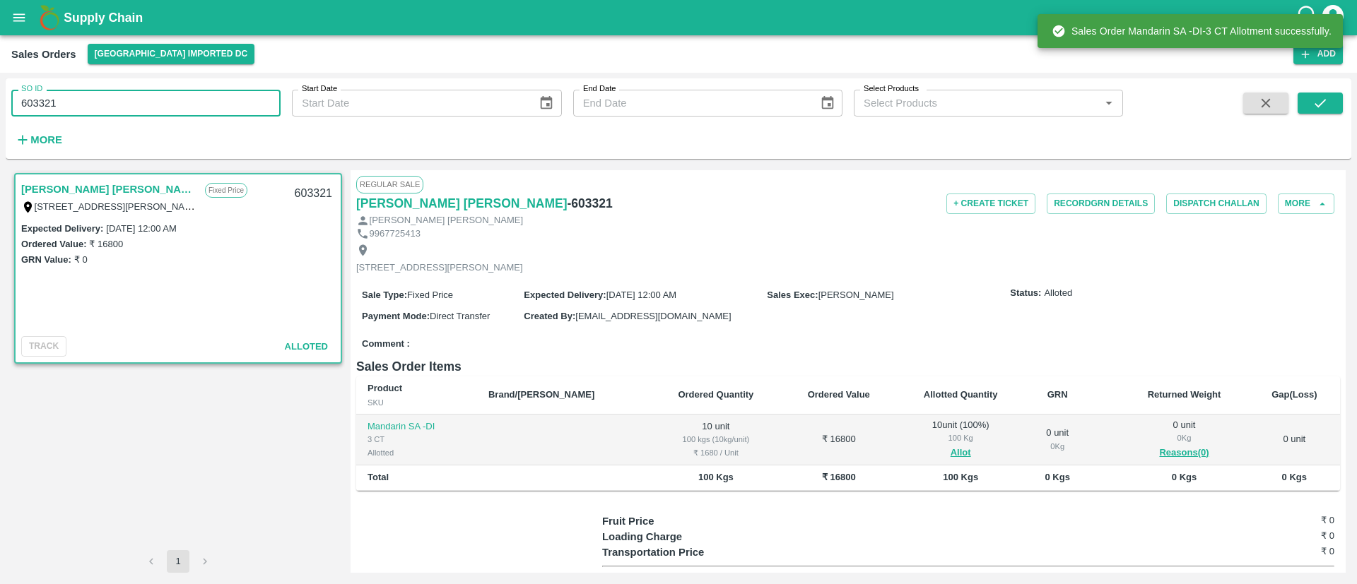
click at [189, 105] on input "603321" at bounding box center [145, 103] width 269 height 27
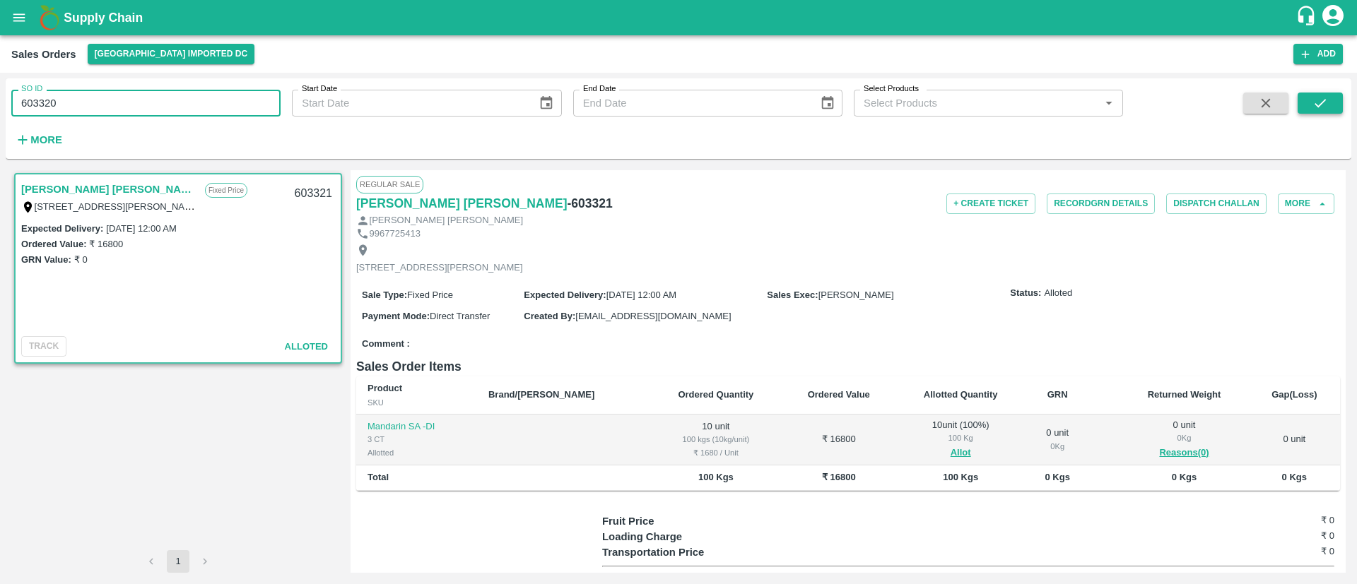
type input "603320"
click at [1324, 105] on icon "submit" at bounding box center [1320, 103] width 16 height 16
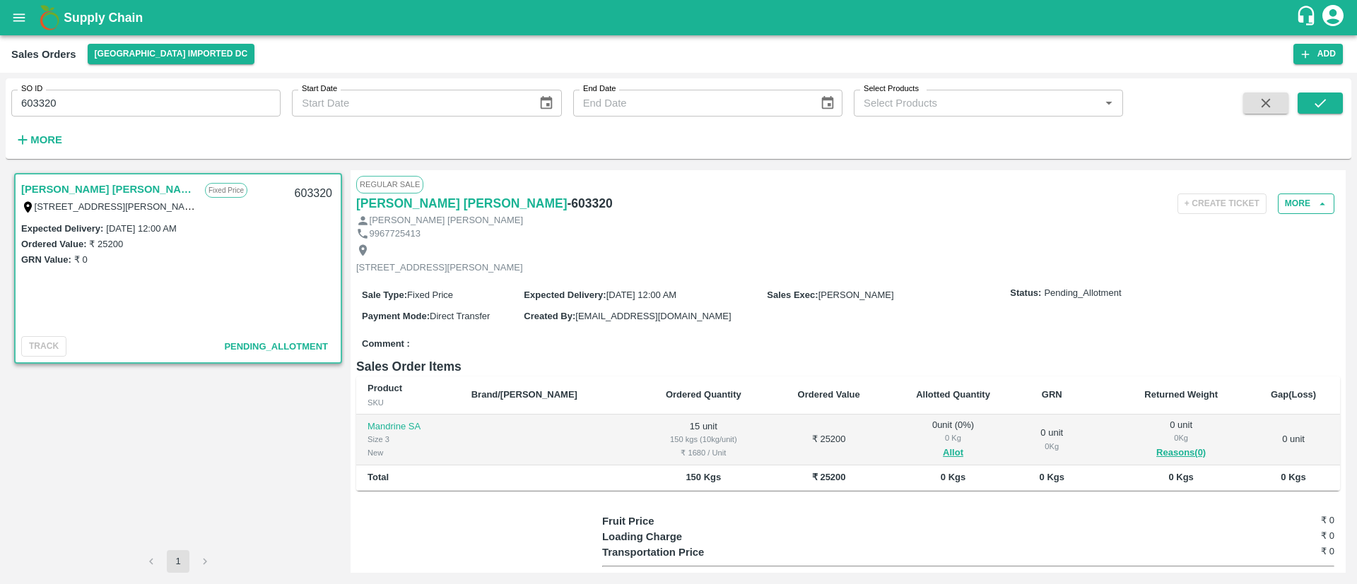
click at [1297, 208] on button "More" at bounding box center [1306, 204] width 57 height 20
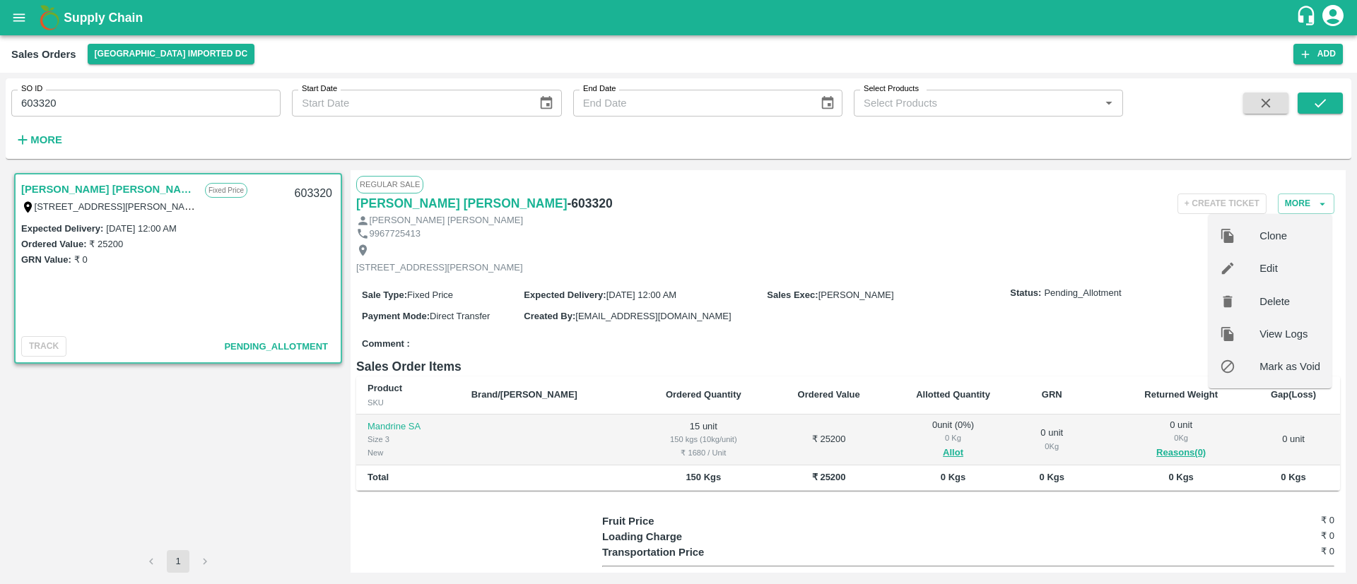
click at [1267, 261] on span "Edit" at bounding box center [1289, 269] width 61 height 16
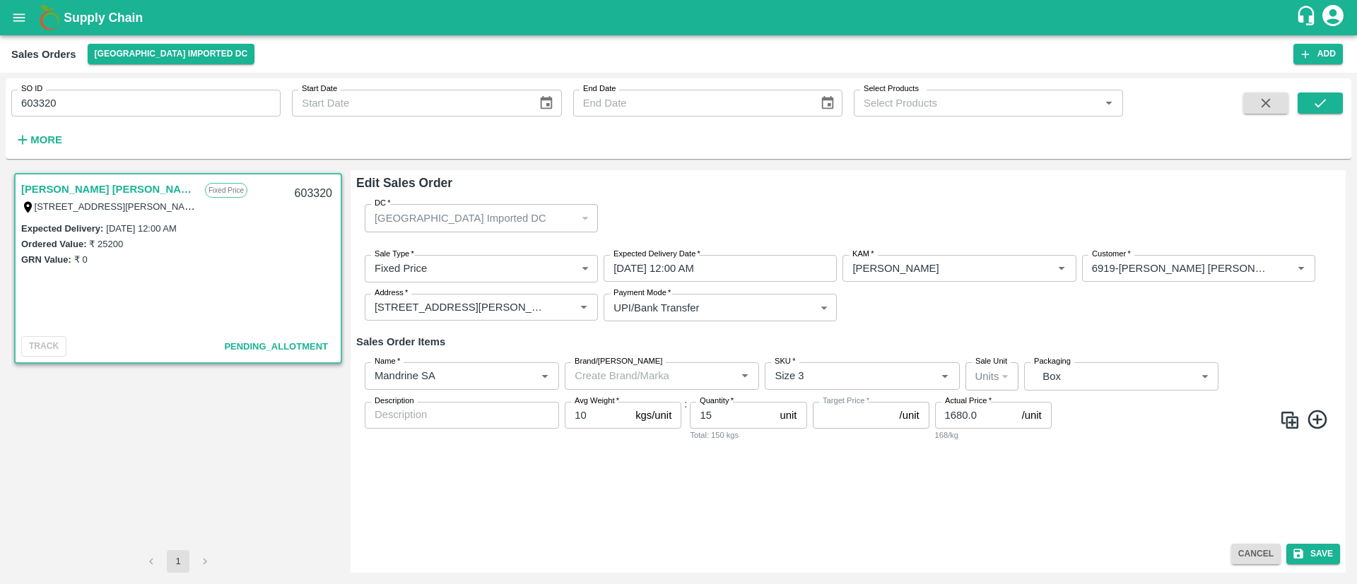
type input "NA"
click at [477, 382] on input "Name   *" at bounding box center [441, 376] width 144 height 18
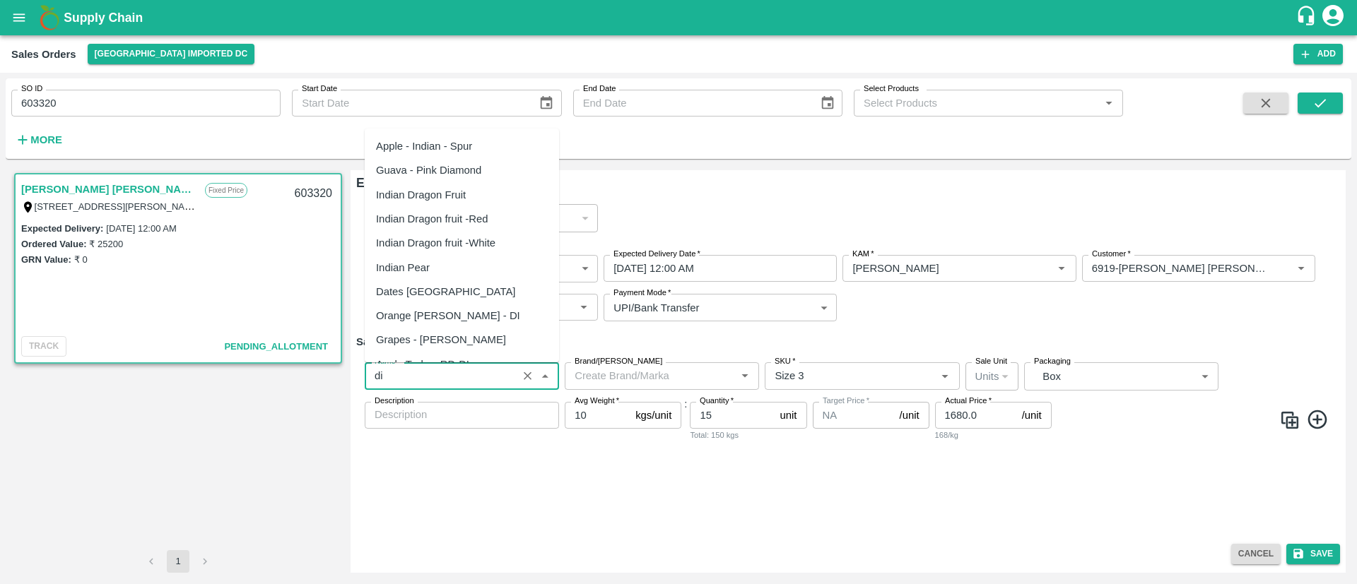
scroll to position [237, 0]
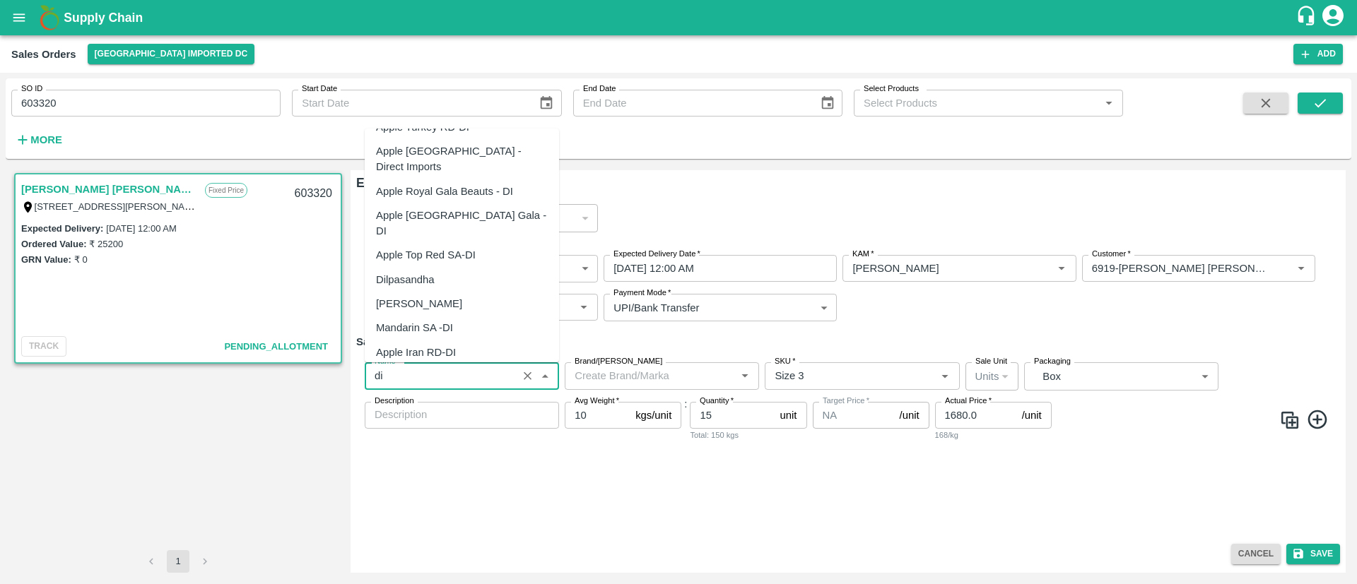
click at [468, 316] on div "Mandarin SA -DI" at bounding box center [462, 328] width 194 height 24
type input "Mandarin SA -DI"
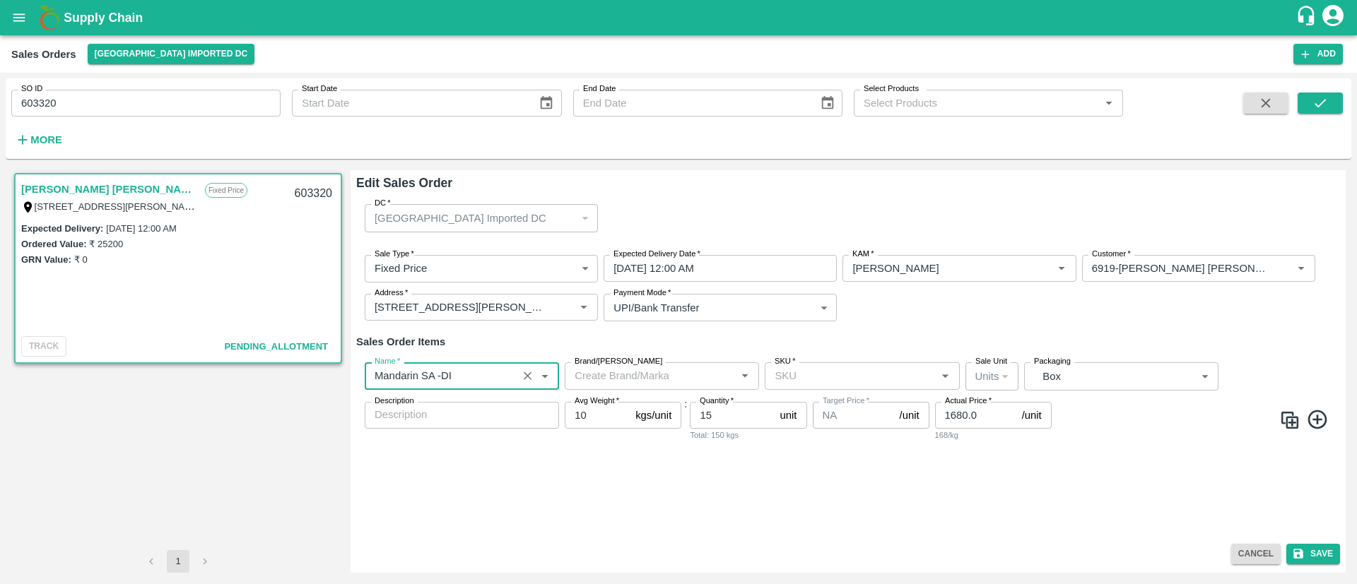
type input "Mandarin SA -DI"
click at [888, 375] on input "SKU   *" at bounding box center [850, 376] width 163 height 18
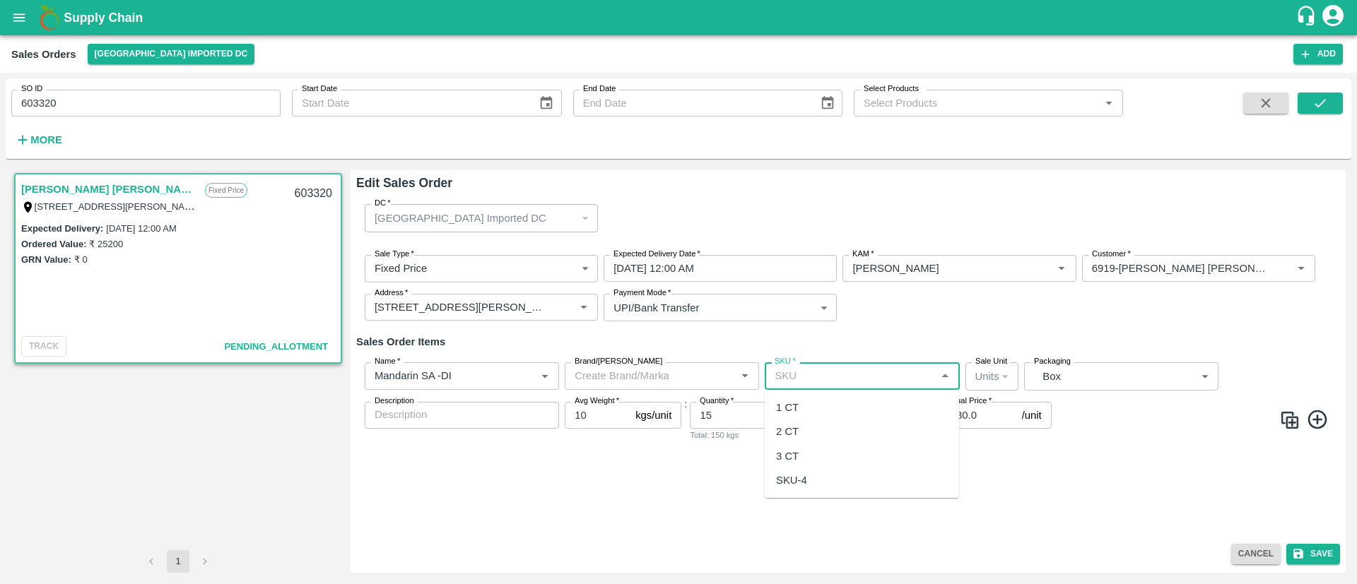
click at [813, 457] on div "3 CT" at bounding box center [862, 457] width 194 height 24
type input "3 CT"
click at [1334, 553] on button "Save" at bounding box center [1313, 554] width 54 height 20
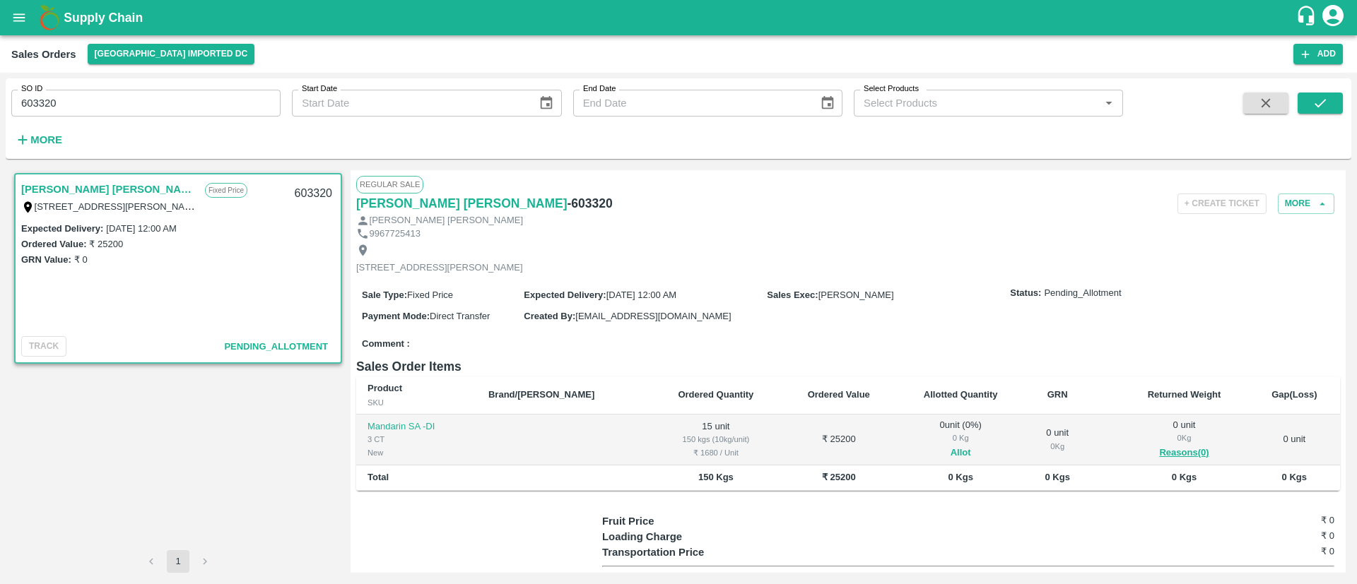
click at [951, 461] on button "Allot" at bounding box center [961, 453] width 20 height 16
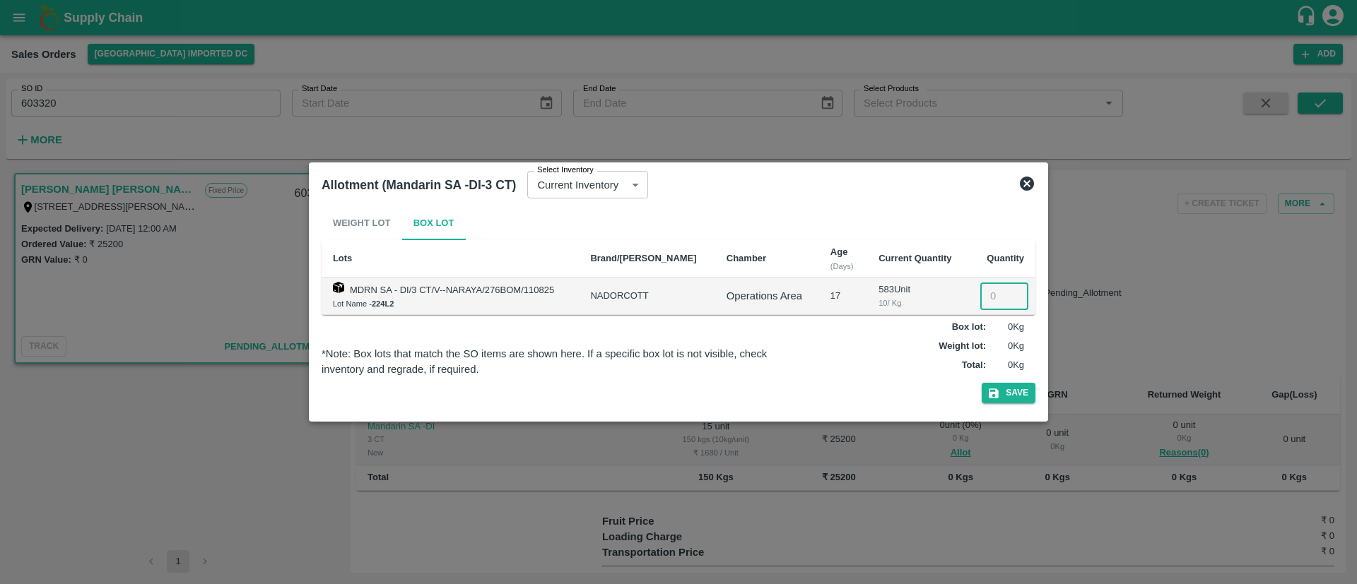
click at [987, 291] on input "number" at bounding box center [1004, 296] width 48 height 27
type input "15"
click at [1013, 391] on button "Save" at bounding box center [1009, 393] width 54 height 20
